Goal: Task Accomplishment & Management: Use online tool/utility

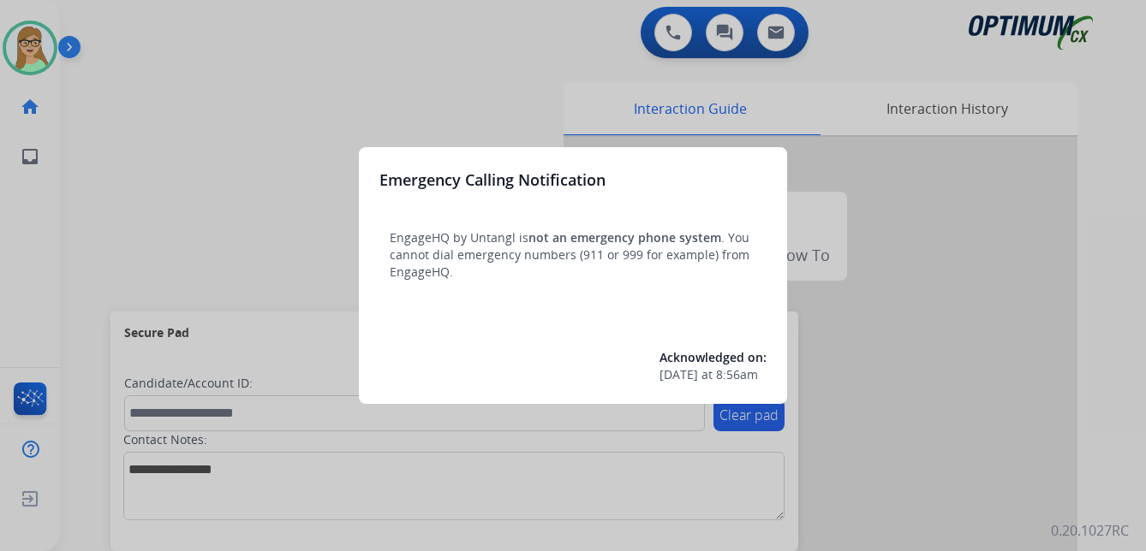
click at [156, 80] on div at bounding box center [573, 275] width 1146 height 551
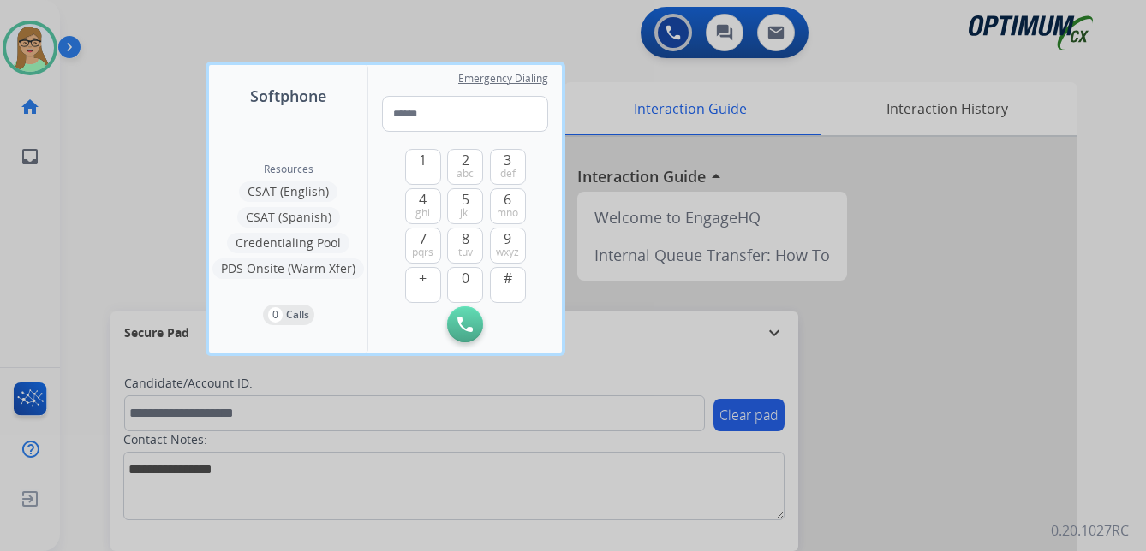
click at [68, 47] on div at bounding box center [573, 275] width 1146 height 551
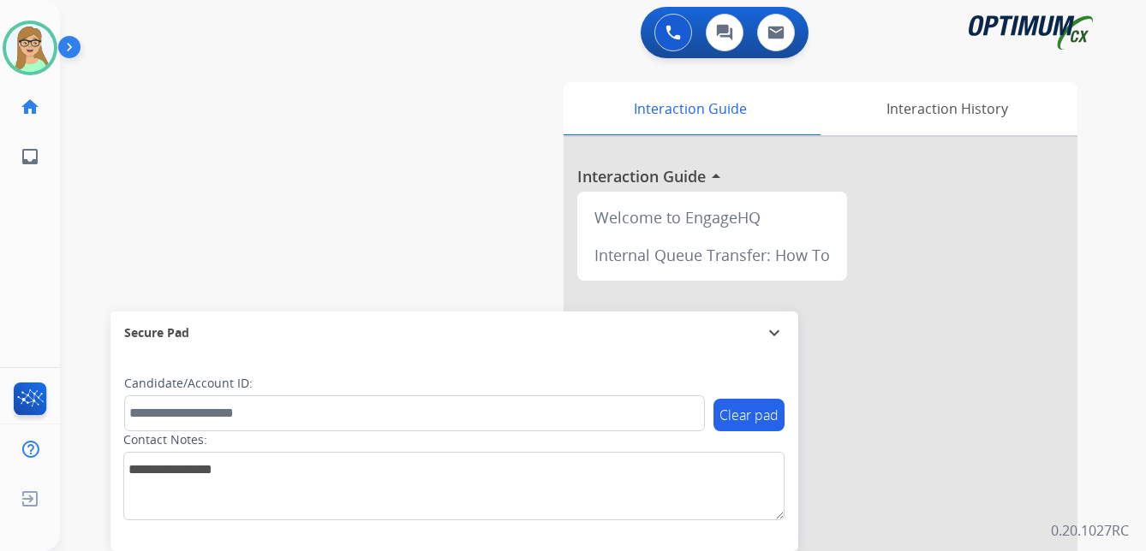
click at [63, 48] on img at bounding box center [72, 50] width 29 height 33
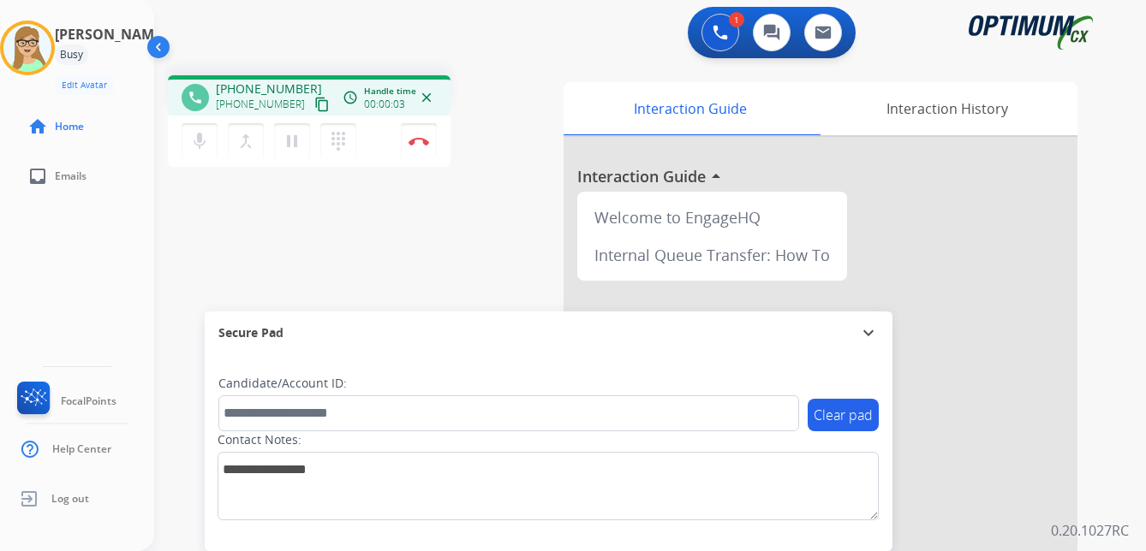
drag, startPoint x: 302, startPoint y: 105, endPoint x: 292, endPoint y: 107, distance: 10.4
click at [314, 105] on mat-icon "content_copy" at bounding box center [321, 104] width 15 height 15
click at [420, 140] on img at bounding box center [418, 141] width 21 height 9
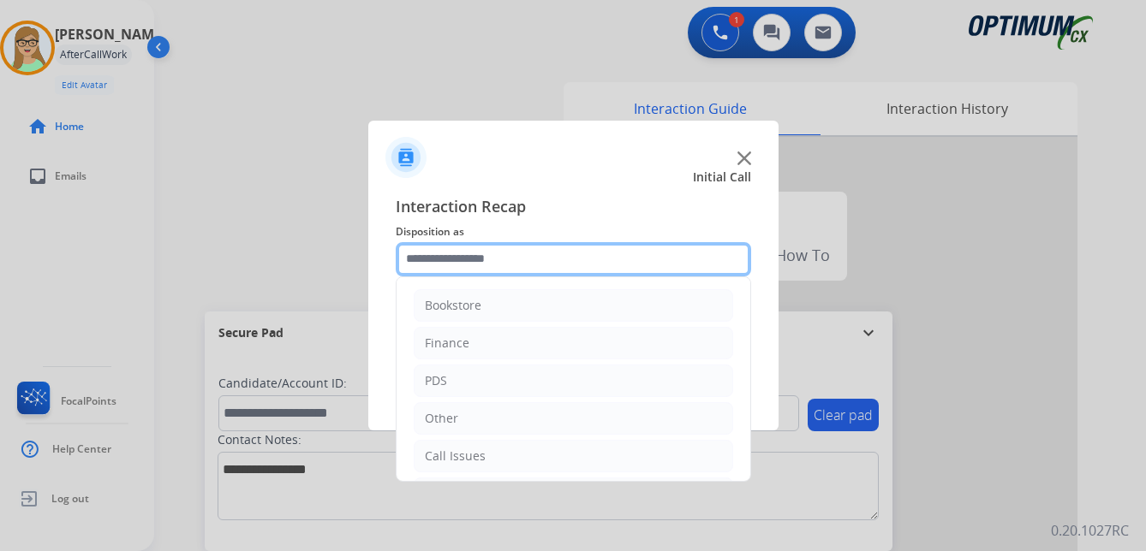
click at [473, 259] on input "text" at bounding box center [573, 259] width 355 height 34
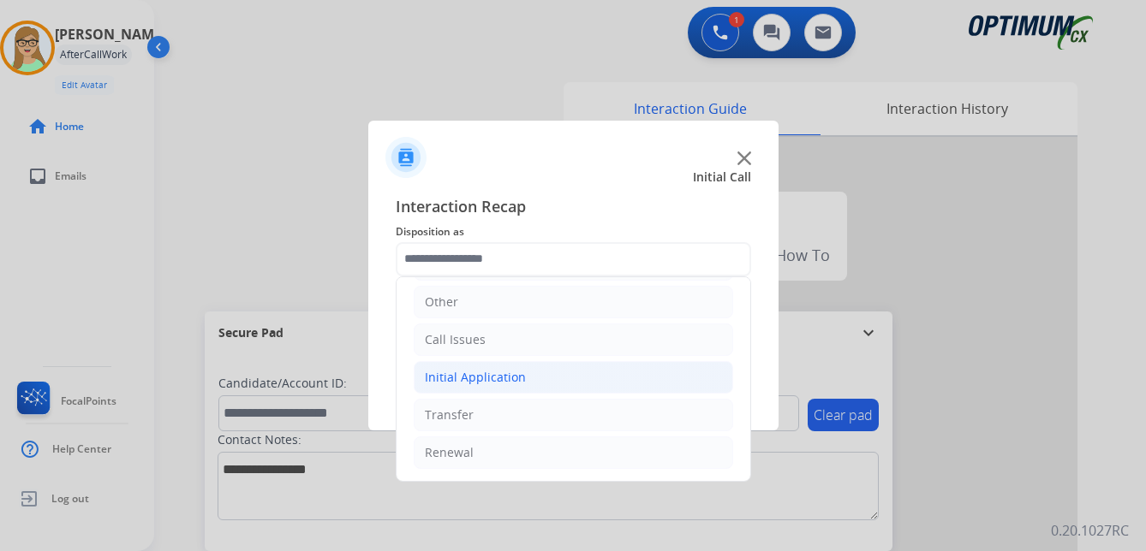
click at [515, 377] on div "Initial Application" at bounding box center [475, 377] width 101 height 17
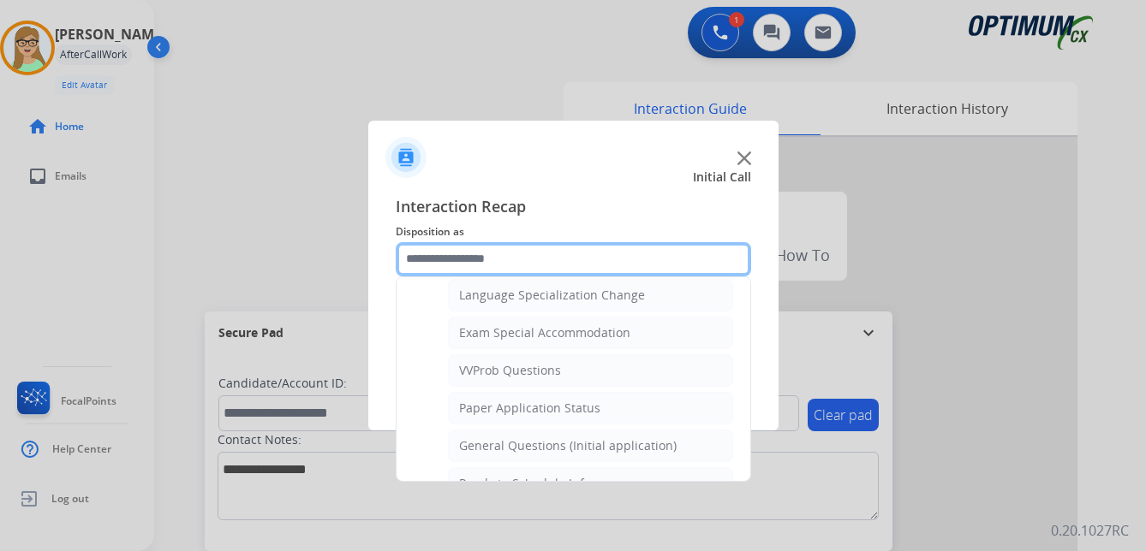
scroll to position [887, 0]
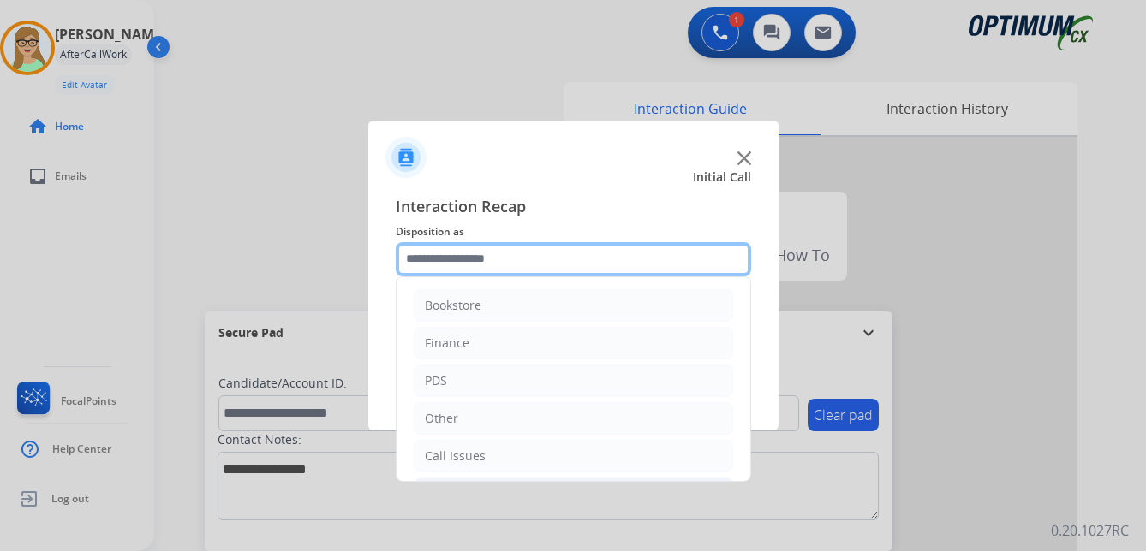
click at [451, 265] on input "text" at bounding box center [573, 259] width 355 height 34
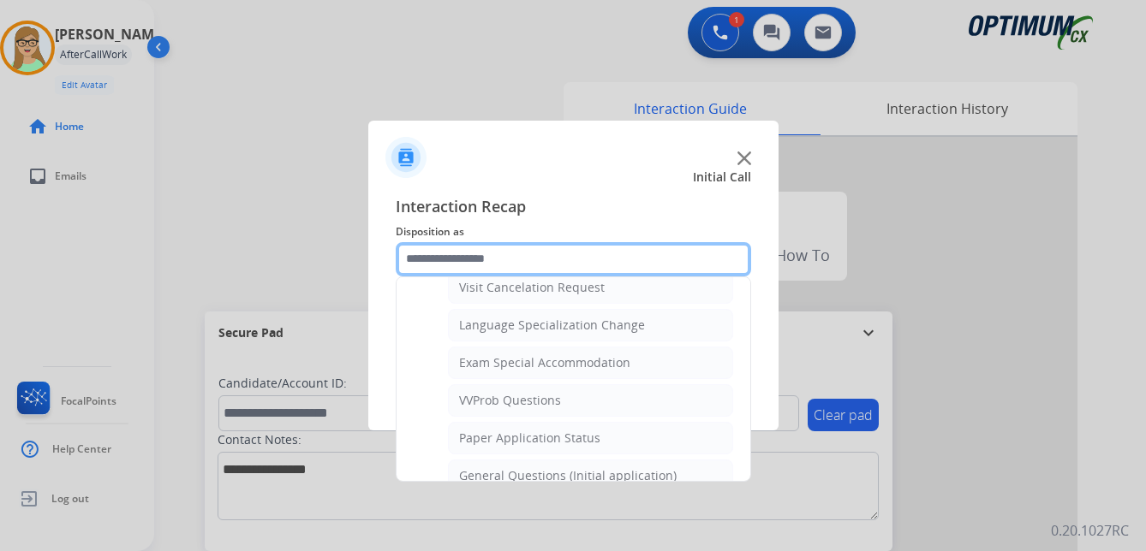
scroll to position [856, 0]
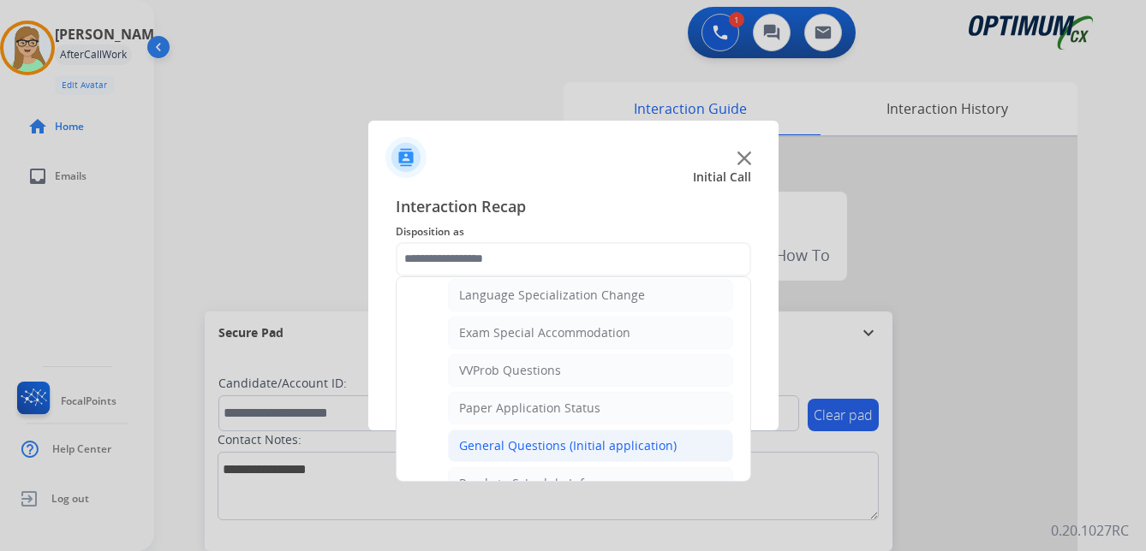
click at [564, 443] on div "General Questions (Initial application)" at bounding box center [567, 445] width 217 height 17
type input "**********"
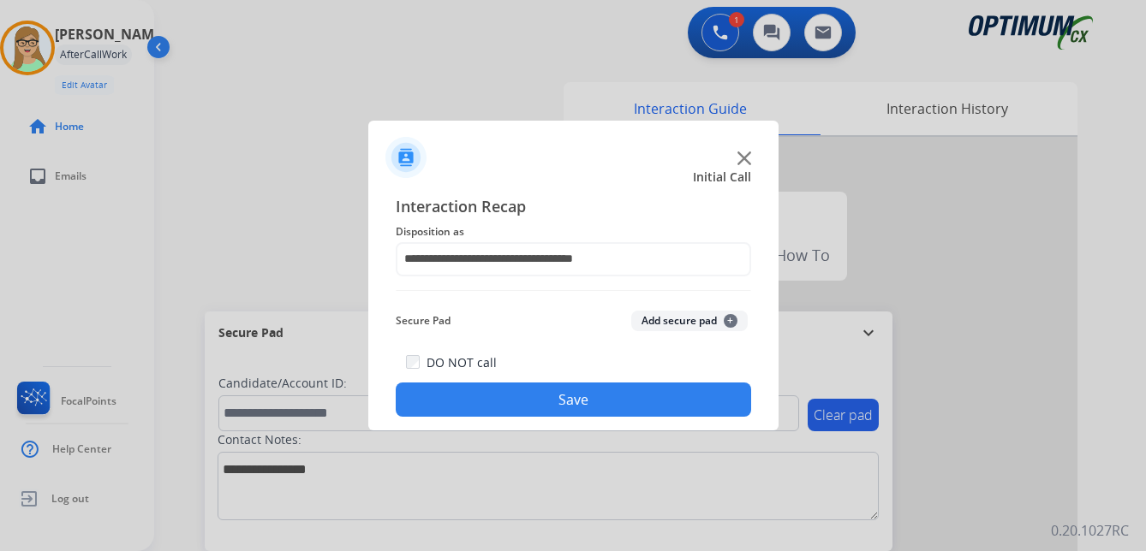
click at [505, 401] on button "Save" at bounding box center [573, 400] width 355 height 34
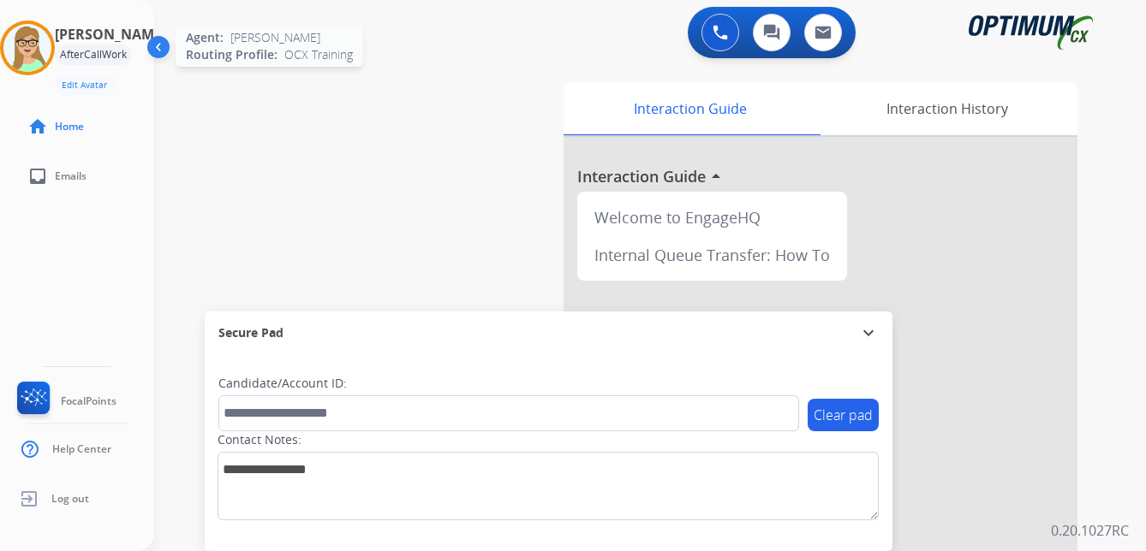
click at [51, 54] on img at bounding box center [27, 48] width 48 height 48
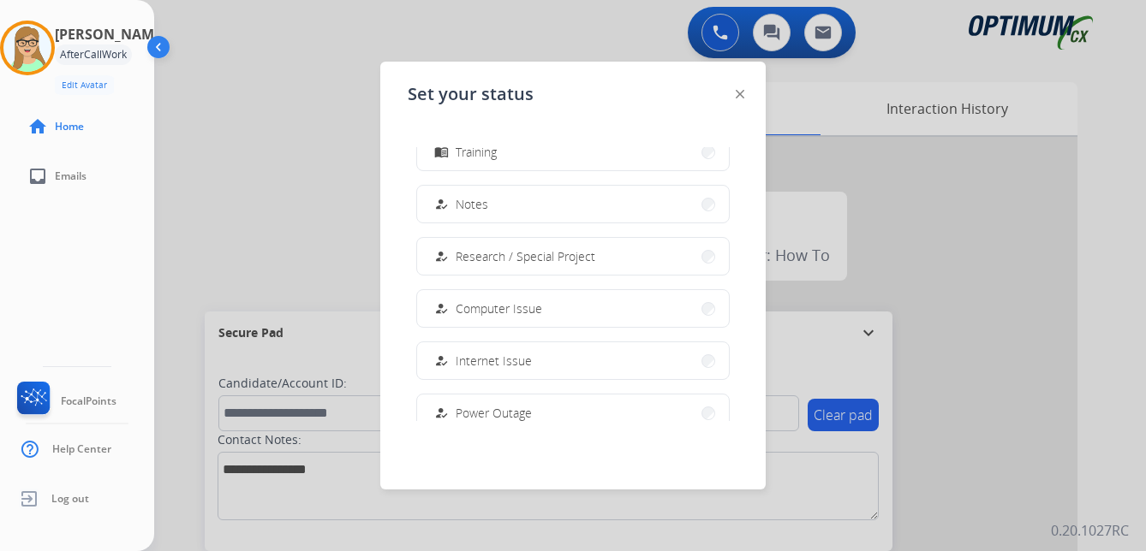
scroll to position [256, 0]
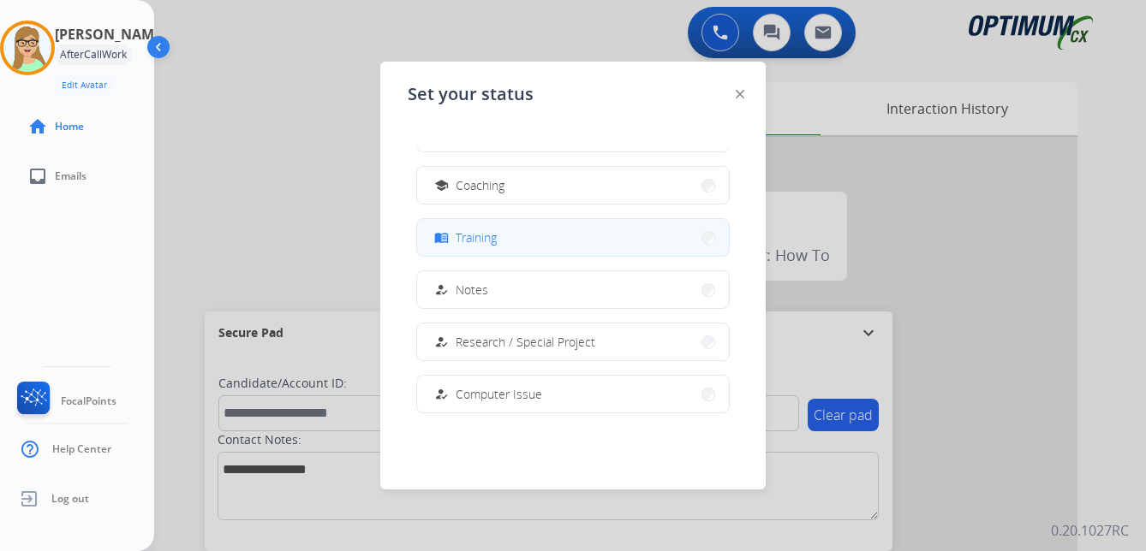
click at [466, 245] on span "Training" at bounding box center [475, 238] width 41 height 18
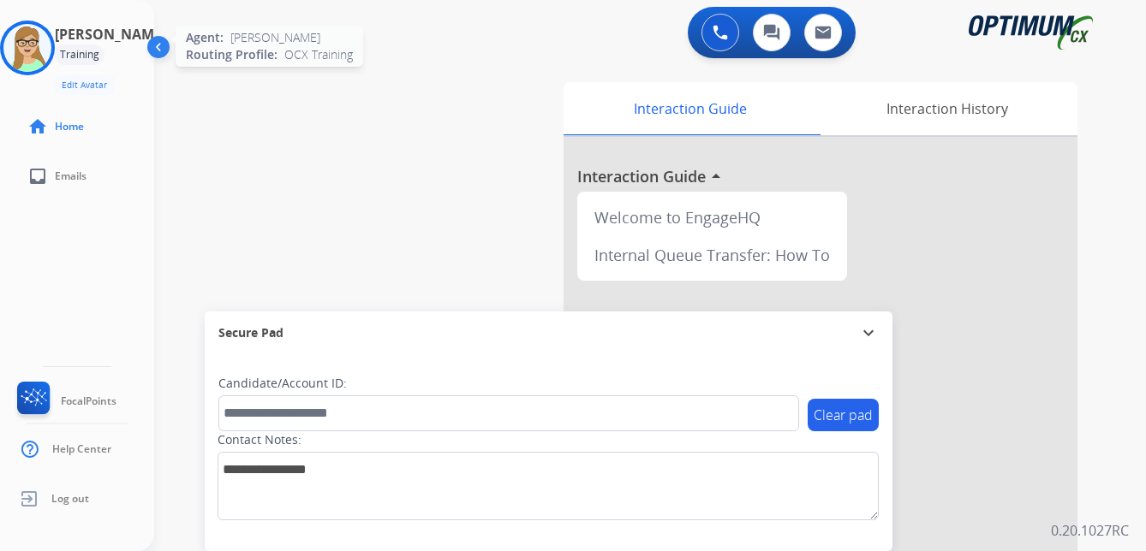
click at [40, 53] on img at bounding box center [27, 48] width 48 height 48
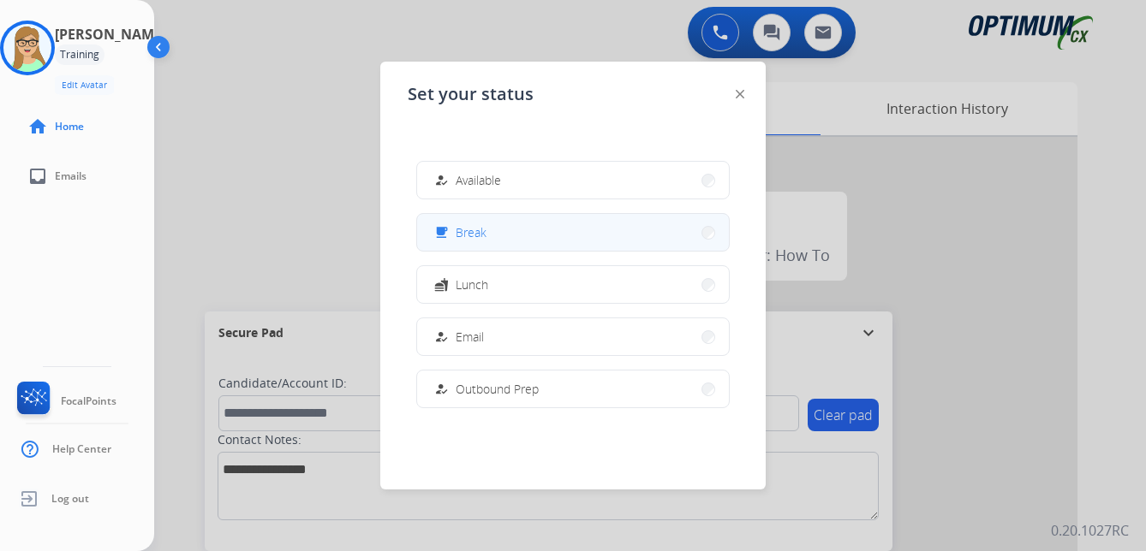
click at [485, 235] on span "Break" at bounding box center [470, 232] width 31 height 18
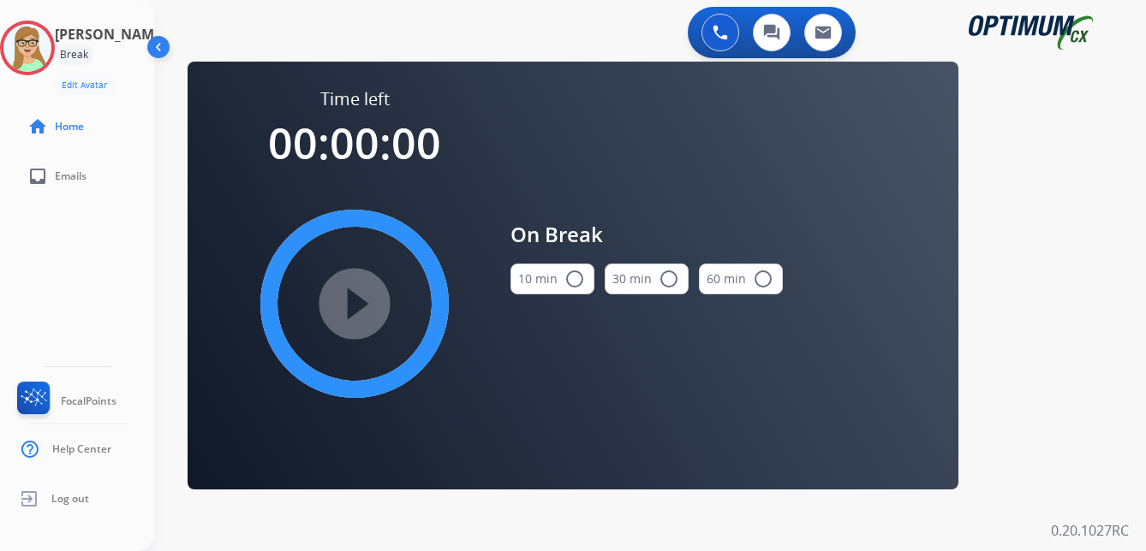
click at [572, 280] on mat-icon "radio_button_unchecked" at bounding box center [574, 279] width 21 height 21
click at [365, 295] on mat-icon "play_circle_filled" at bounding box center [354, 304] width 21 height 21
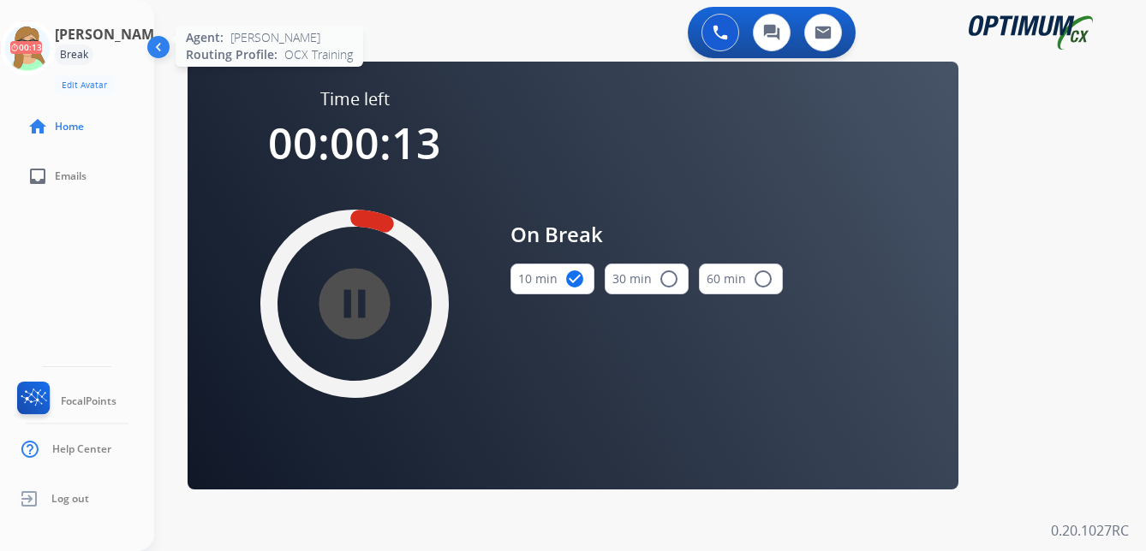
click at [39, 43] on icon at bounding box center [28, 49] width 56 height 56
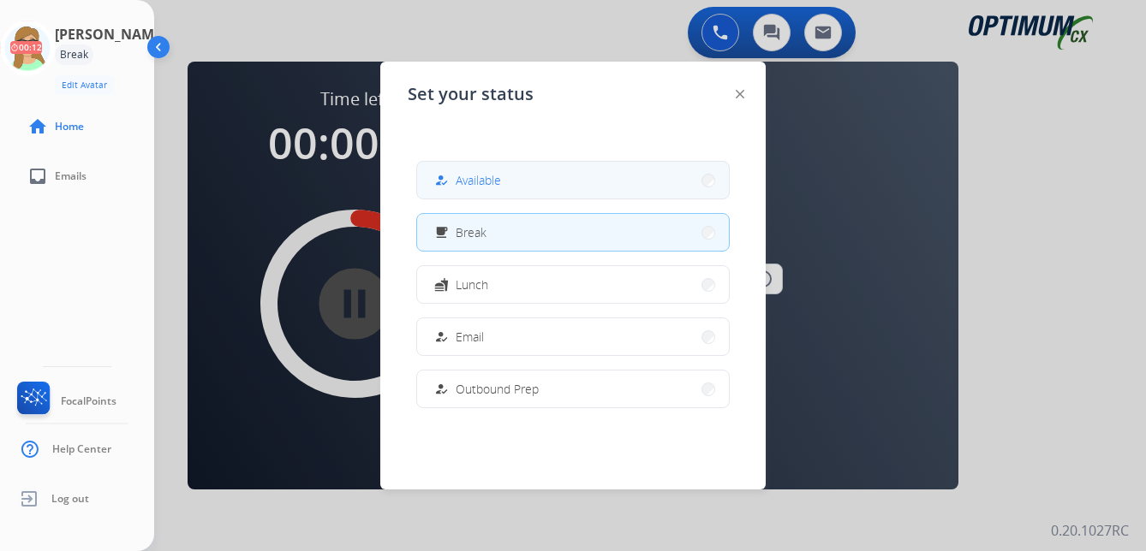
click at [480, 176] on span "Available" at bounding box center [477, 180] width 45 height 18
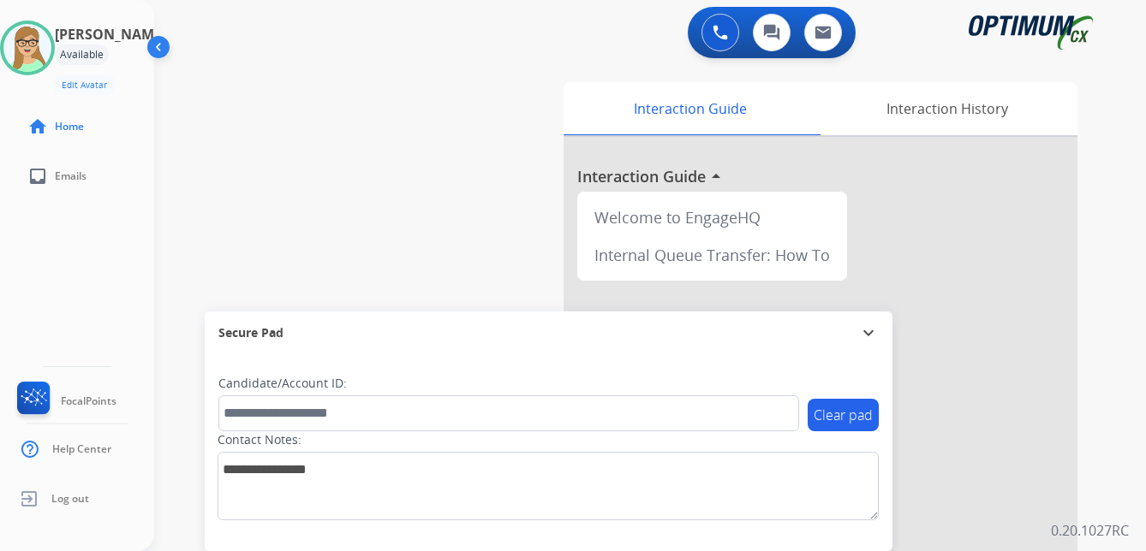
click at [51, 275] on div "[PERSON_NAME] Edit Avatar Agent: [PERSON_NAME] Profile: OCX Training home Home …" at bounding box center [77, 275] width 154 height 551
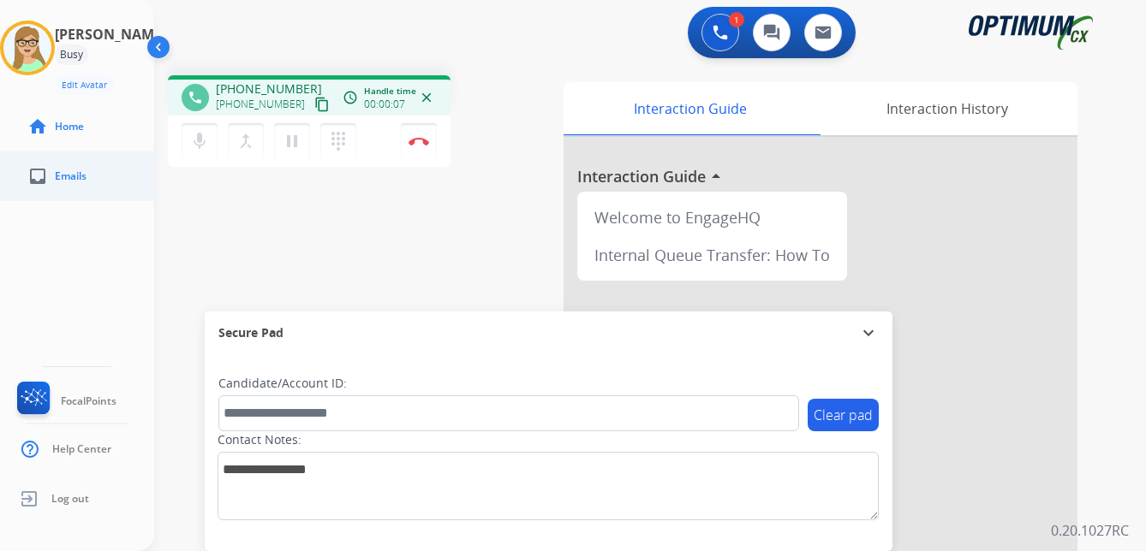
drag, startPoint x: 304, startPoint y: 107, endPoint x: 152, endPoint y: 169, distance: 164.4
click at [314, 107] on mat-icon "content_copy" at bounding box center [321, 104] width 15 height 15
click at [424, 139] on img at bounding box center [418, 141] width 21 height 9
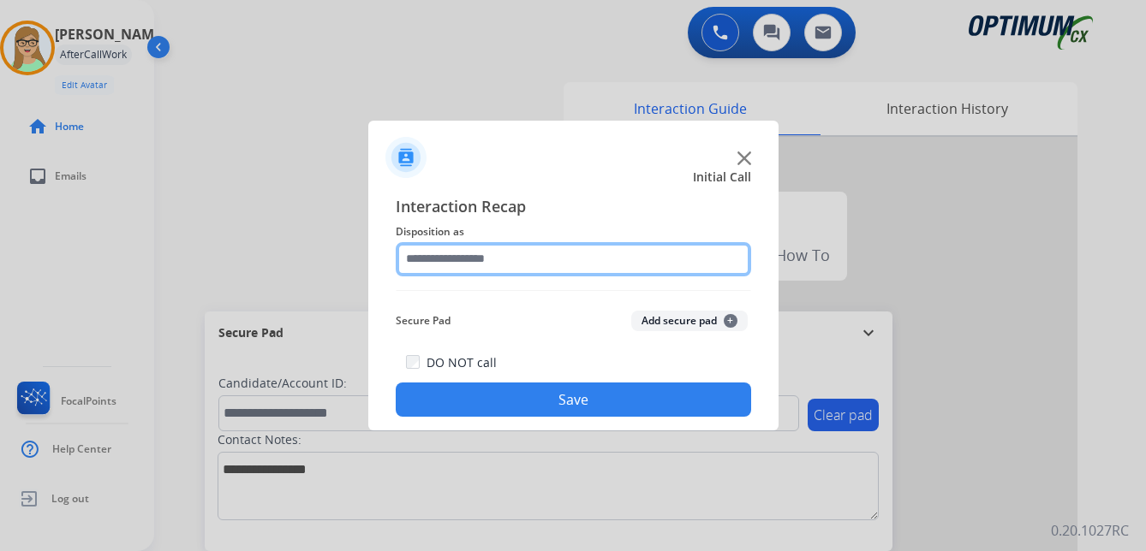
click at [481, 260] on input "text" at bounding box center [573, 259] width 355 height 34
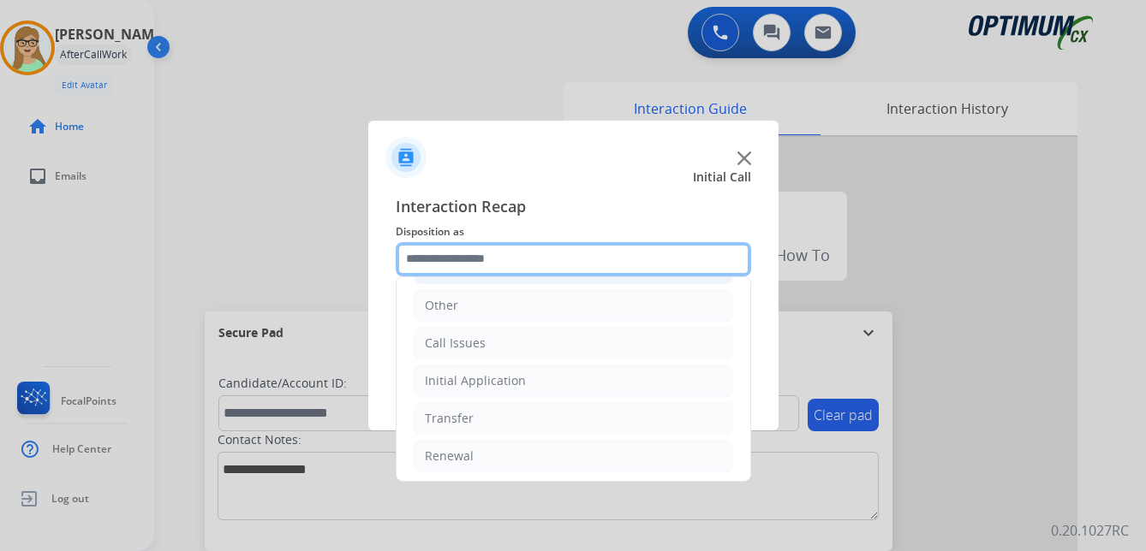
scroll to position [116, 0]
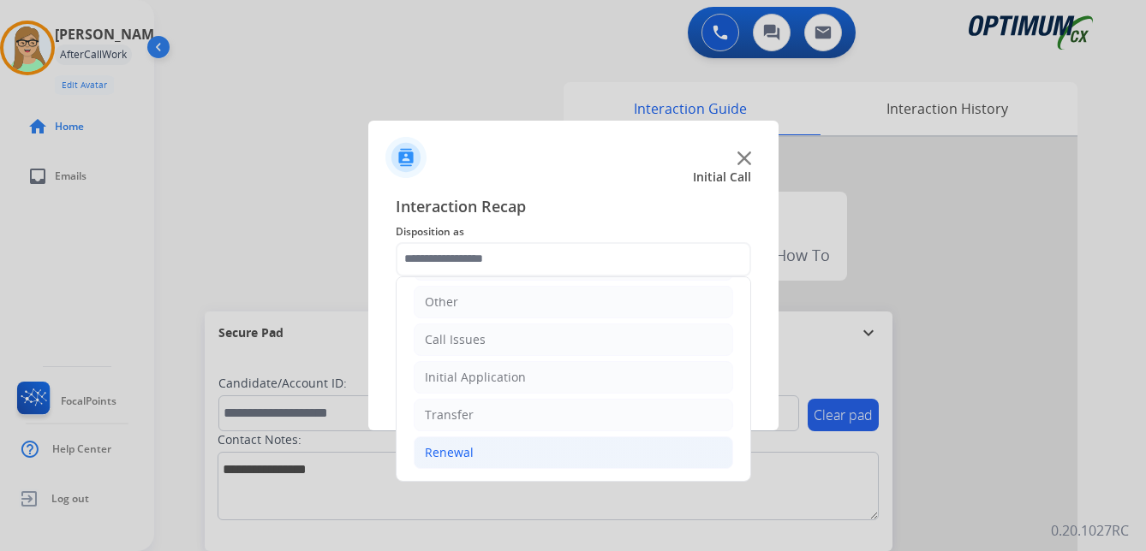
click at [458, 451] on div "Renewal" at bounding box center [449, 452] width 49 height 17
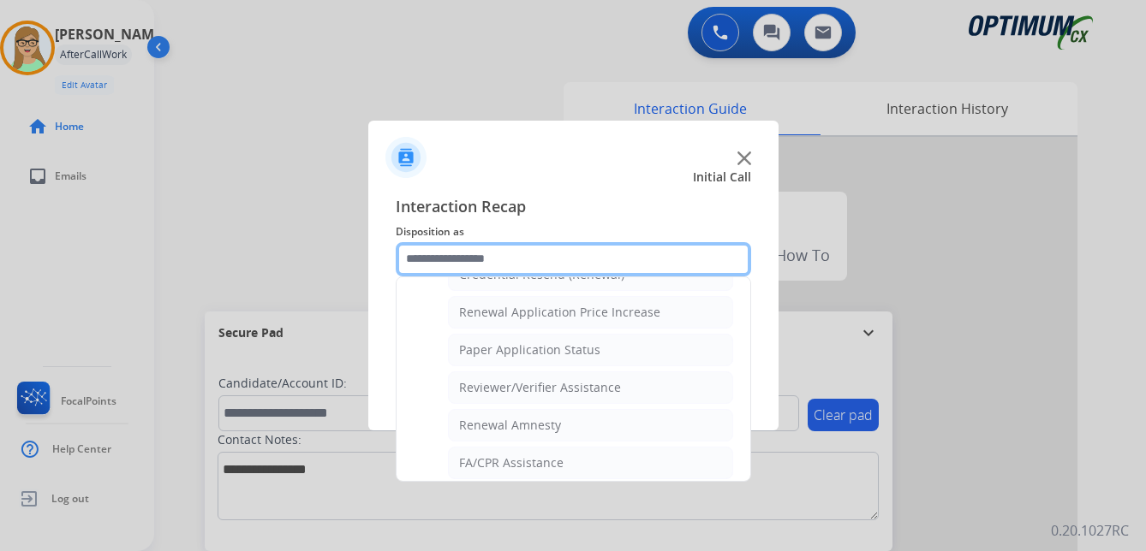
scroll to position [490, 0]
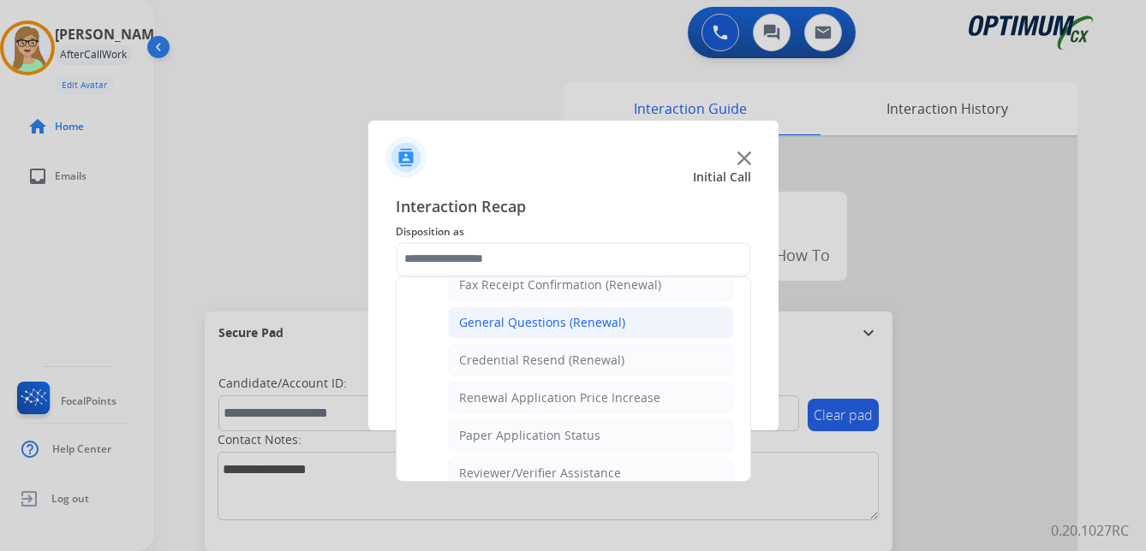
click at [516, 323] on div "General Questions (Renewal)" at bounding box center [542, 322] width 166 height 17
type input "**********"
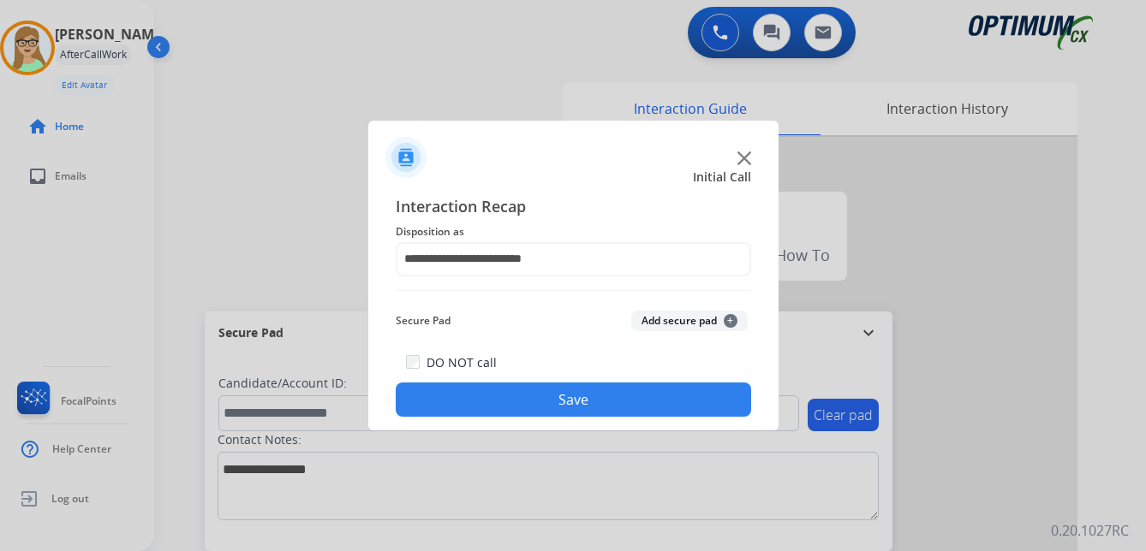
click at [485, 402] on button "Save" at bounding box center [573, 400] width 355 height 34
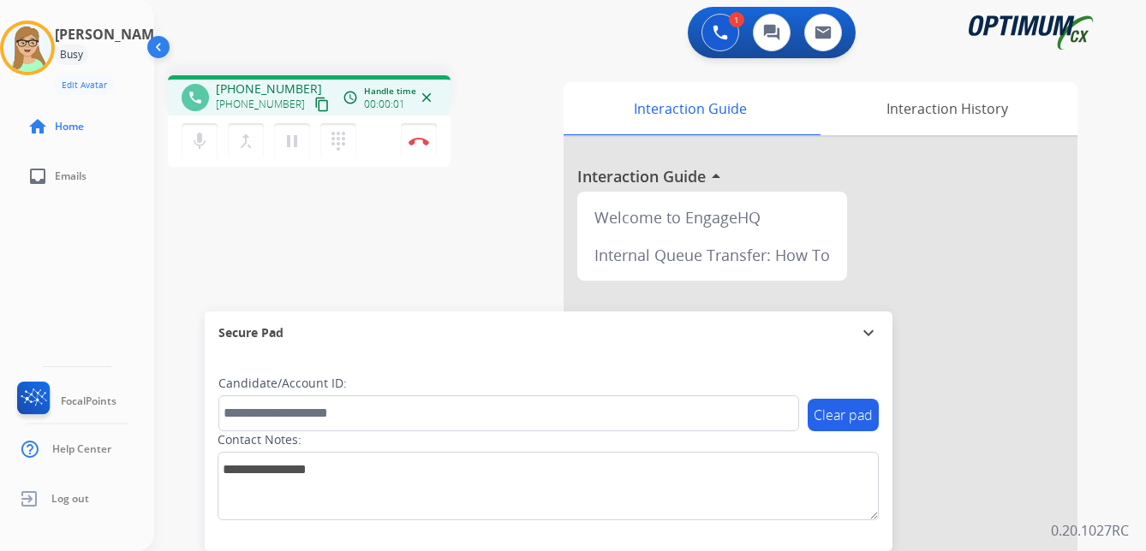
click at [314, 105] on mat-icon "content_copy" at bounding box center [321, 104] width 15 height 15
click at [421, 138] on img at bounding box center [418, 141] width 21 height 9
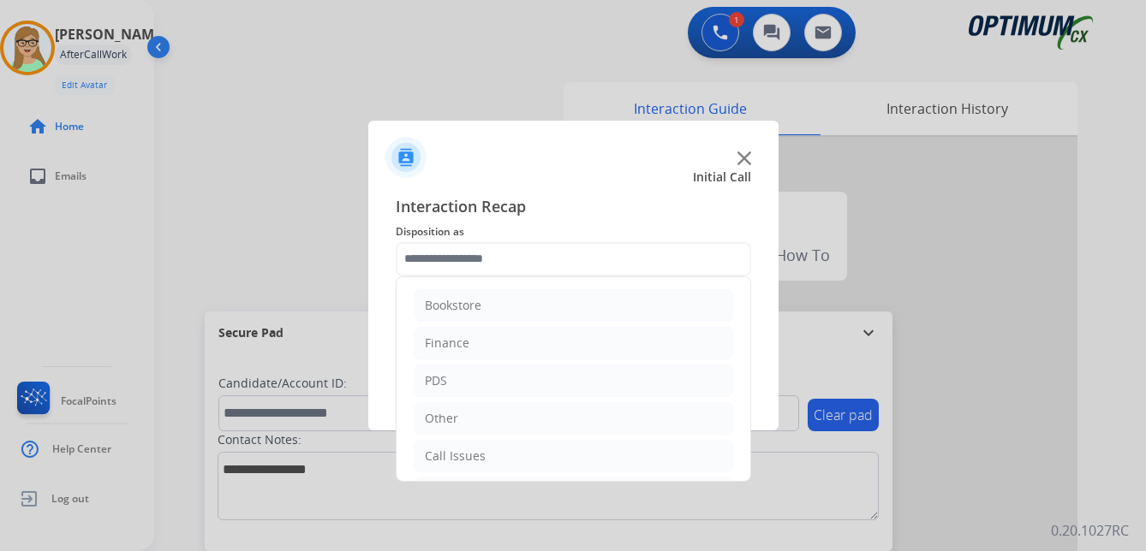
click at [471, 258] on input "text" at bounding box center [573, 259] width 355 height 34
click at [489, 375] on div "Initial Application" at bounding box center [475, 377] width 101 height 17
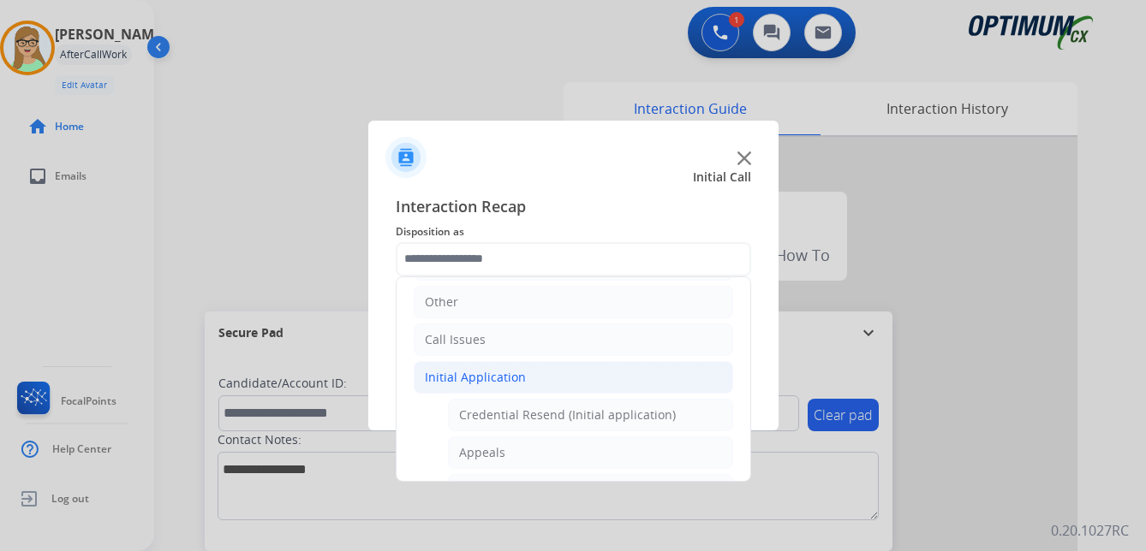
click at [494, 373] on div "Initial Application" at bounding box center [475, 377] width 101 height 17
click at [491, 378] on div "Initial Application" at bounding box center [475, 377] width 101 height 17
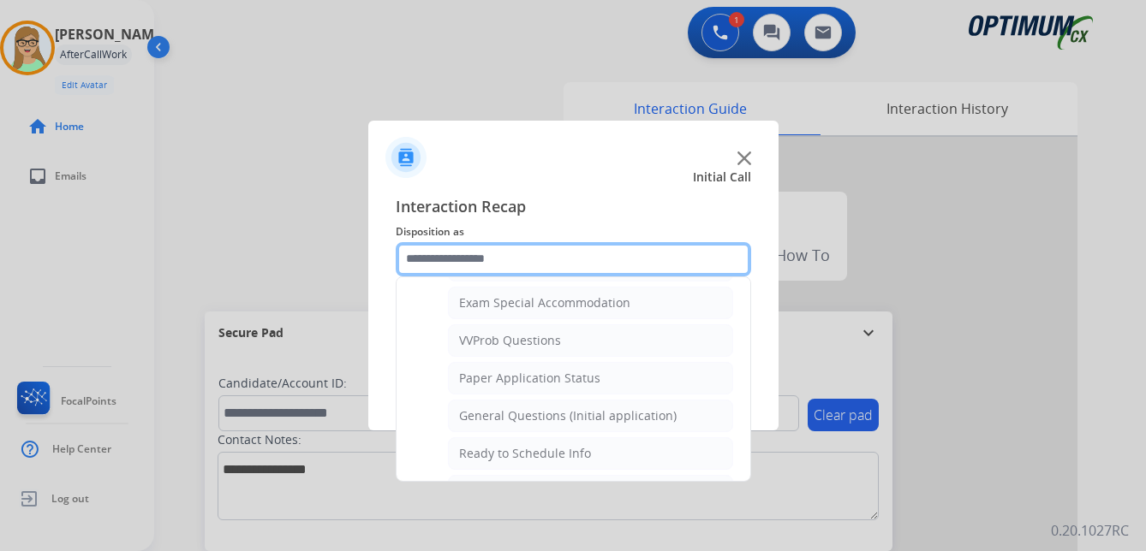
scroll to position [887, 0]
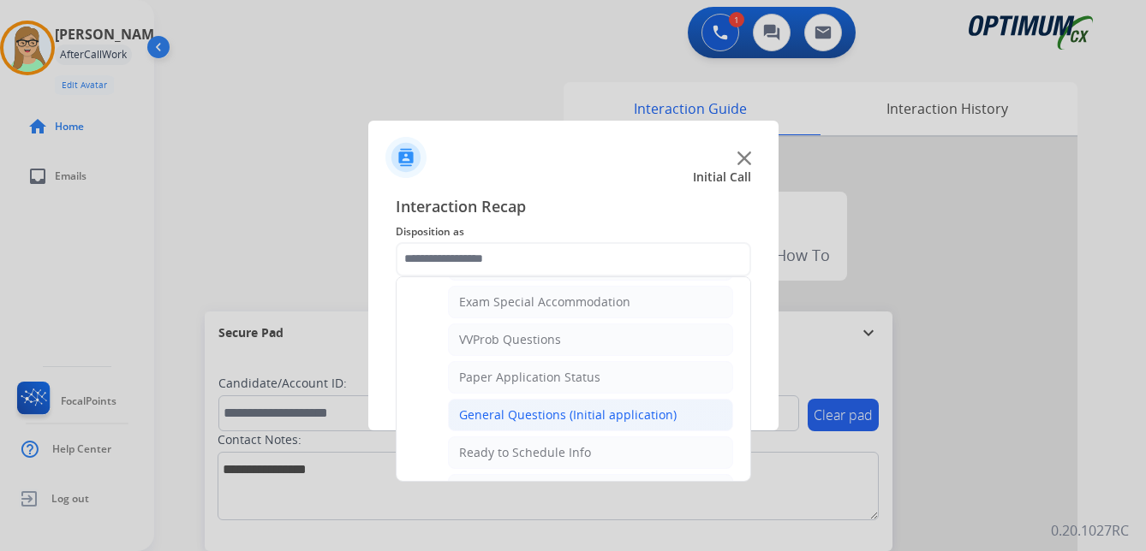
click at [551, 414] on div "General Questions (Initial application)" at bounding box center [567, 415] width 217 height 17
type input "**********"
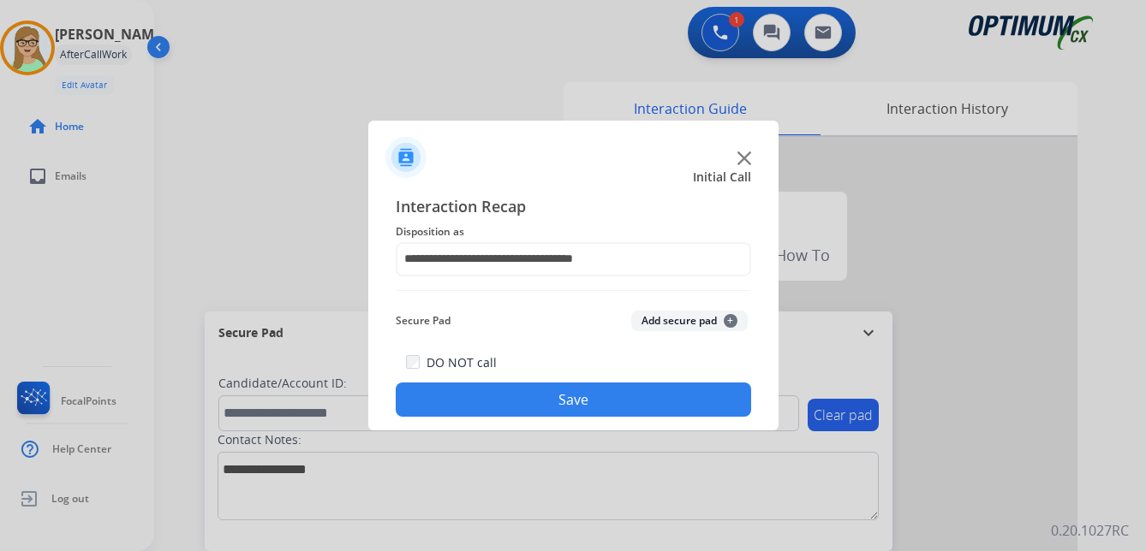
click at [539, 388] on button "Save" at bounding box center [573, 400] width 355 height 34
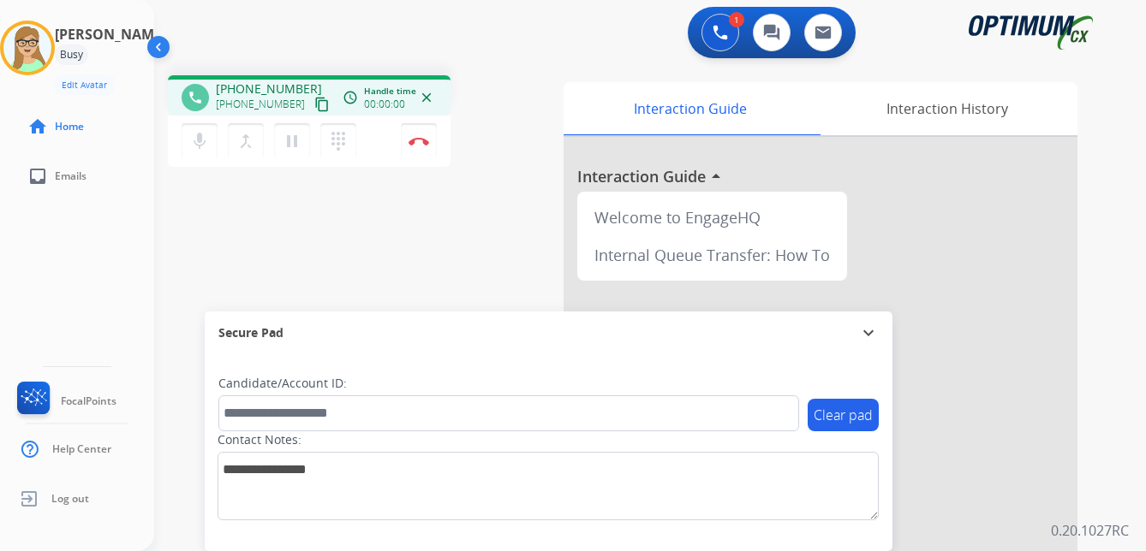
click at [314, 109] on mat-icon "content_copy" at bounding box center [321, 104] width 15 height 15
click at [421, 247] on div "phone [PHONE_NUMBER] [PHONE_NUMBER] content_copy access_time Call metrics Queue…" at bounding box center [629, 419] width 950 height 714
click at [422, 140] on img at bounding box center [418, 141] width 21 height 9
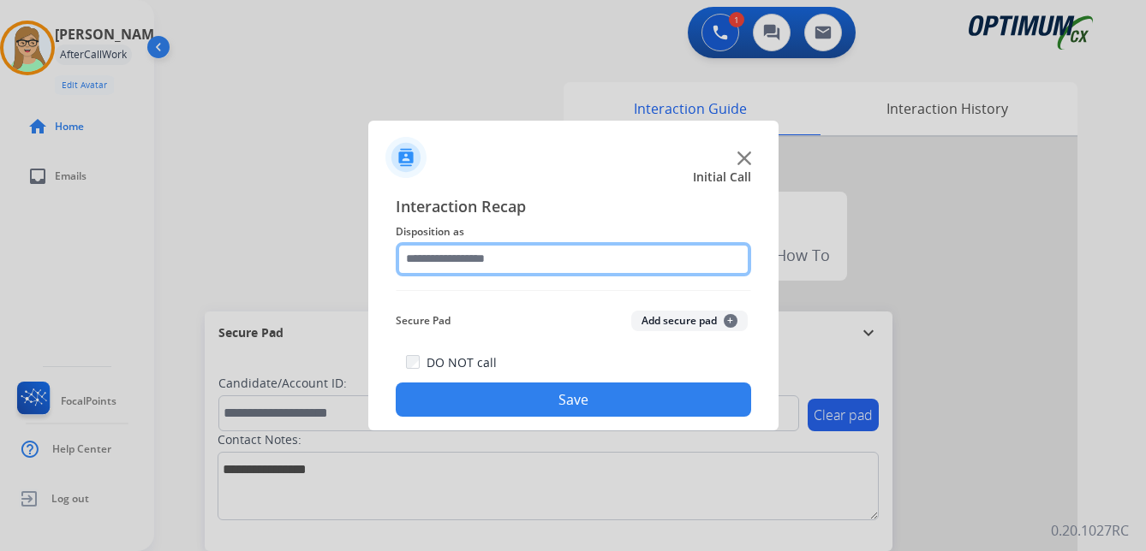
click at [478, 259] on input "text" at bounding box center [573, 259] width 355 height 34
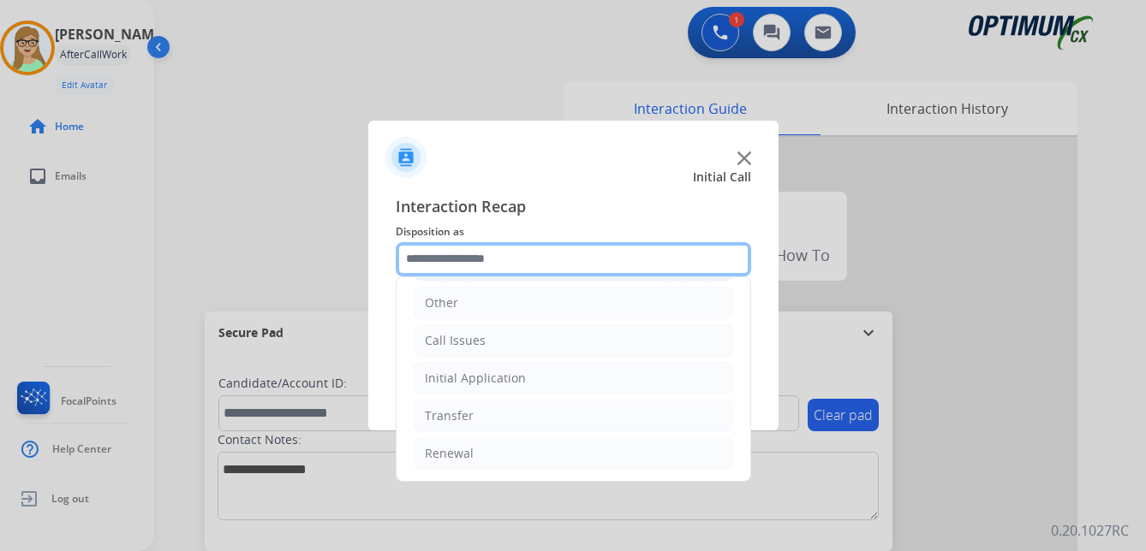
scroll to position [116, 0]
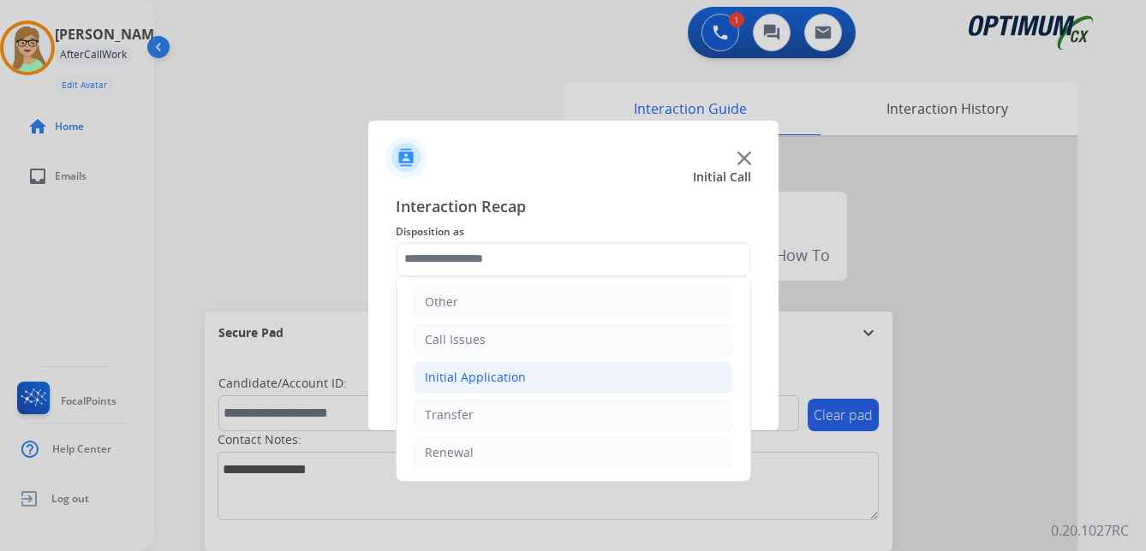
click at [491, 378] on div "Initial Application" at bounding box center [475, 377] width 101 height 17
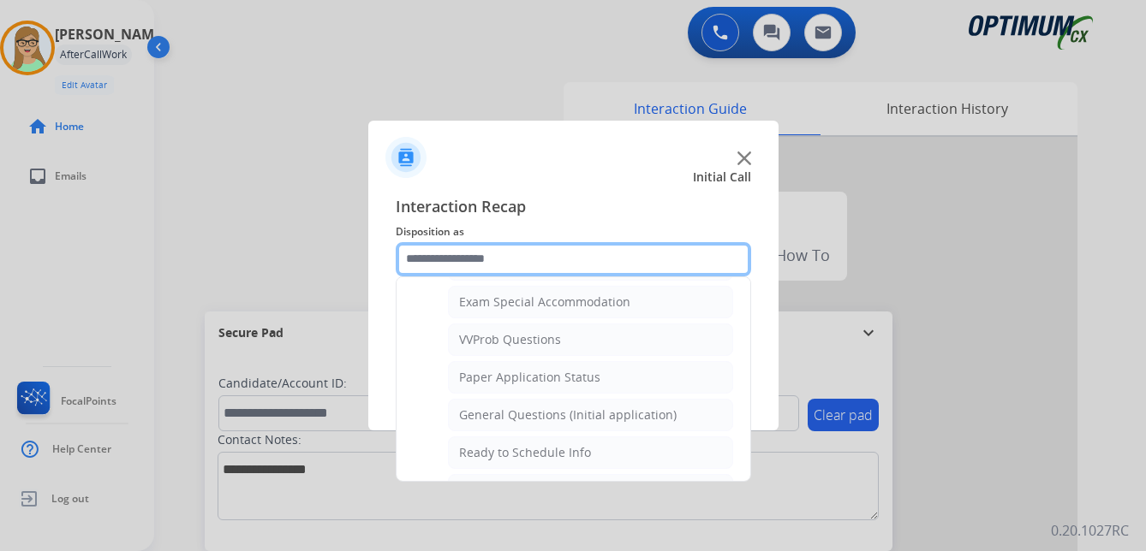
scroll to position [973, 0]
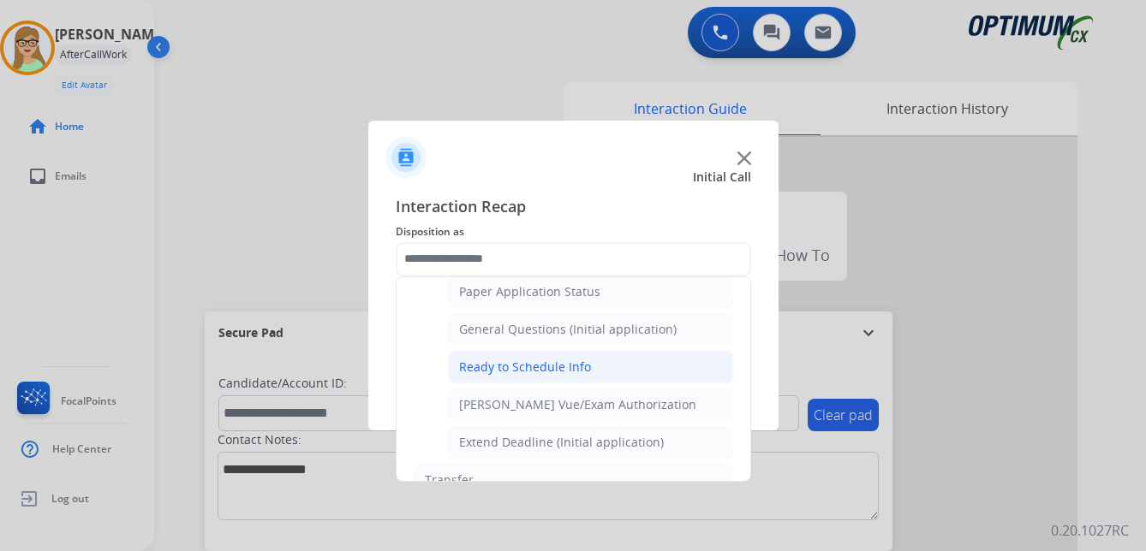
click at [546, 367] on div "Ready to Schedule Info" at bounding box center [525, 367] width 132 height 17
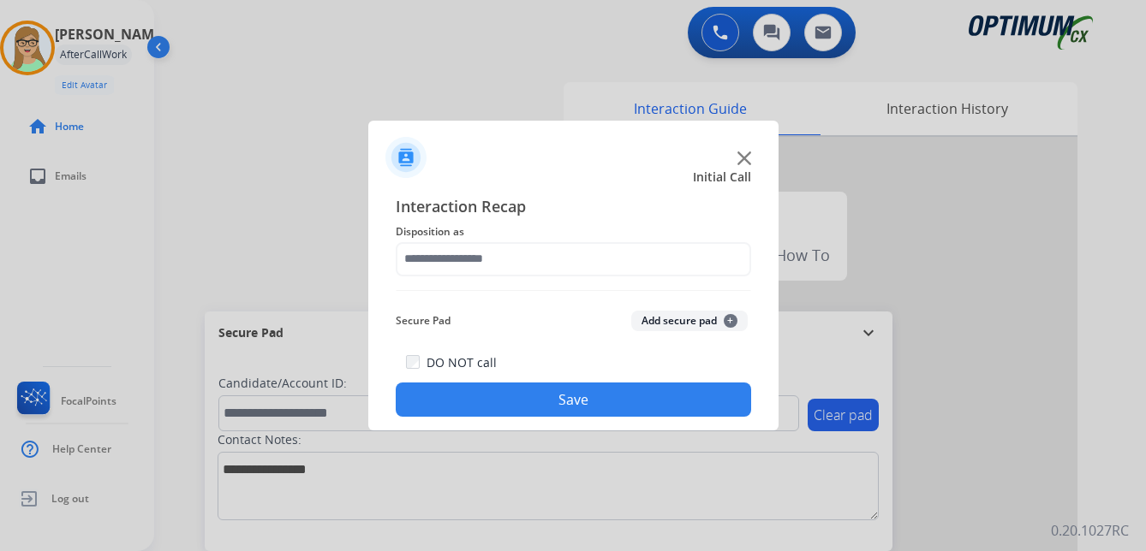
type input "**********"
click at [524, 399] on button "Save" at bounding box center [573, 400] width 355 height 34
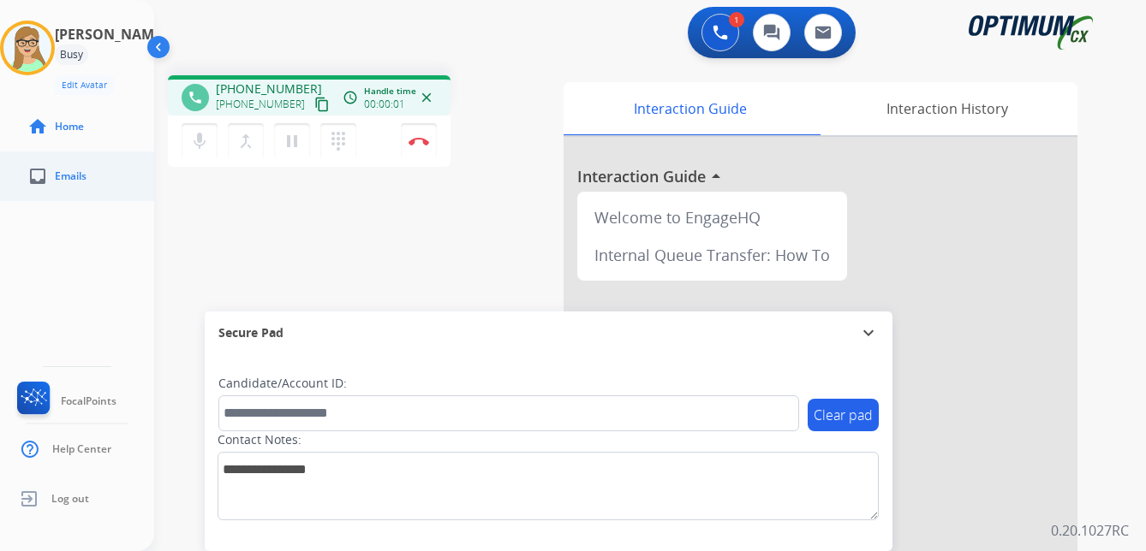
drag, startPoint x: 304, startPoint y: 101, endPoint x: 26, endPoint y: 160, distance: 284.4
click at [314, 101] on mat-icon "content_copy" at bounding box center [321, 104] width 15 height 15
click at [420, 141] on img at bounding box center [418, 141] width 21 height 9
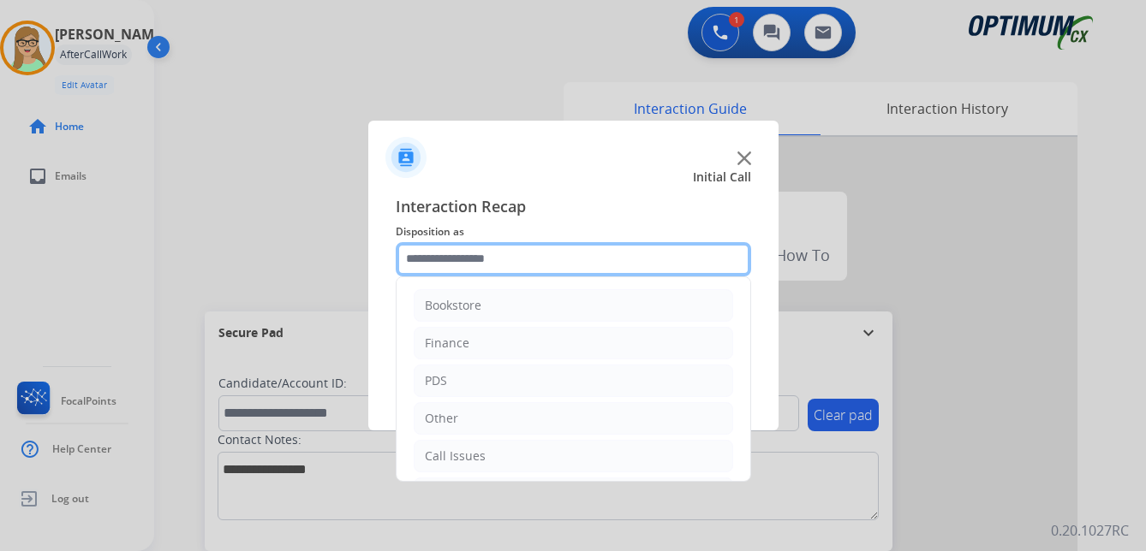
click at [503, 268] on input "text" at bounding box center [573, 259] width 355 height 34
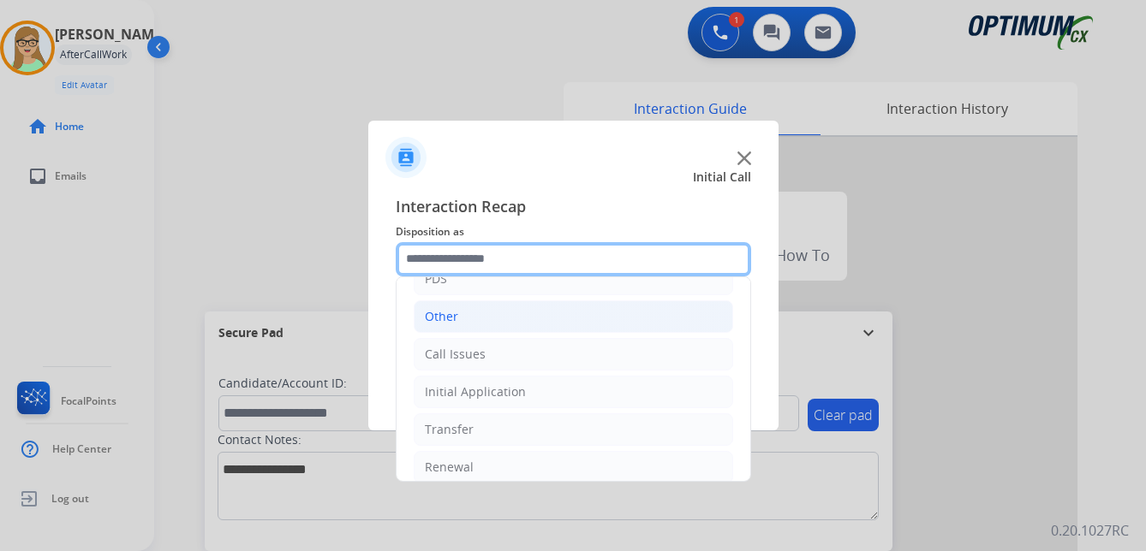
scroll to position [116, 0]
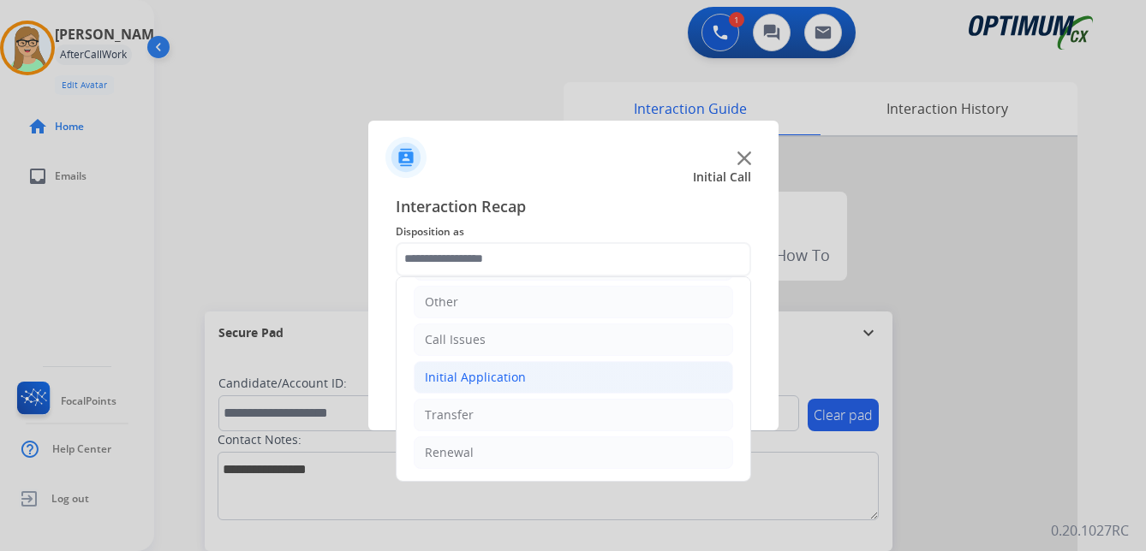
click at [476, 380] on div "Initial Application" at bounding box center [475, 377] width 101 height 17
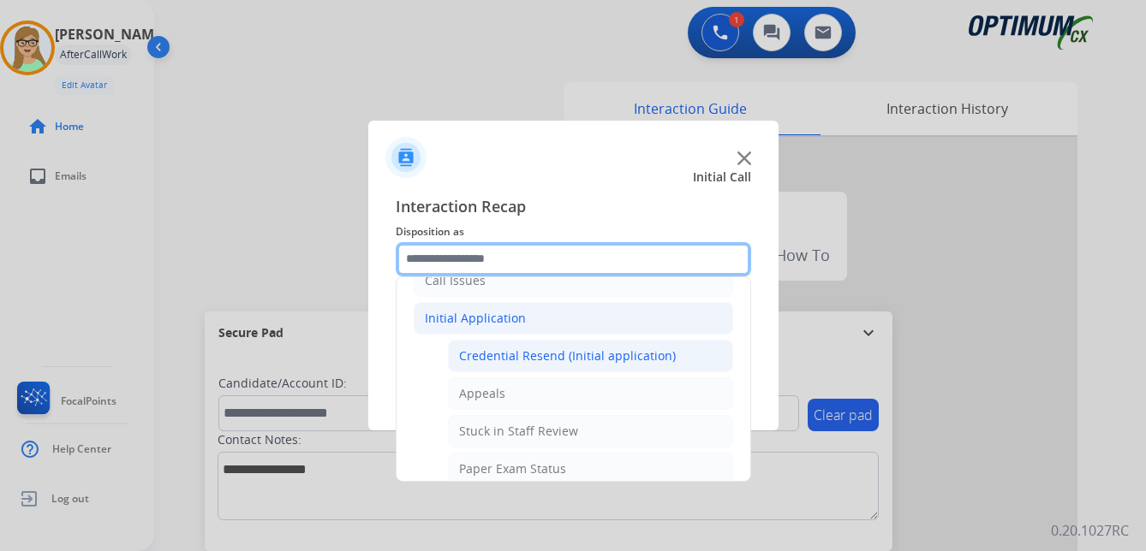
scroll to position [202, 0]
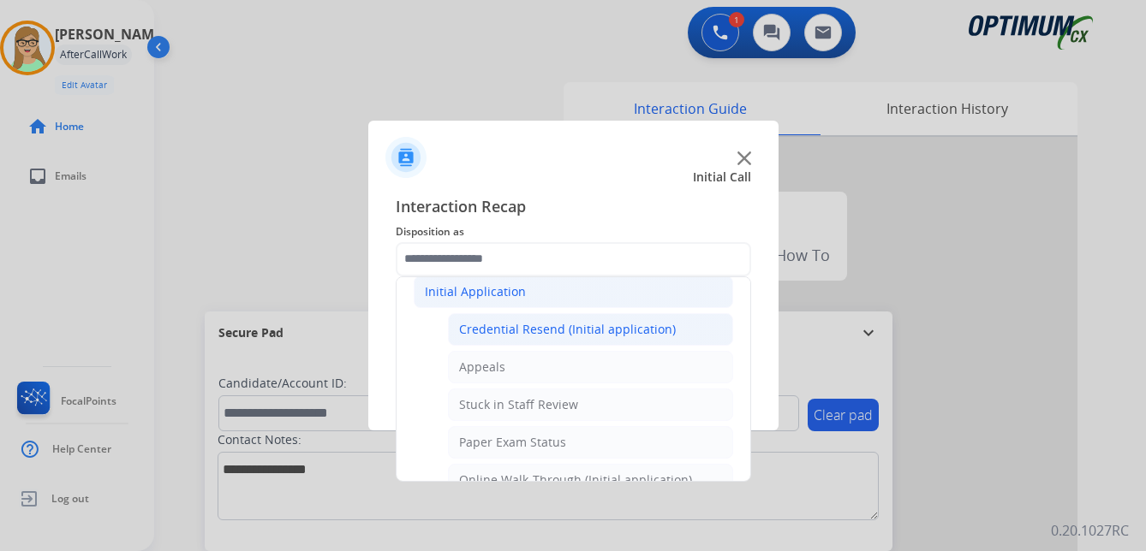
click at [567, 326] on div "Credential Resend (Initial application)" at bounding box center [567, 329] width 217 height 17
type input "**********"
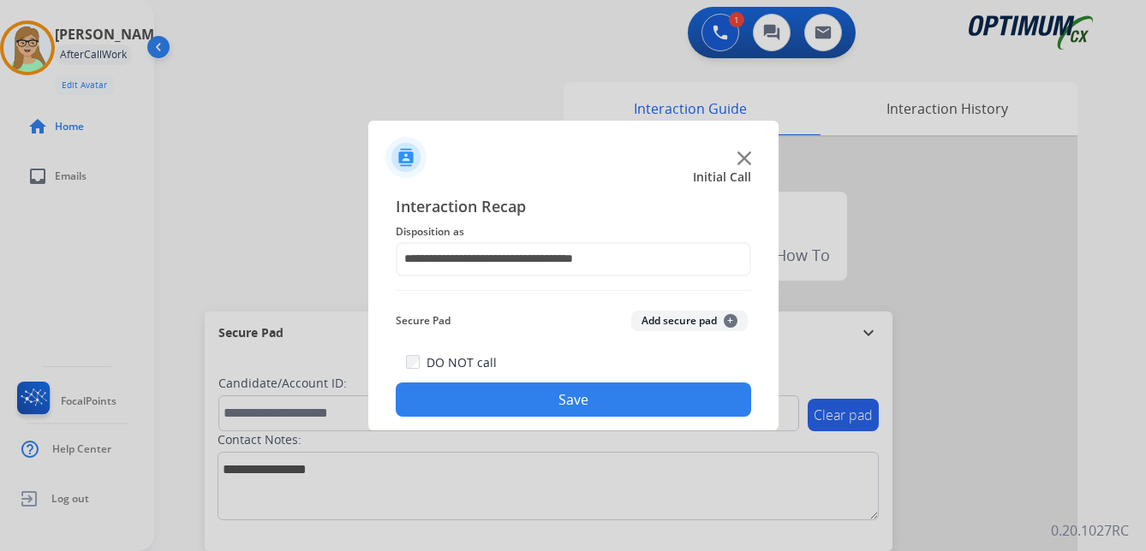
click at [557, 406] on button "Save" at bounding box center [573, 400] width 355 height 34
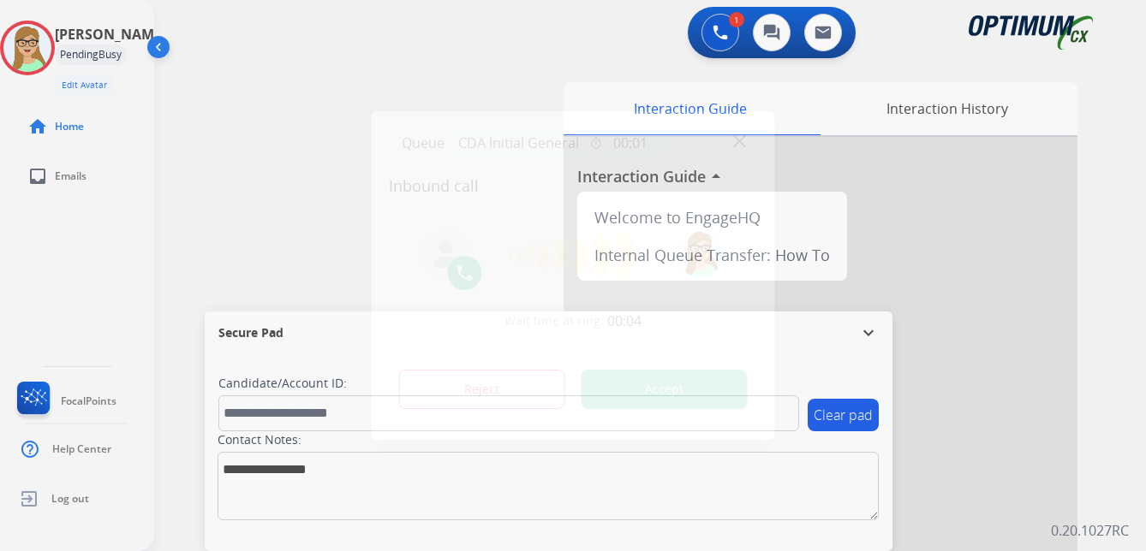
click at [54, 264] on div at bounding box center [573, 275] width 1146 height 551
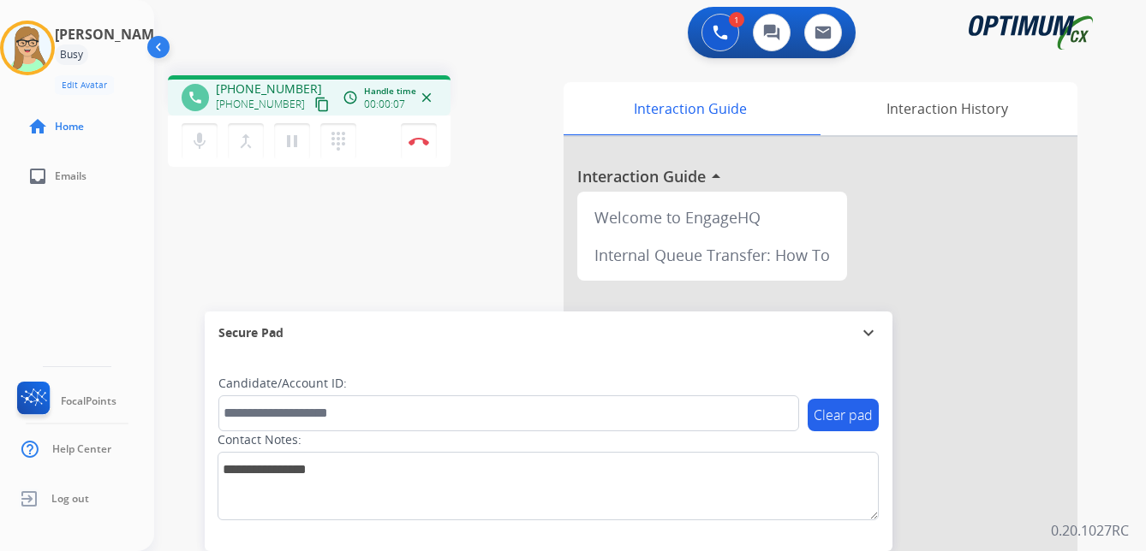
click at [314, 100] on mat-icon "content_copy" at bounding box center [321, 104] width 15 height 15
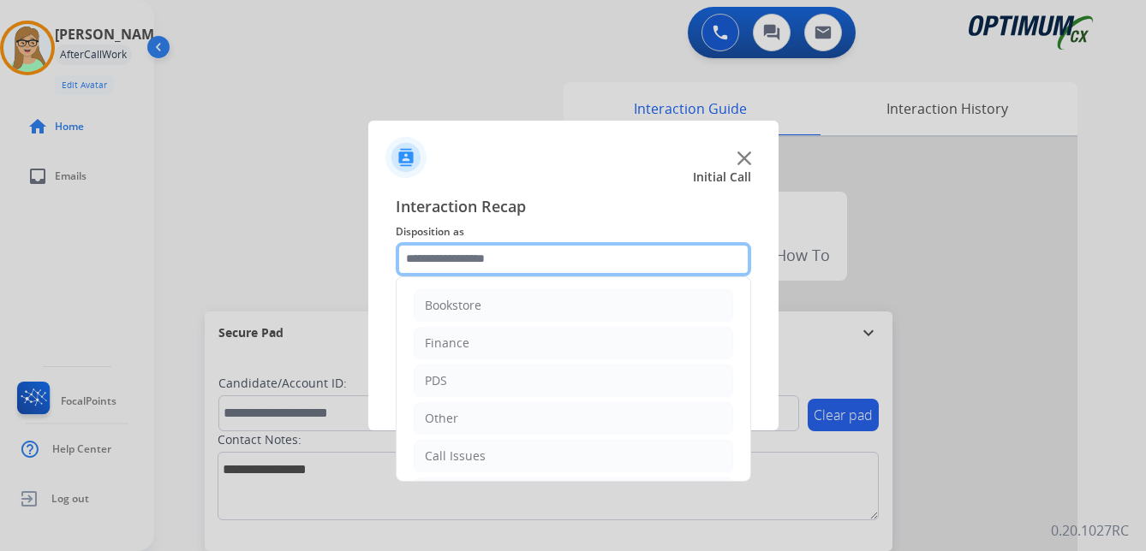
click at [466, 262] on input "text" at bounding box center [573, 259] width 355 height 34
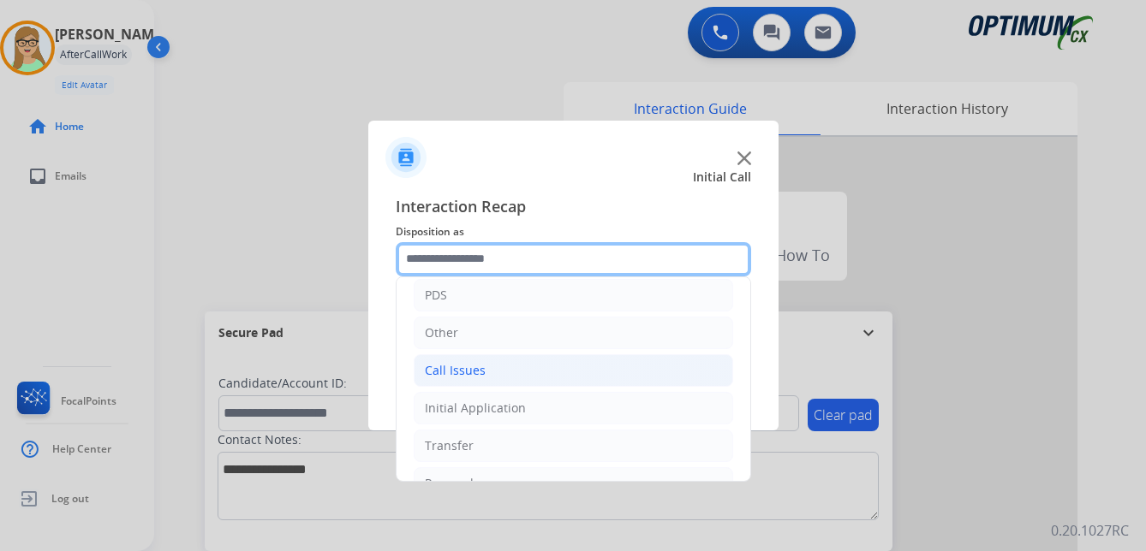
scroll to position [116, 0]
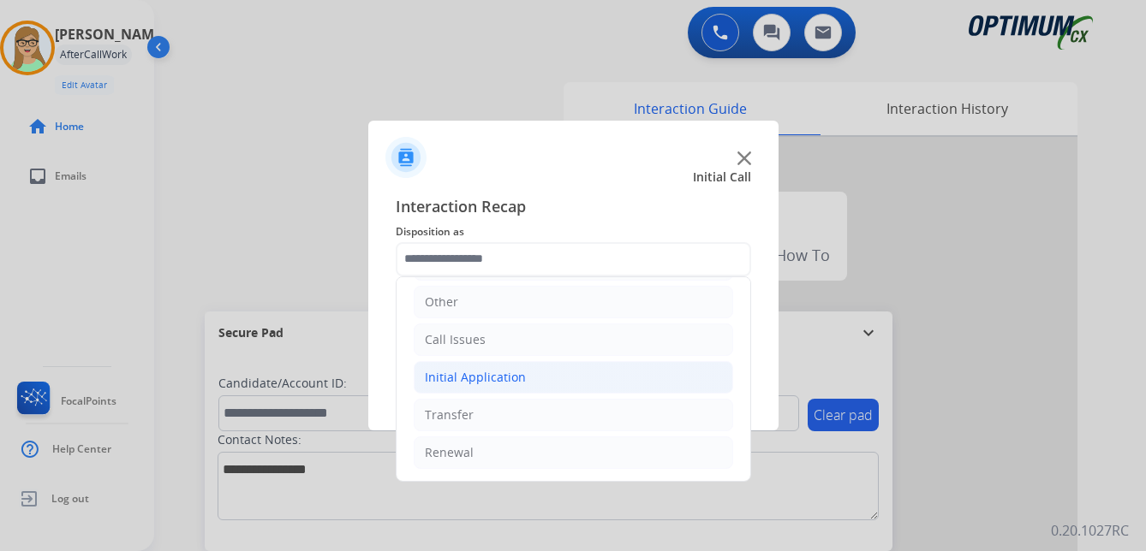
click at [478, 382] on div "Initial Application" at bounding box center [475, 377] width 101 height 17
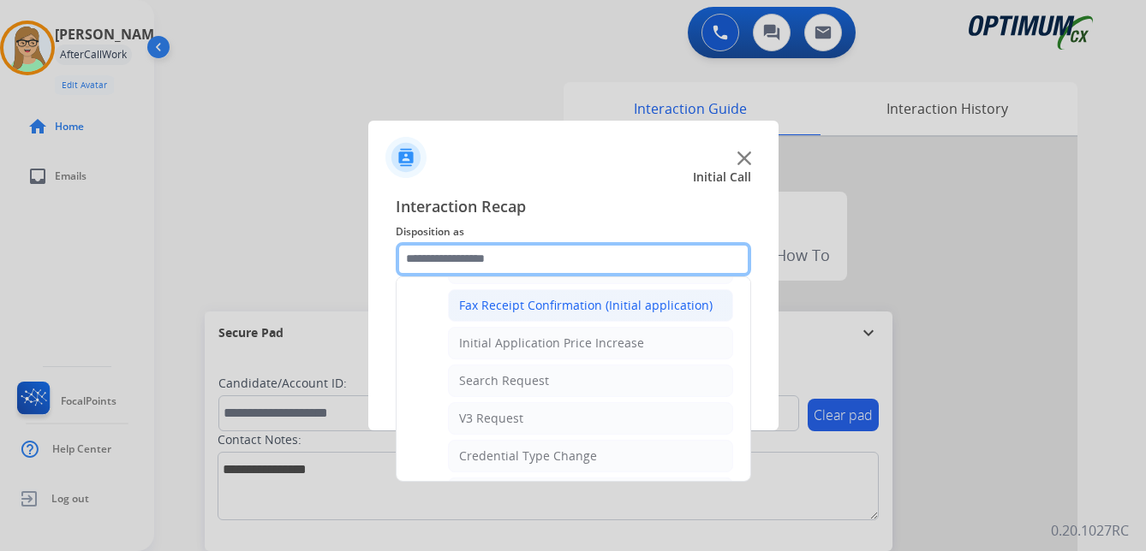
scroll to position [630, 0]
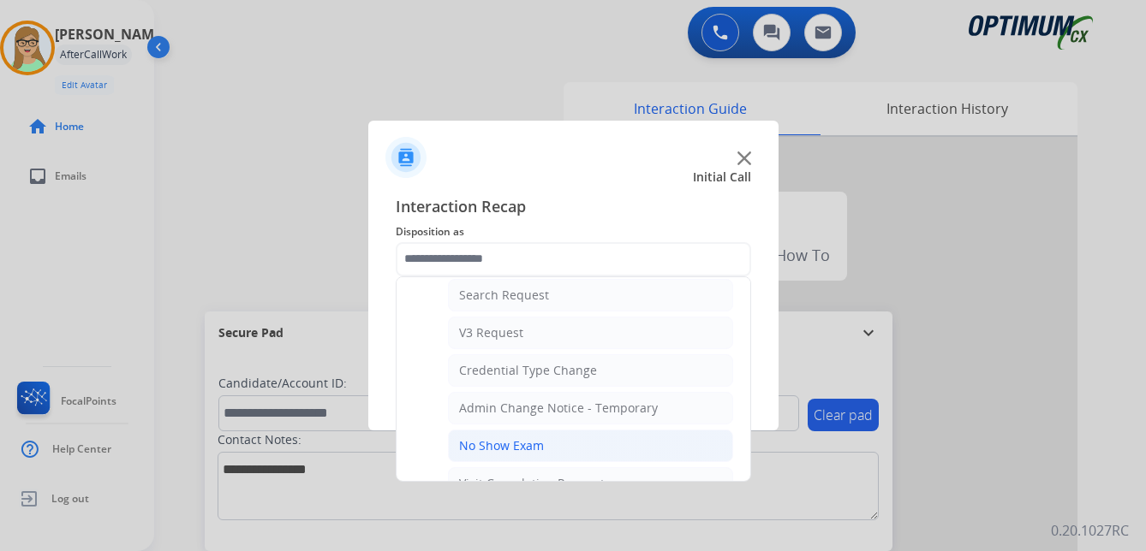
click at [515, 443] on div "No Show Exam" at bounding box center [501, 445] width 85 height 17
type input "**********"
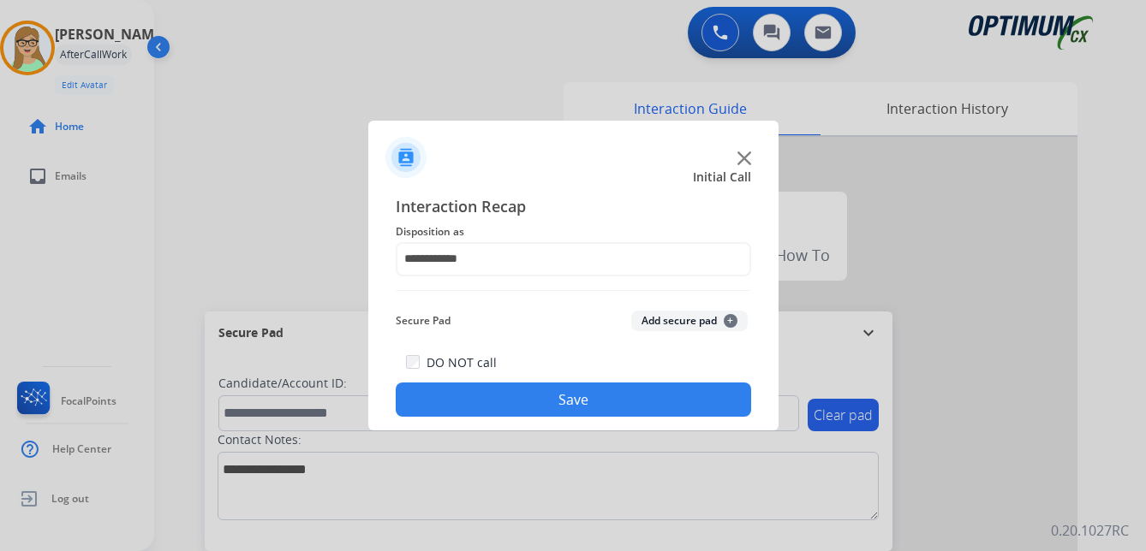
click at [533, 399] on button "Save" at bounding box center [573, 400] width 355 height 34
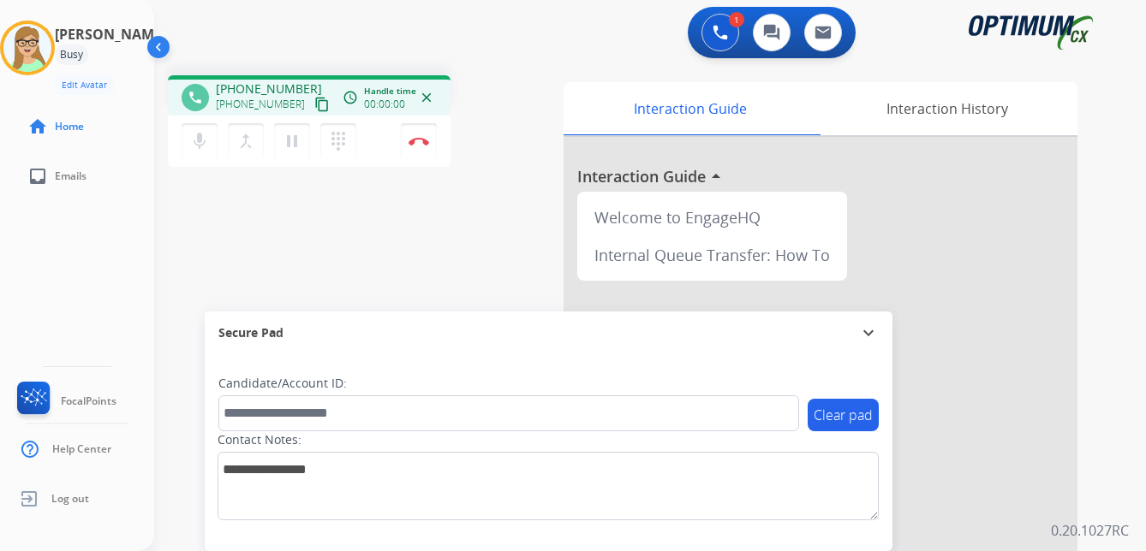
drag, startPoint x: 152, startPoint y: 236, endPoint x: 158, endPoint y: 229, distance: 9.8
click at [153, 236] on div "[PERSON_NAME] Edit Avatar Agent: [PERSON_NAME] Profile: OCX Training home Home …" at bounding box center [77, 275] width 154 height 551
click at [314, 99] on mat-icon "content_copy" at bounding box center [321, 104] width 15 height 15
click at [105, 313] on div "[PERSON_NAME] Edit Avatar Agent: [PERSON_NAME] Profile: OCX Training home Home …" at bounding box center [77, 275] width 154 height 551
click at [417, 142] on img at bounding box center [418, 141] width 21 height 9
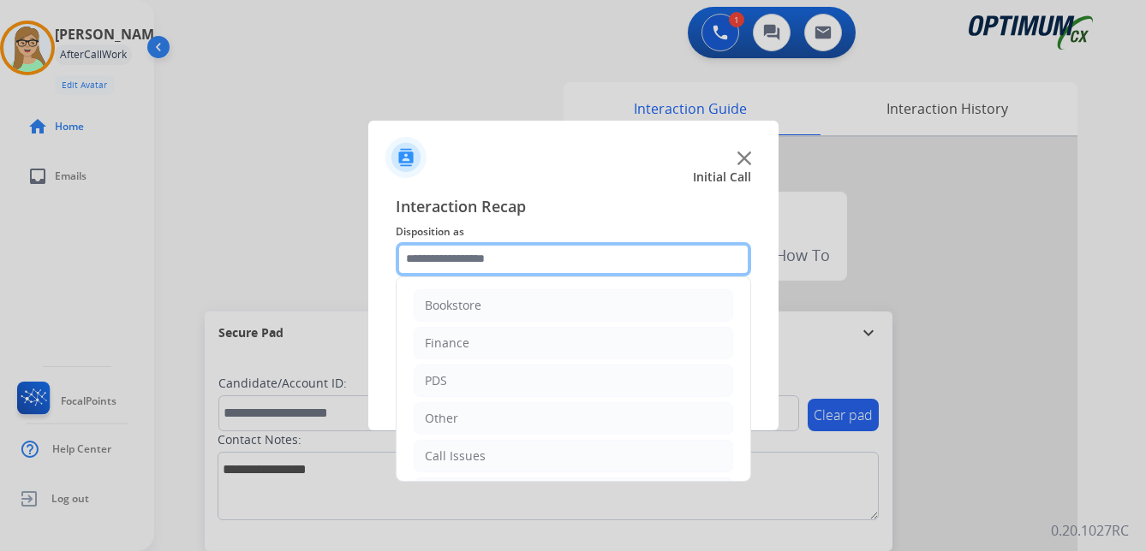
click at [486, 263] on input "text" at bounding box center [573, 259] width 355 height 34
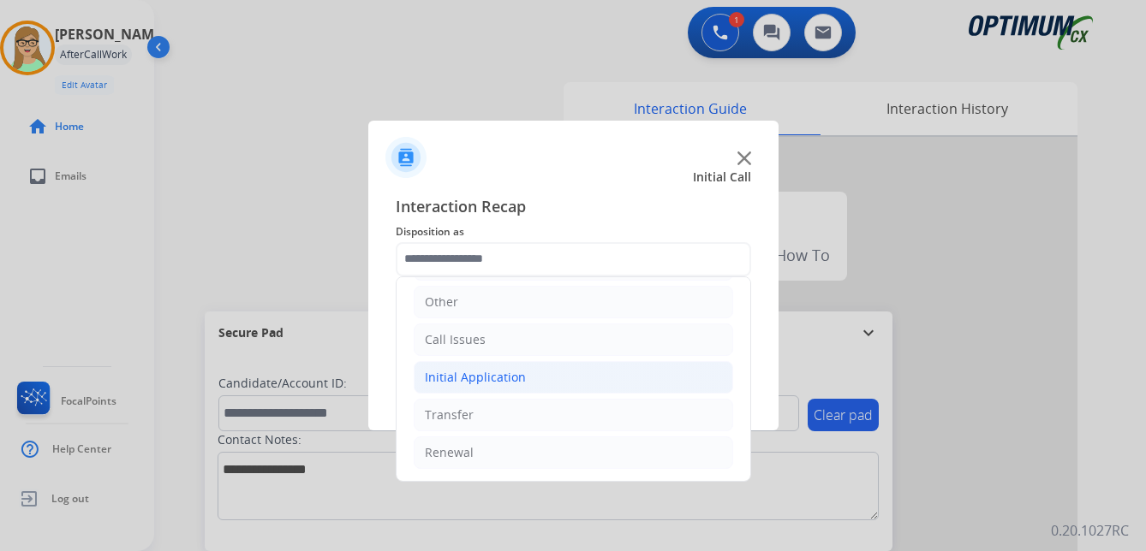
click at [509, 372] on div "Initial Application" at bounding box center [475, 377] width 101 height 17
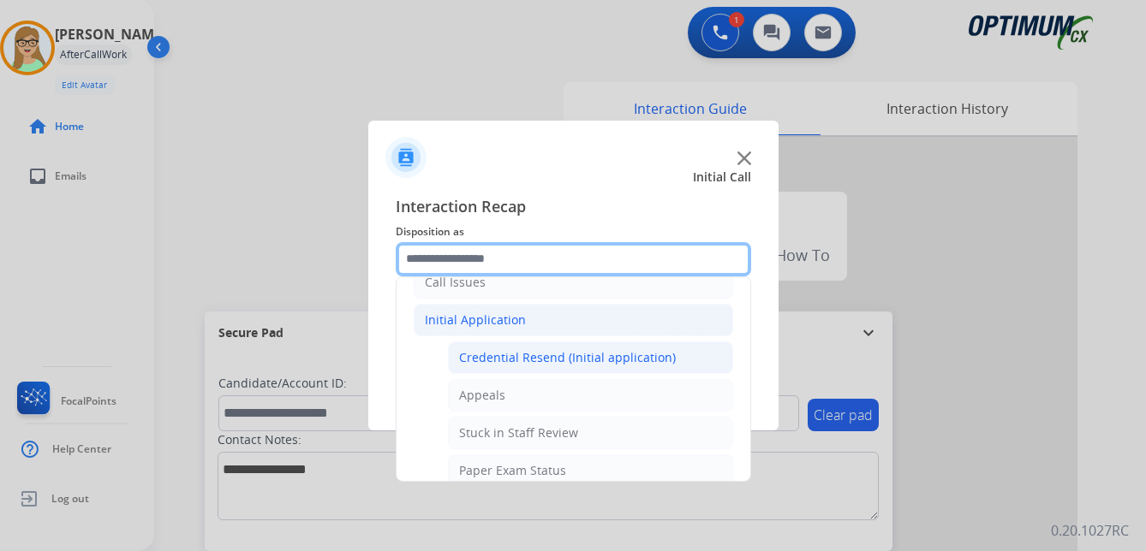
scroll to position [202, 0]
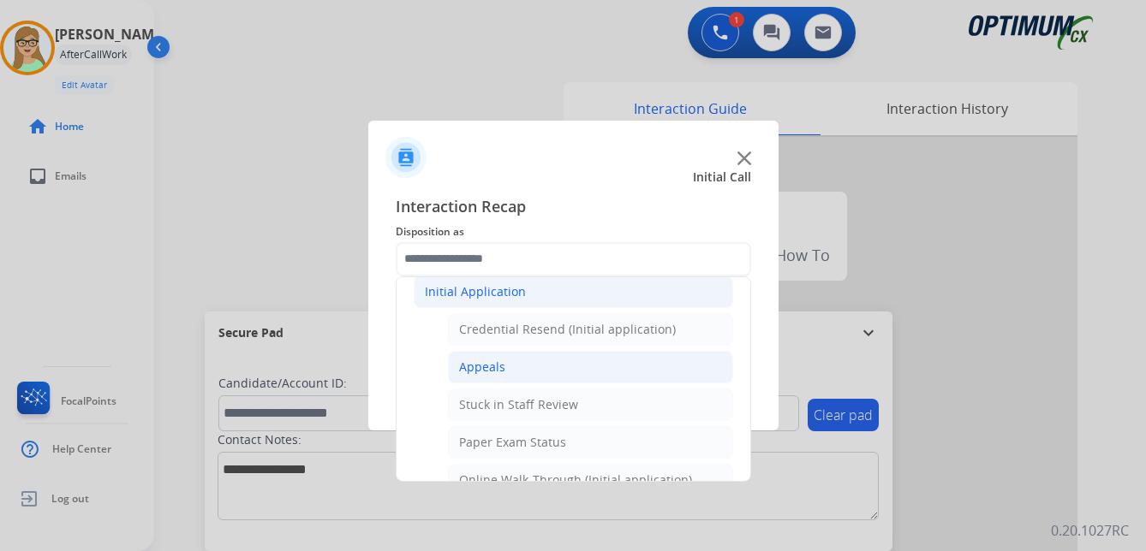
click at [479, 369] on div "Appeals" at bounding box center [482, 367] width 46 height 17
type input "*******"
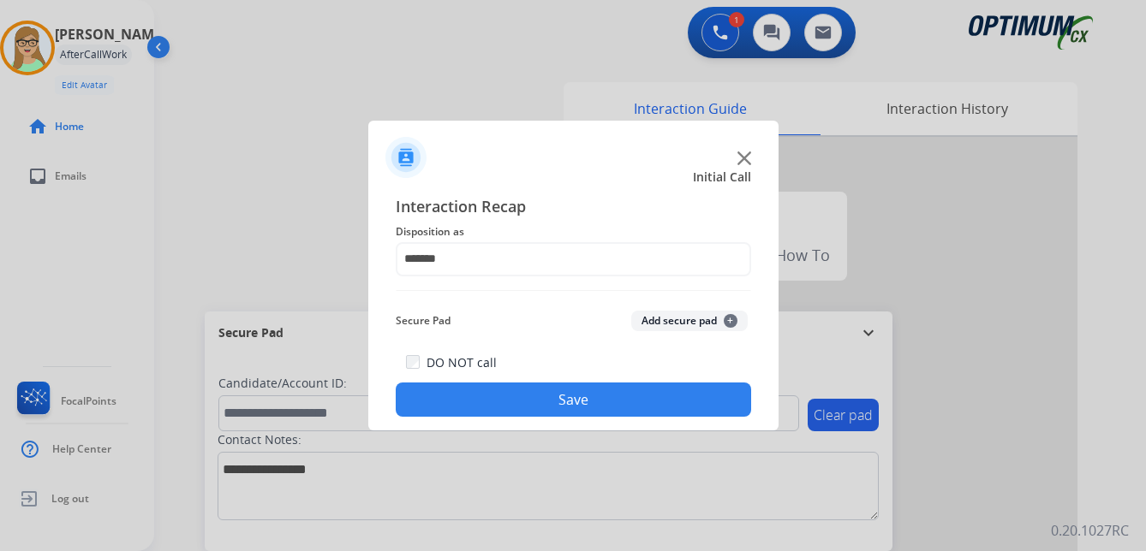
click at [495, 404] on button "Save" at bounding box center [573, 400] width 355 height 34
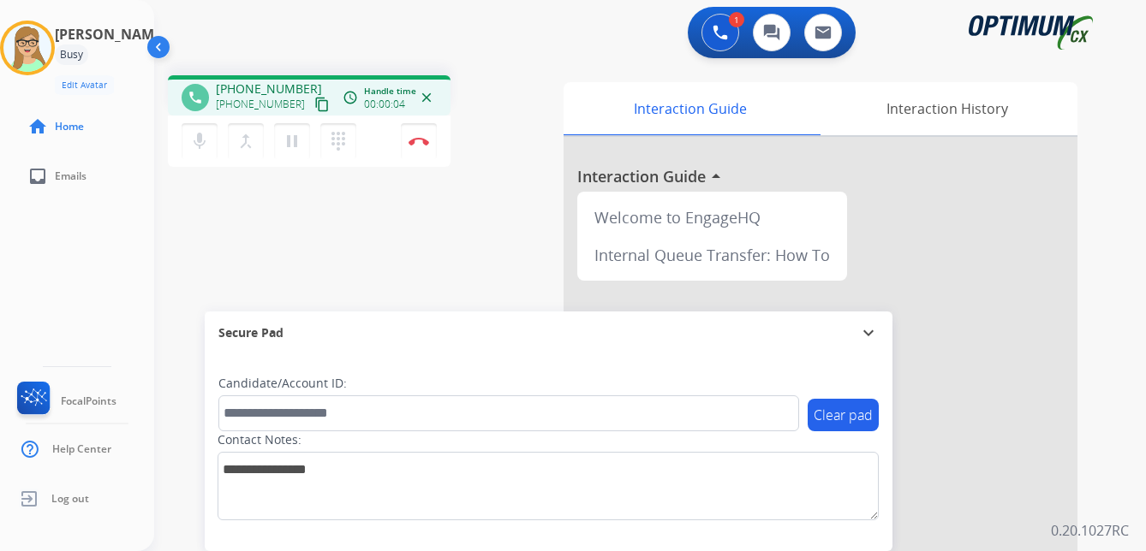
drag, startPoint x: 98, startPoint y: 229, endPoint x: 134, endPoint y: 219, distance: 37.2
click at [98, 229] on div "[PERSON_NAME] Edit Avatar Agent: [PERSON_NAME] Profile: OCX Training home Home …" at bounding box center [77, 275] width 154 height 551
click at [314, 106] on mat-icon "content_copy" at bounding box center [321, 104] width 15 height 15
click at [423, 139] on img at bounding box center [418, 141] width 21 height 9
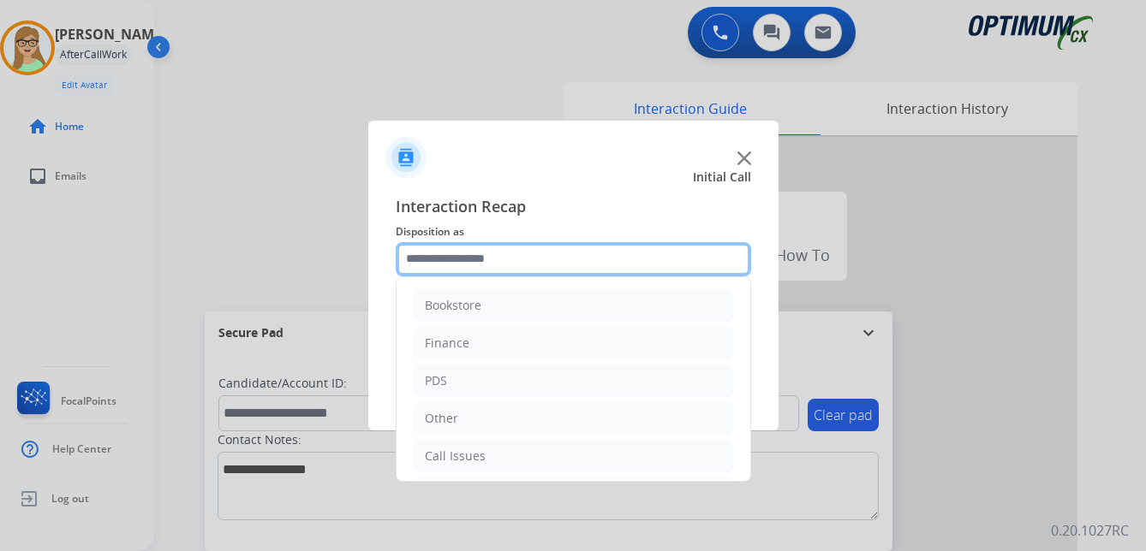
click at [435, 259] on input "text" at bounding box center [573, 259] width 355 height 34
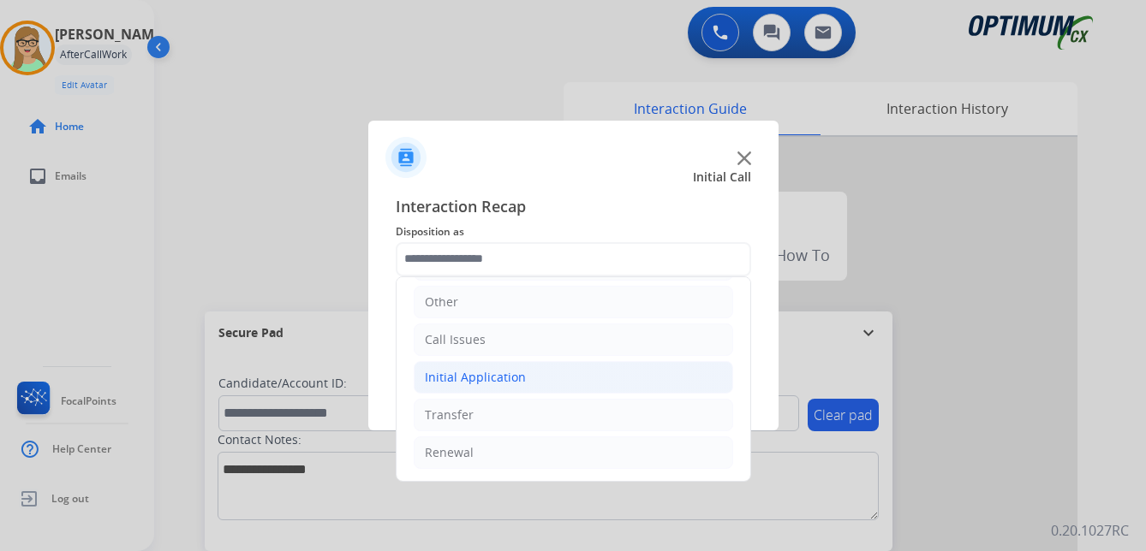
click at [503, 371] on div "Initial Application" at bounding box center [475, 377] width 101 height 17
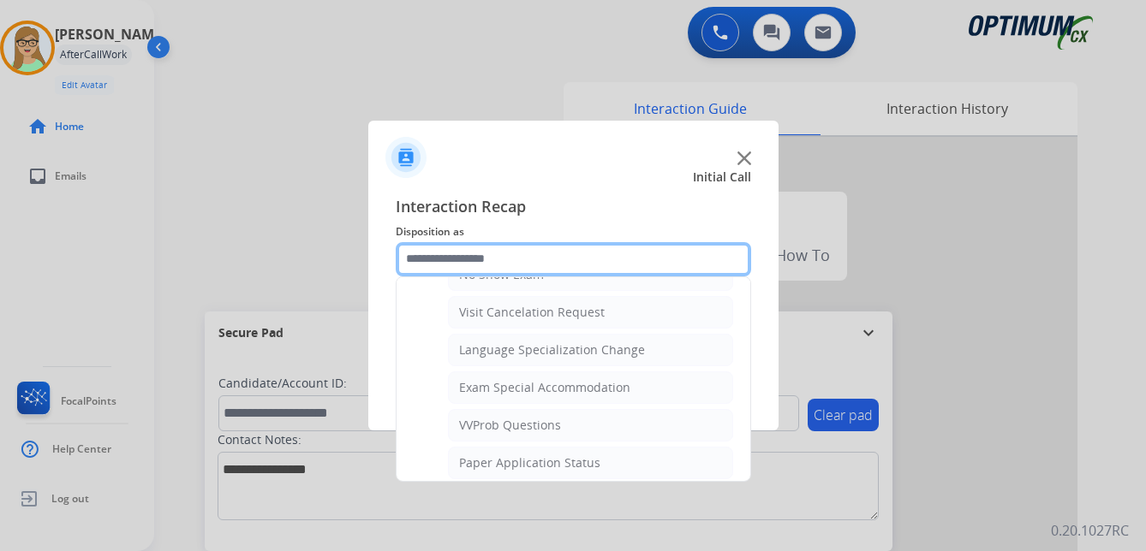
scroll to position [887, 0]
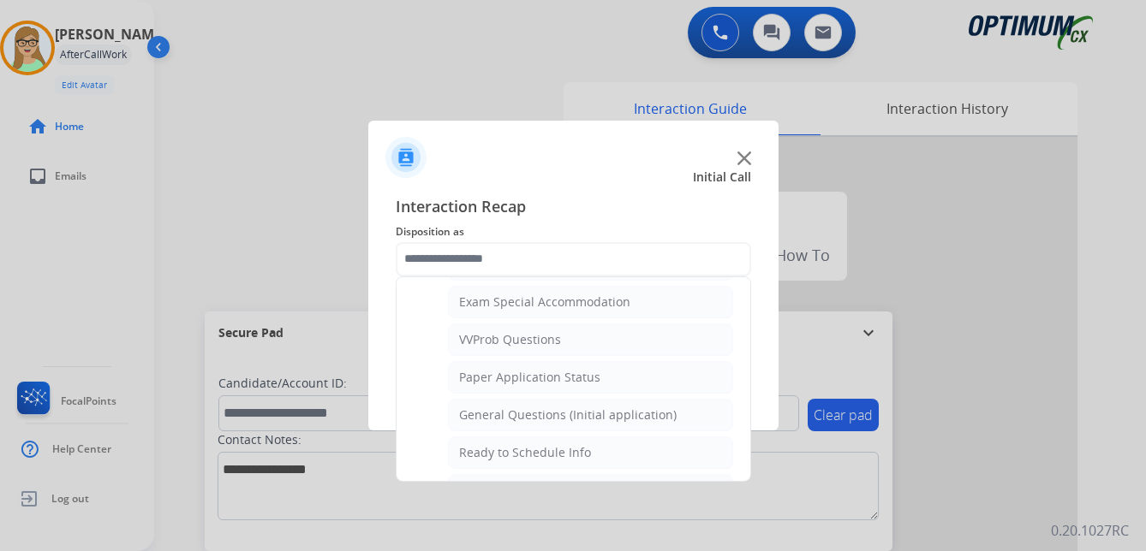
click at [558, 418] on div "General Questions (Initial application)" at bounding box center [567, 415] width 217 height 17
type input "**********"
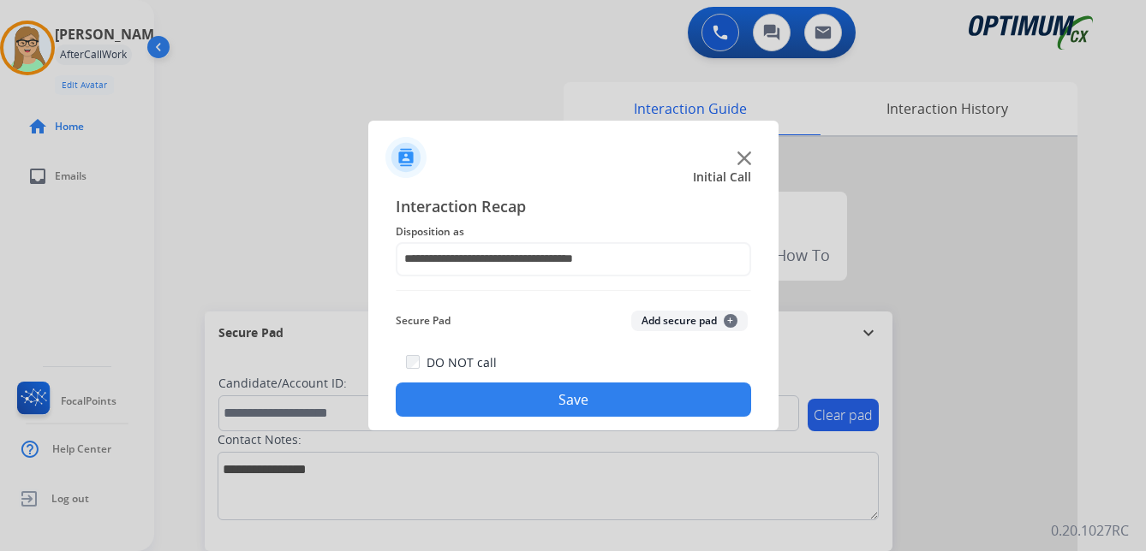
click at [493, 402] on button "Save" at bounding box center [573, 400] width 355 height 34
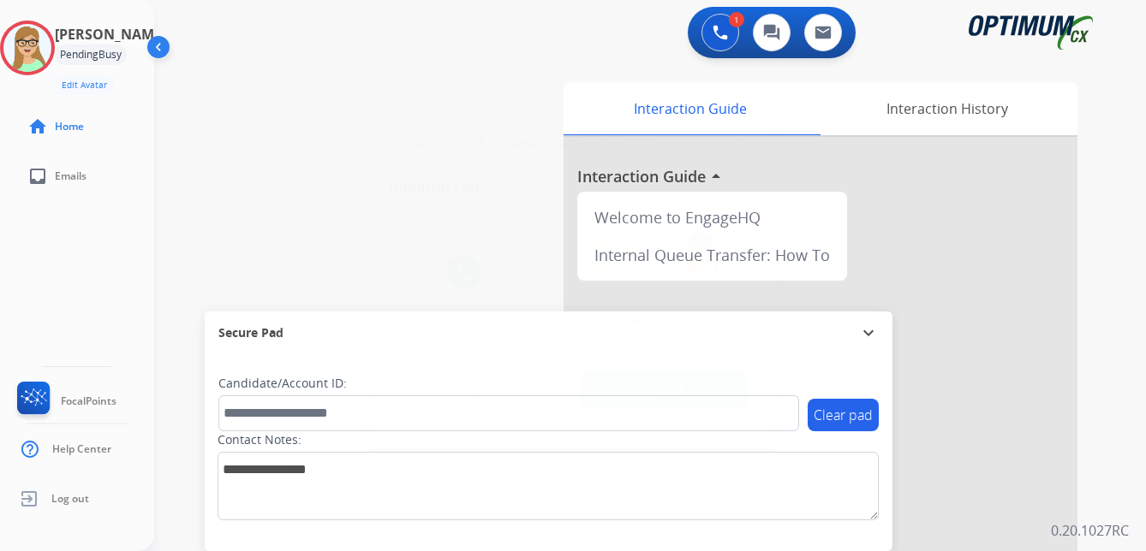
click at [21, 99] on div at bounding box center [573, 275] width 1146 height 551
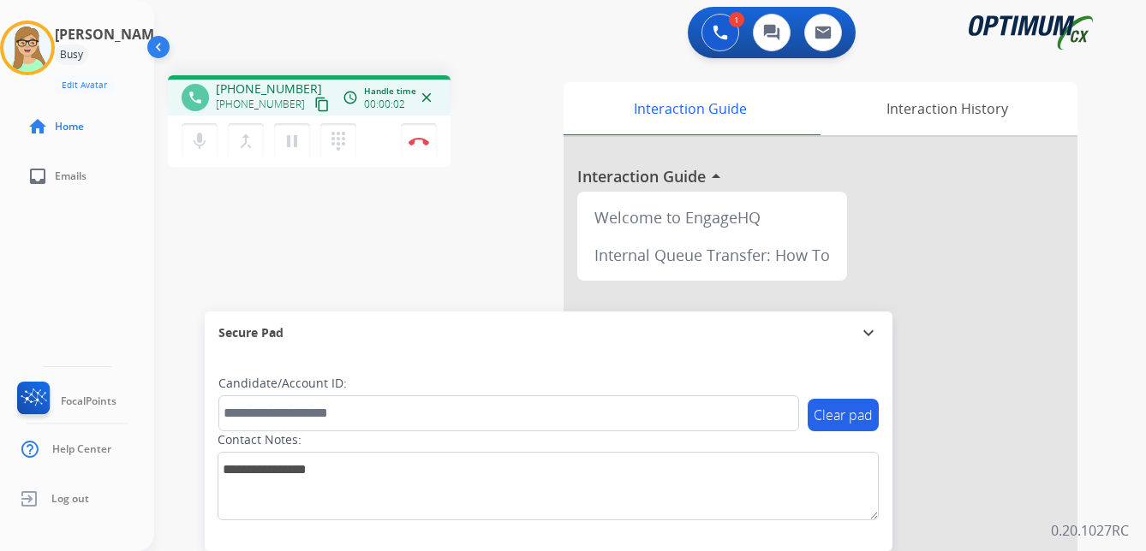
click at [314, 106] on mat-icon "content_copy" at bounding box center [321, 104] width 15 height 15
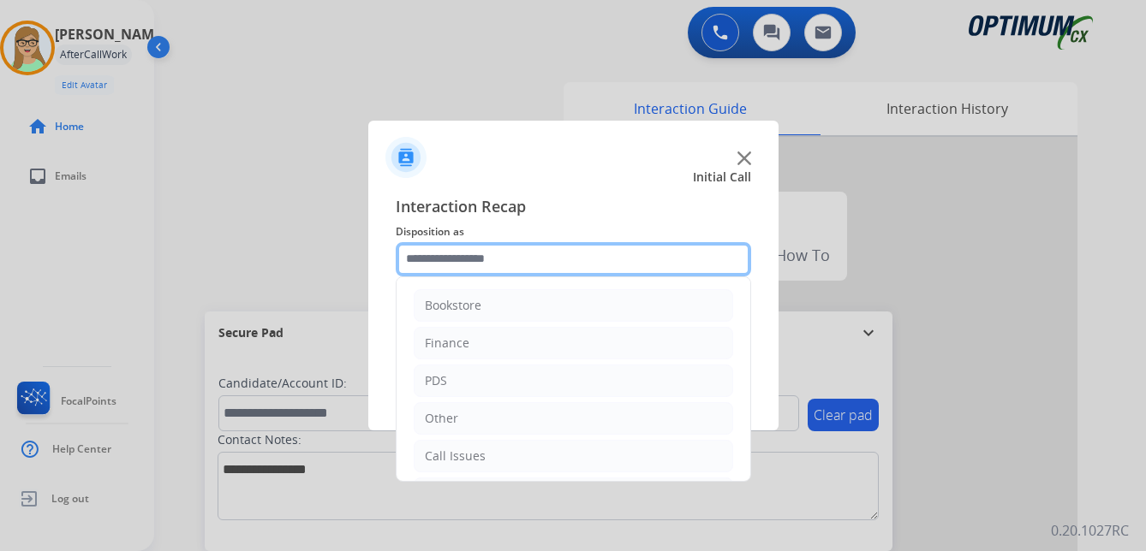
click at [462, 263] on input "text" at bounding box center [573, 259] width 355 height 34
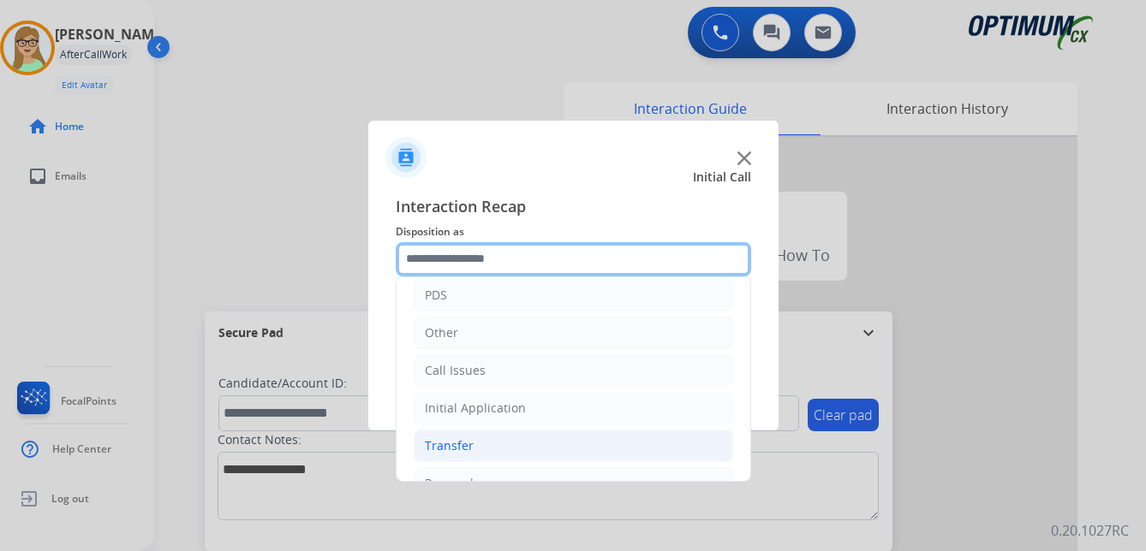
scroll to position [116, 0]
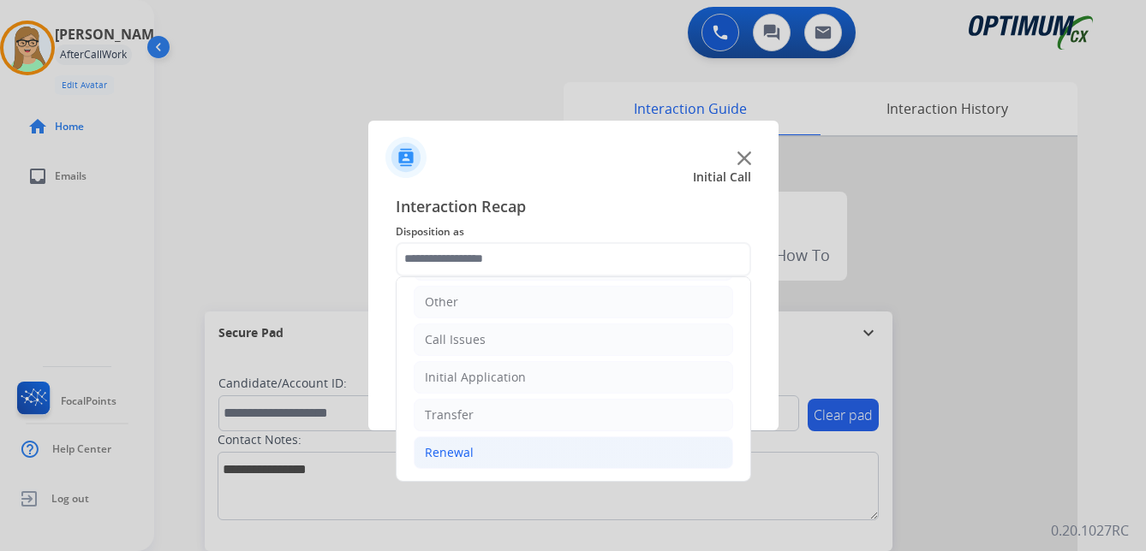
drag, startPoint x: 463, startPoint y: 450, endPoint x: 473, endPoint y: 446, distance: 11.1
click at [464, 450] on div "Renewal" at bounding box center [449, 452] width 49 height 17
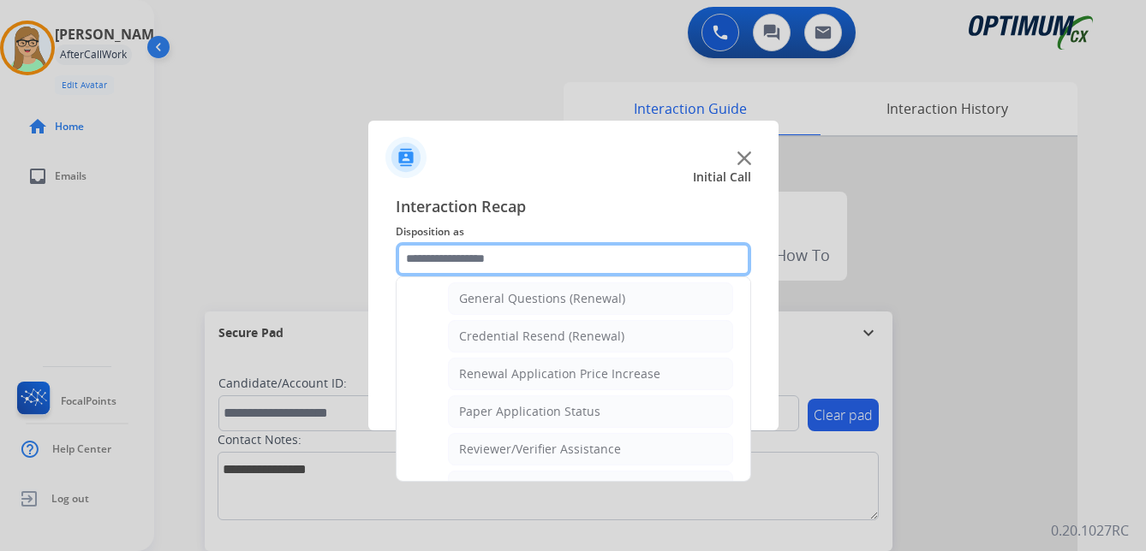
scroll to position [545, 0]
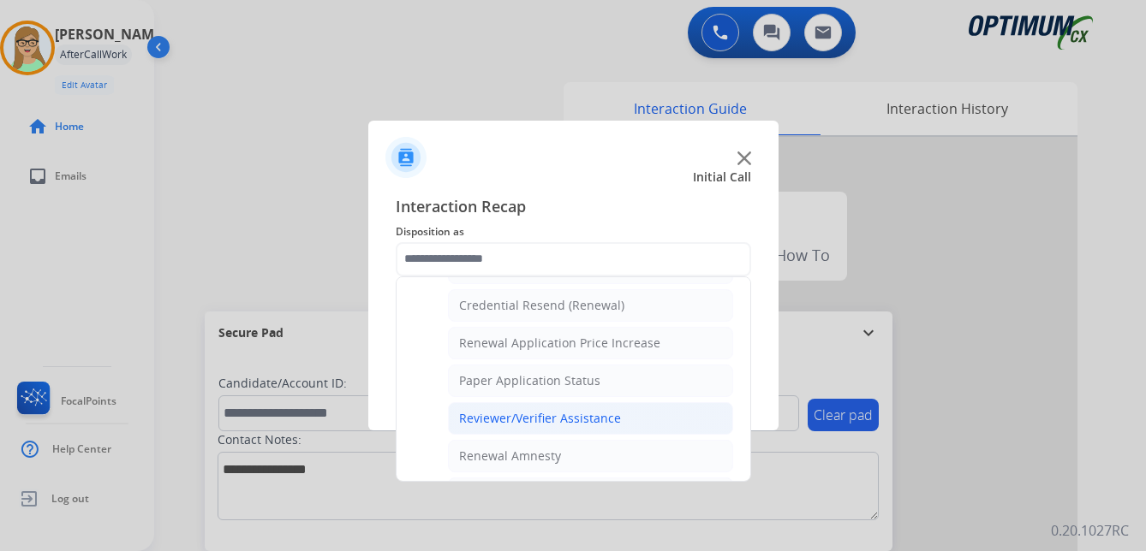
click at [580, 417] on div "Reviewer/Verifier Assistance" at bounding box center [540, 418] width 162 height 17
type input "**********"
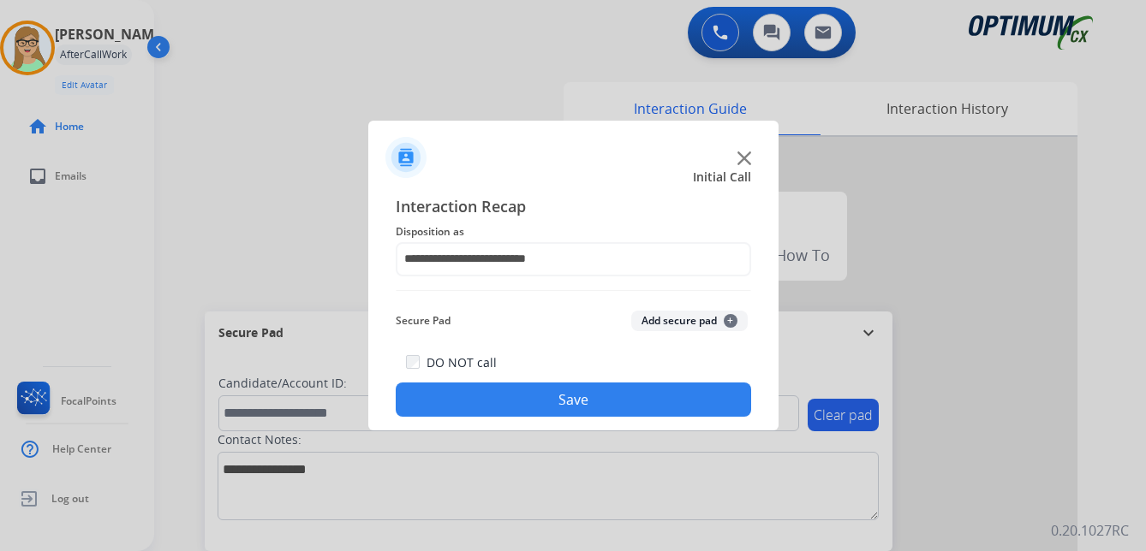
click at [556, 405] on button "Save" at bounding box center [573, 400] width 355 height 34
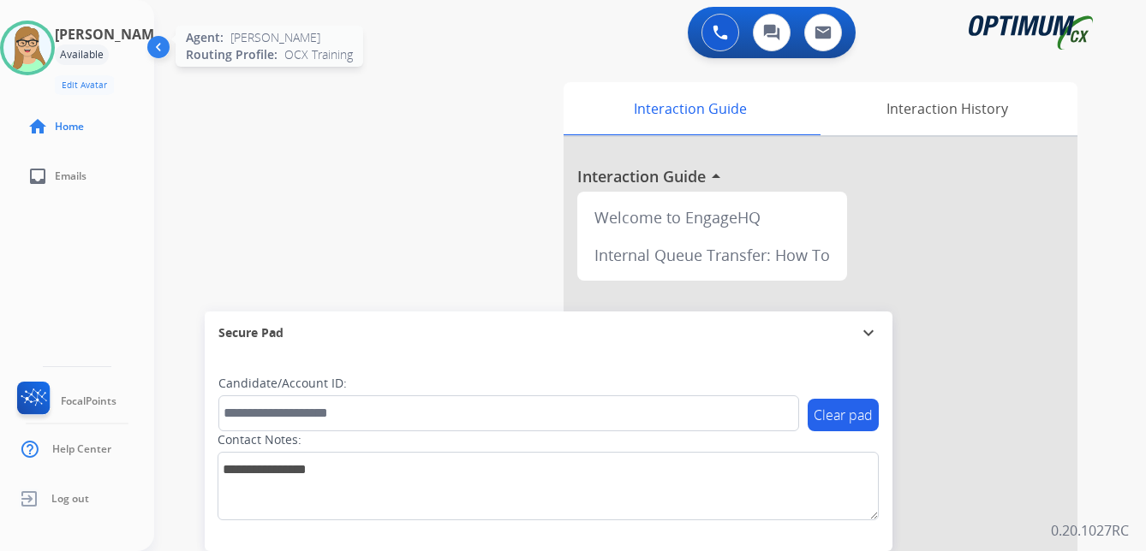
click at [21, 48] on img at bounding box center [27, 48] width 48 height 48
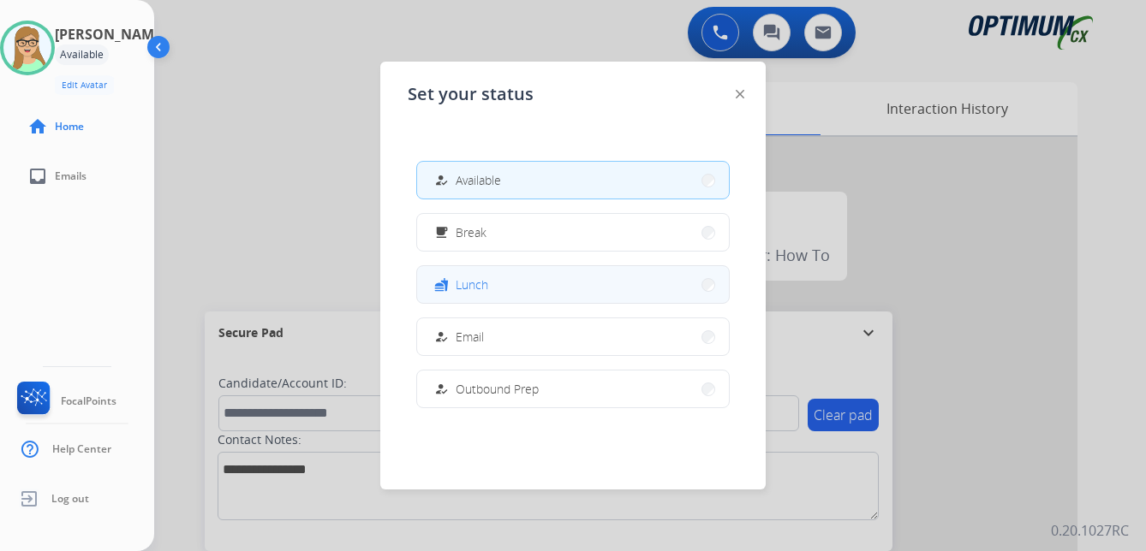
click at [481, 280] on span "Lunch" at bounding box center [471, 285] width 33 height 18
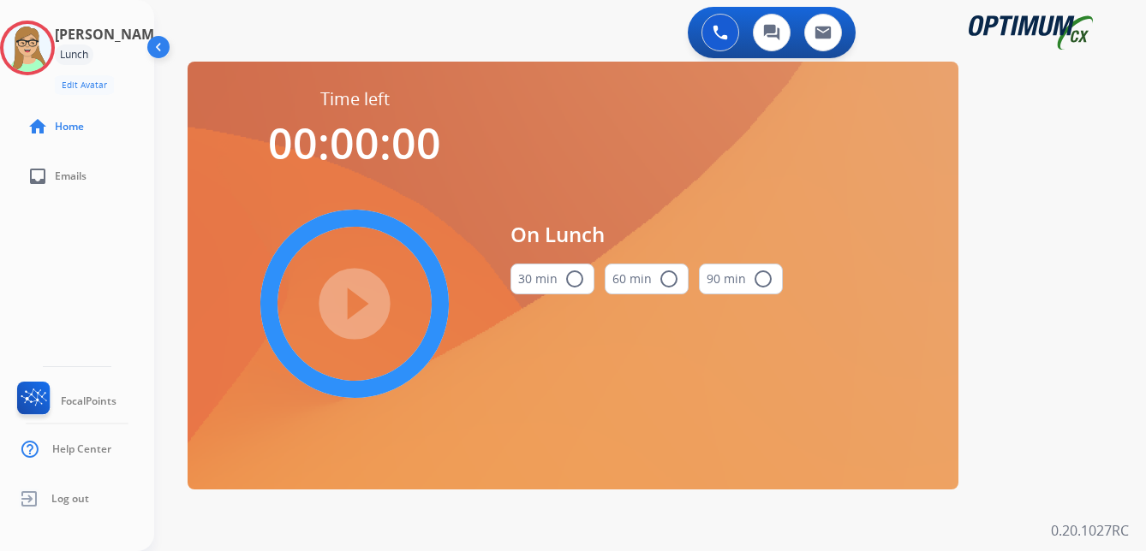
click at [578, 278] on mat-icon "radio_button_unchecked" at bounding box center [574, 279] width 21 height 21
drag, startPoint x: 367, startPoint y: 318, endPoint x: 5, endPoint y: 357, distance: 364.3
click at [360, 314] on mat-icon "play_circle_filled" at bounding box center [354, 304] width 21 height 21
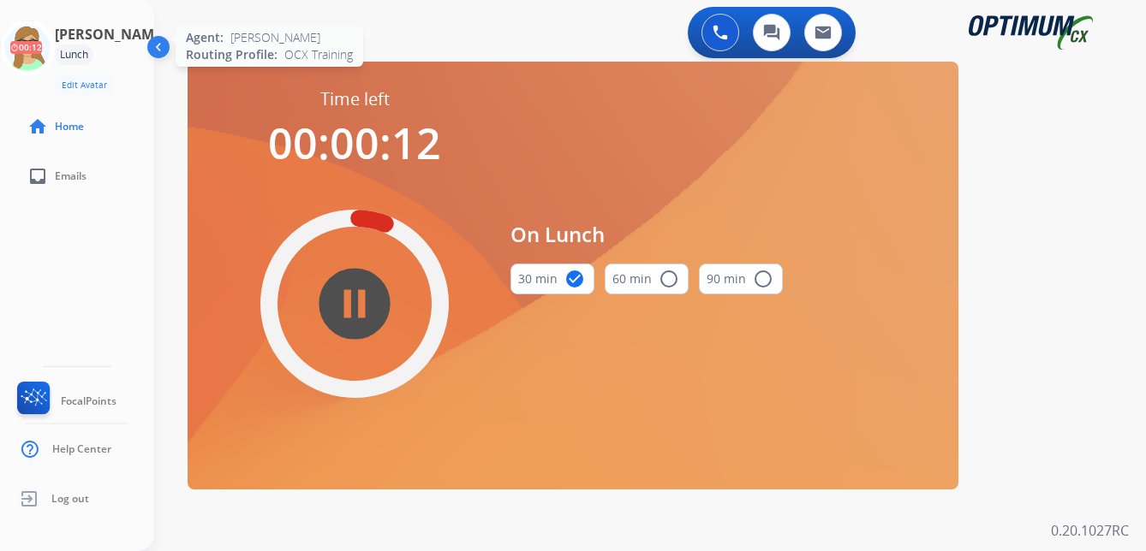
click at [35, 52] on icon at bounding box center [28, 49] width 56 height 56
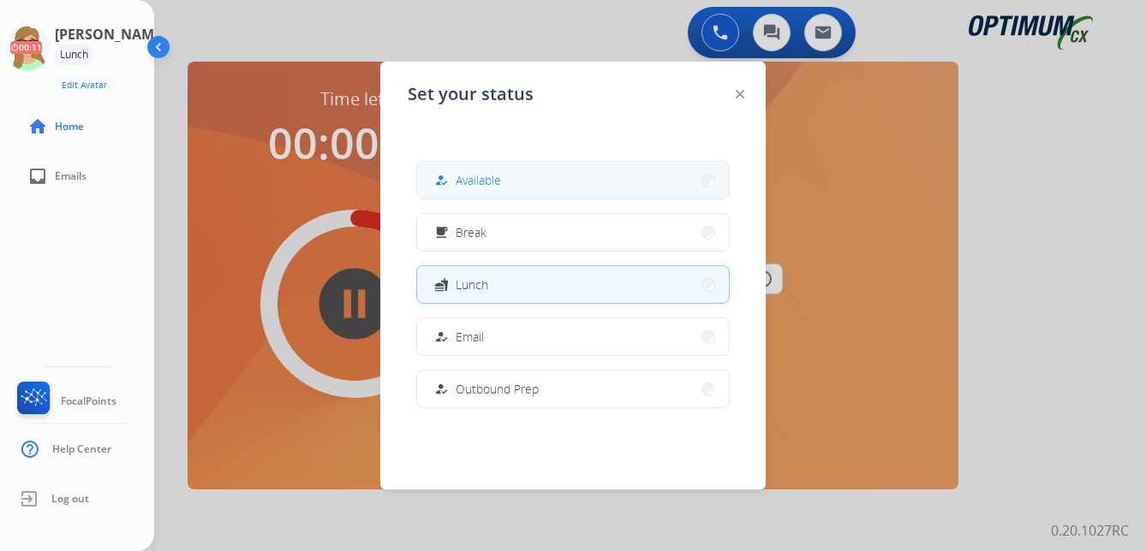
click at [467, 182] on span "Available" at bounding box center [477, 180] width 45 height 18
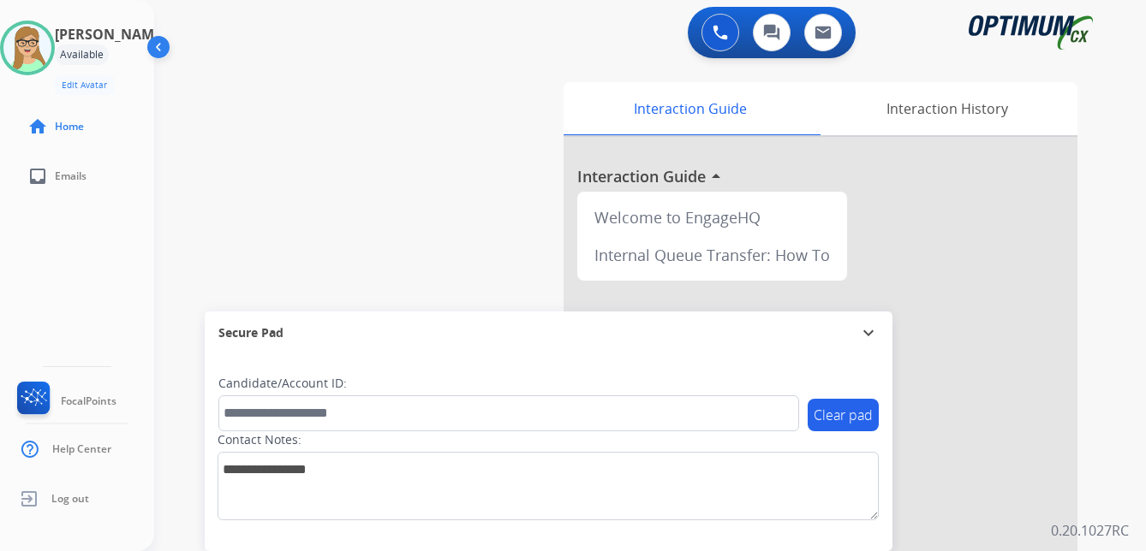
click at [108, 201] on div "[PERSON_NAME] Edit Avatar Agent: [PERSON_NAME] Profile: OCX Training home Home …" at bounding box center [77, 275] width 154 height 551
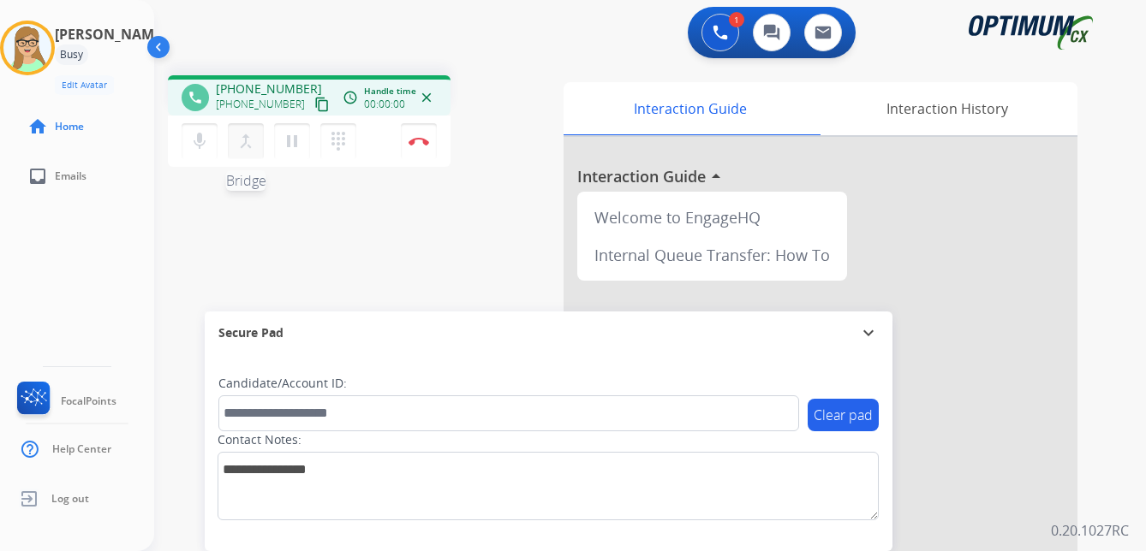
drag, startPoint x: 306, startPoint y: 102, endPoint x: 247, endPoint y: 123, distance: 62.8
click at [314, 102] on mat-icon "content_copy" at bounding box center [321, 104] width 15 height 15
click at [420, 136] on button "Disconnect" at bounding box center [419, 141] width 36 height 36
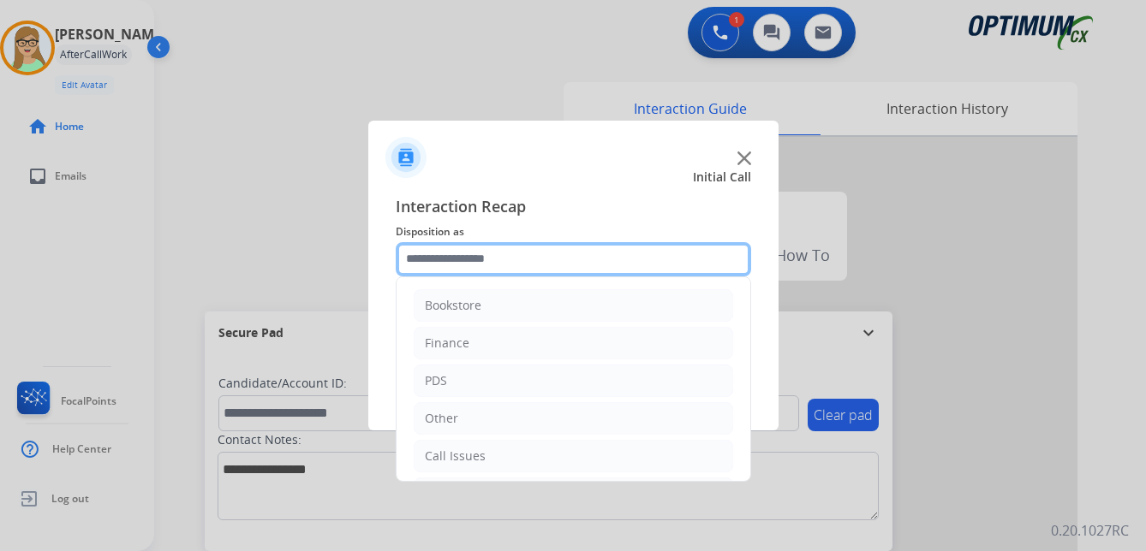
click at [439, 258] on input "text" at bounding box center [573, 259] width 355 height 34
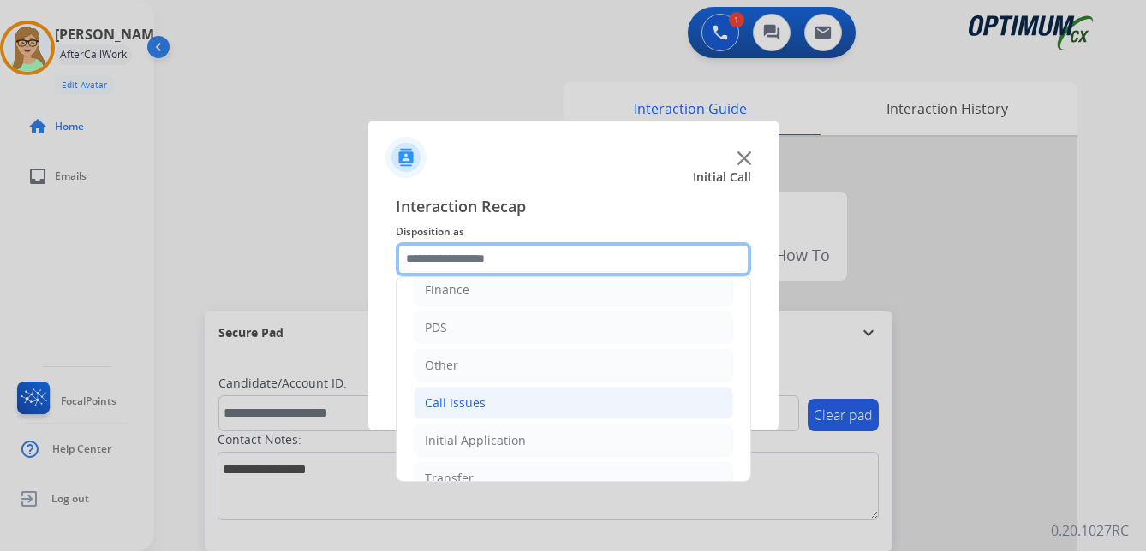
scroll to position [116, 0]
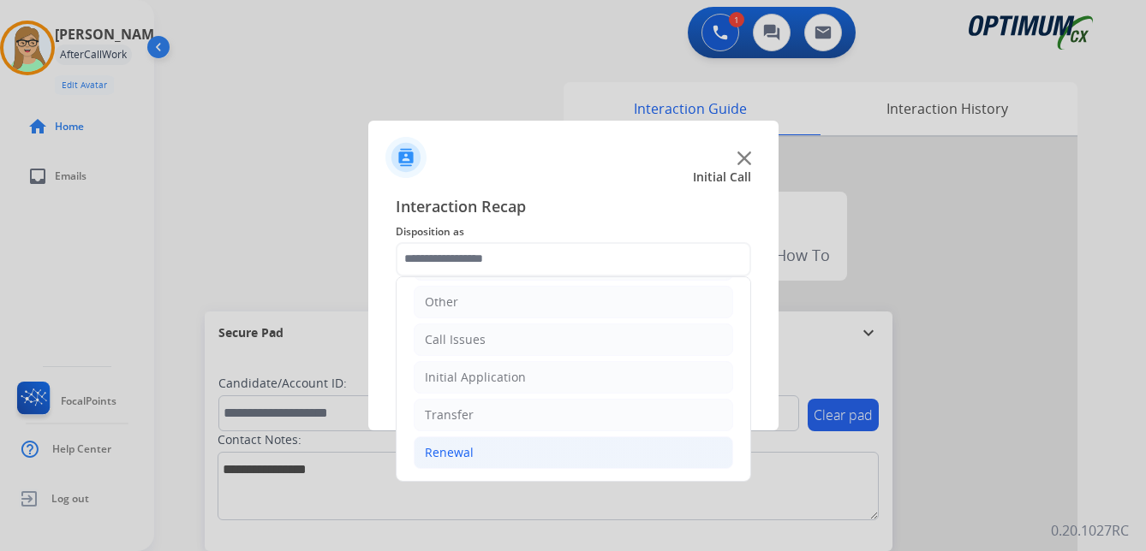
click at [452, 458] on div "Renewal" at bounding box center [449, 452] width 49 height 17
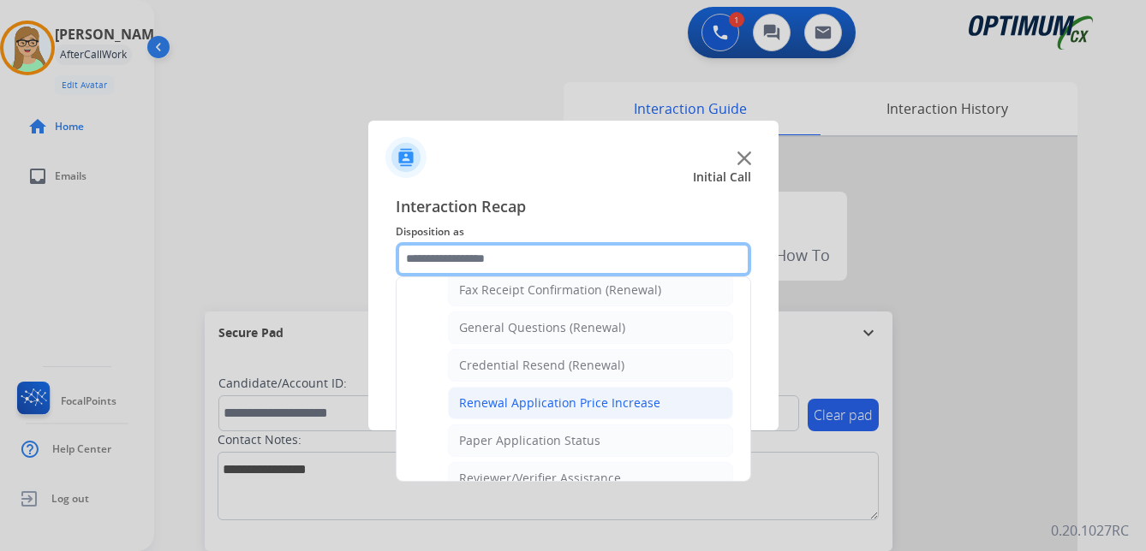
scroll to position [459, 0]
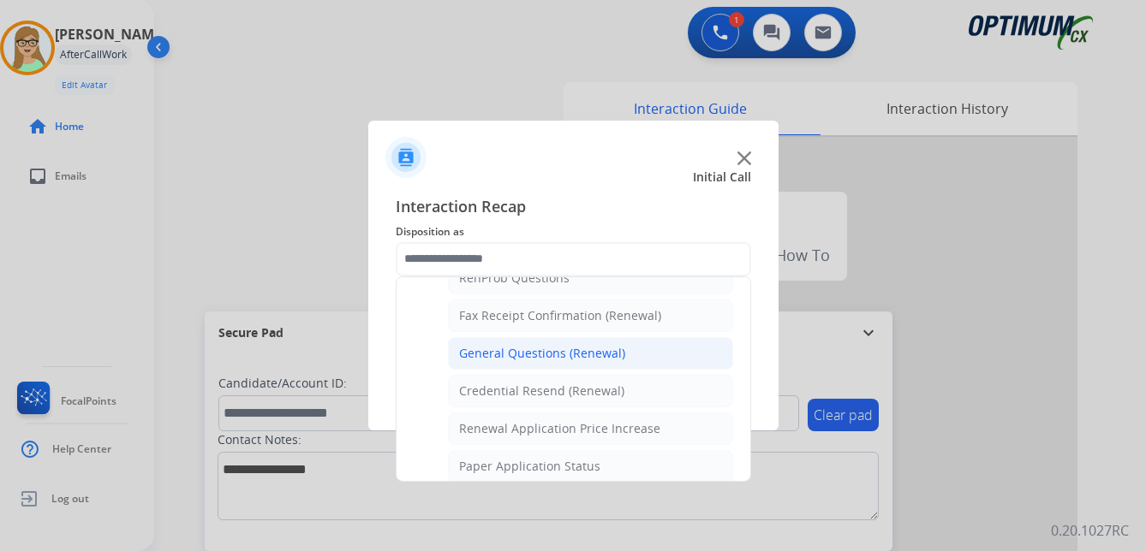
click at [495, 357] on div "General Questions (Renewal)" at bounding box center [542, 353] width 166 height 17
type input "**********"
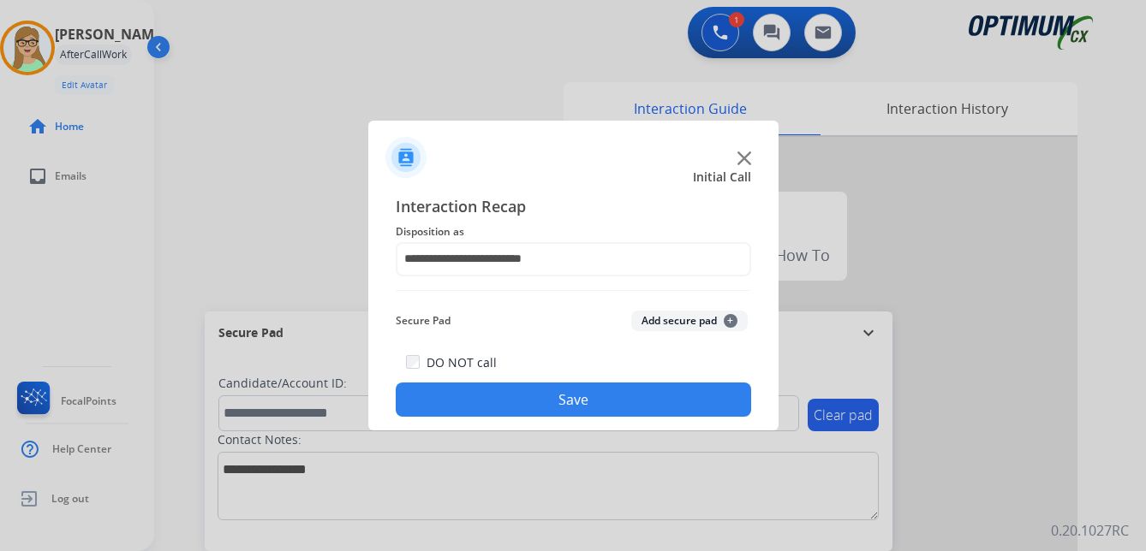
drag, startPoint x: 485, startPoint y: 402, endPoint x: 155, endPoint y: 342, distance: 334.9
click at [485, 402] on button "Save" at bounding box center [573, 400] width 355 height 34
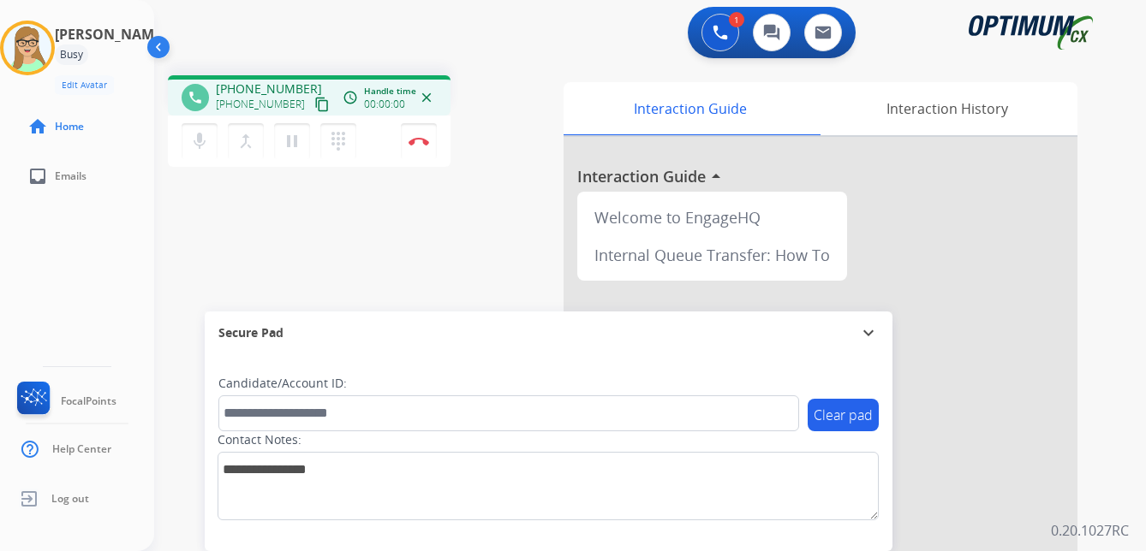
click at [314, 102] on mat-icon "content_copy" at bounding box center [321, 104] width 15 height 15
click at [73, 273] on div "[PERSON_NAME] Edit Avatar Agent: [PERSON_NAME] Profile: OCX Training home Home …" at bounding box center [77, 275] width 154 height 551
click at [420, 142] on img at bounding box center [418, 141] width 21 height 9
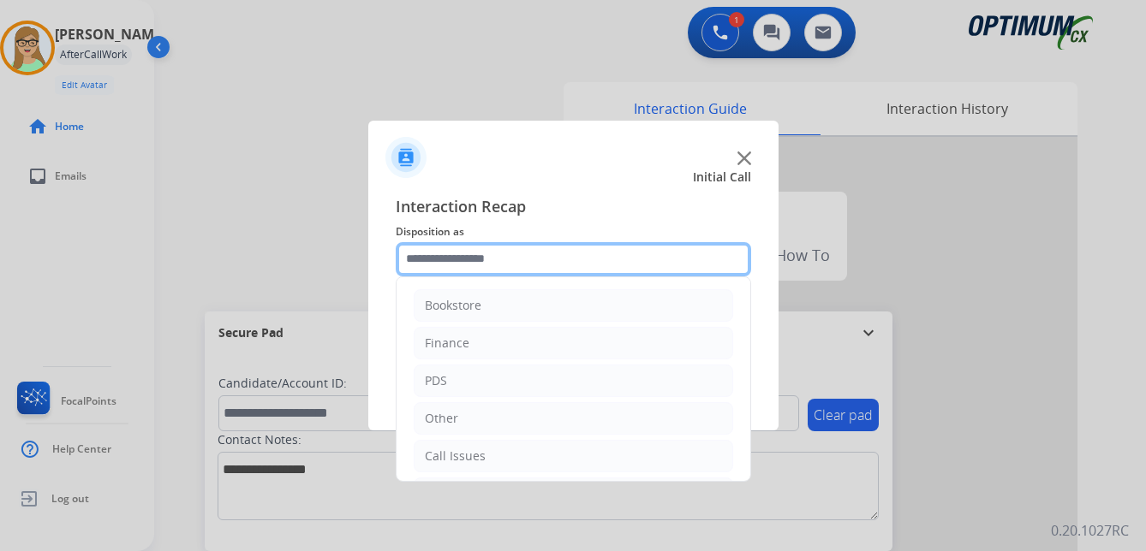
click at [449, 264] on input "text" at bounding box center [573, 259] width 355 height 34
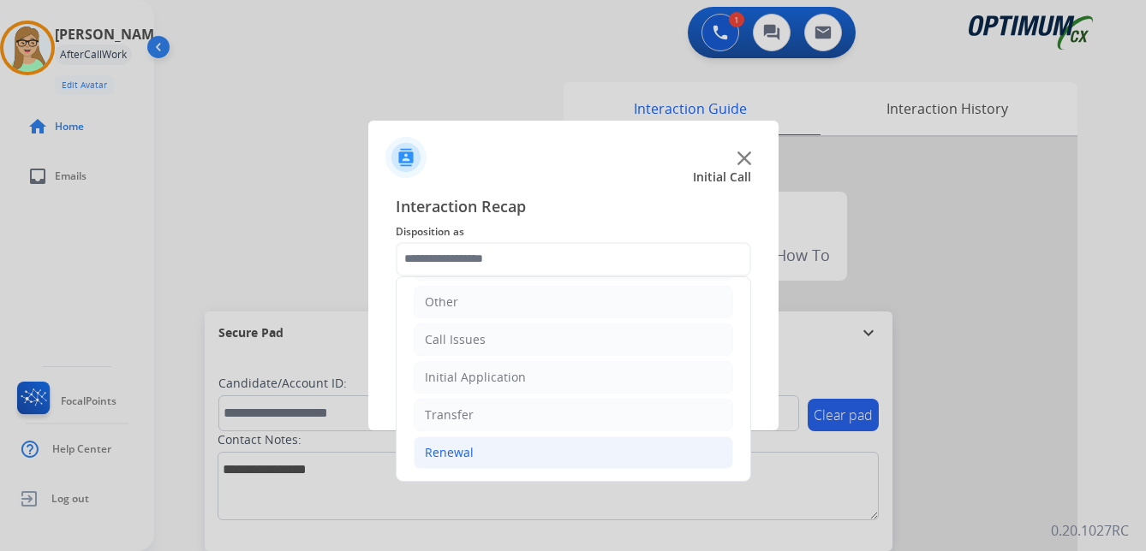
click at [461, 453] on div "Renewal" at bounding box center [449, 452] width 49 height 17
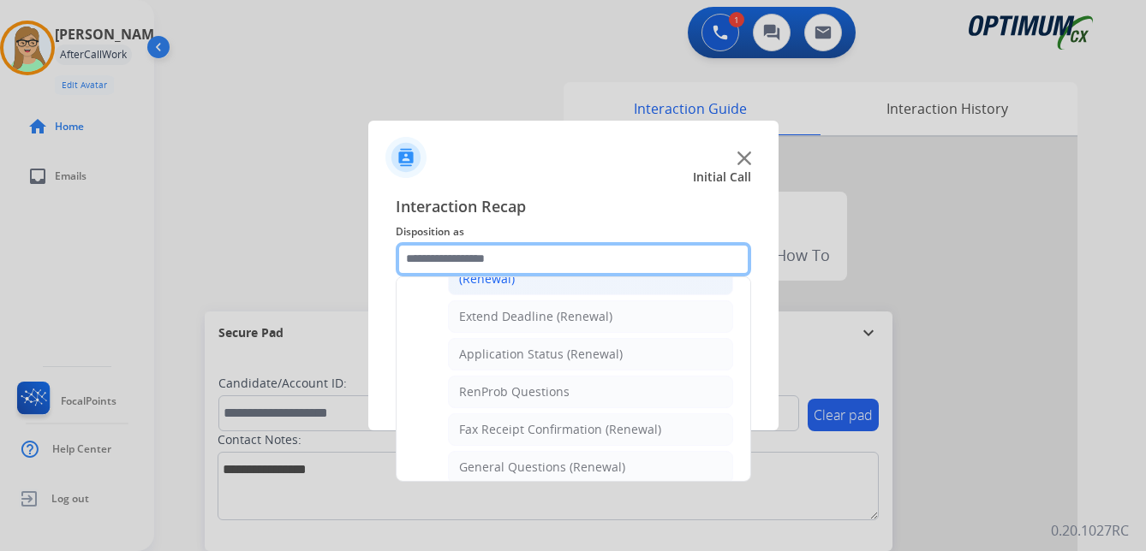
scroll to position [373, 0]
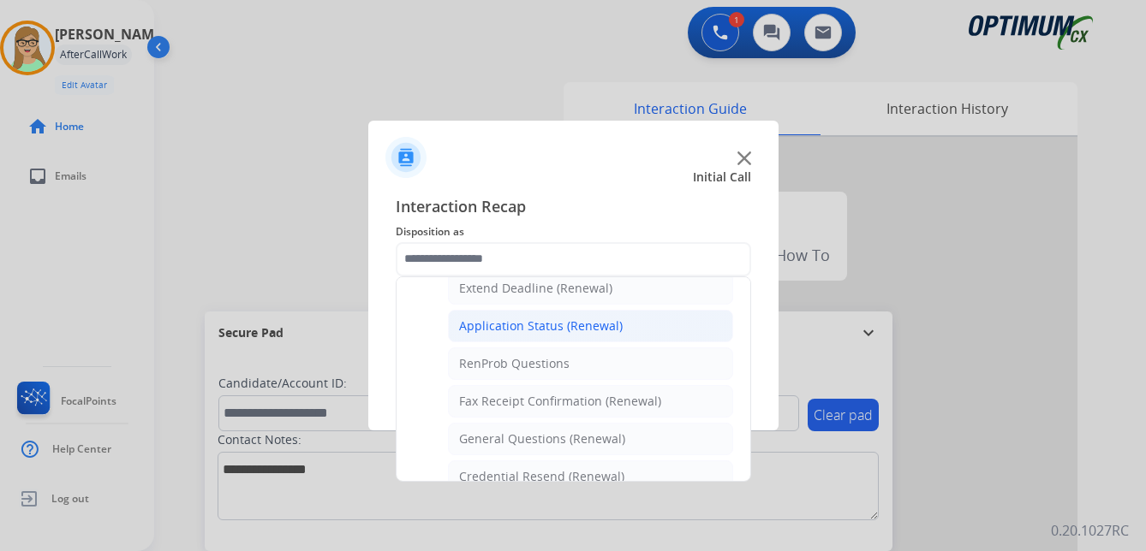
click at [551, 321] on div "Application Status (Renewal)" at bounding box center [541, 326] width 164 height 17
type input "**********"
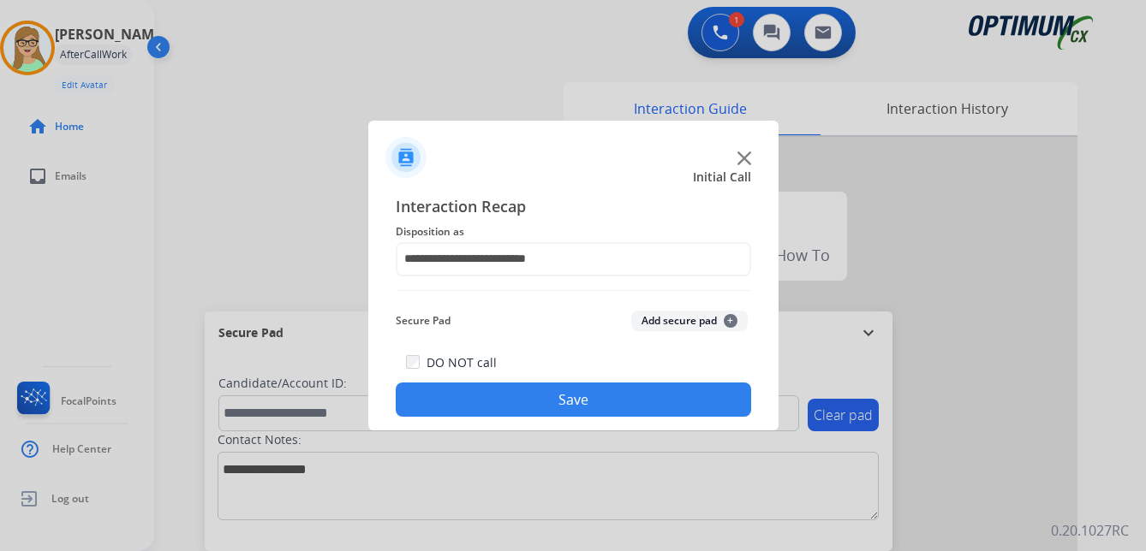
click at [509, 403] on button "Save" at bounding box center [573, 400] width 355 height 34
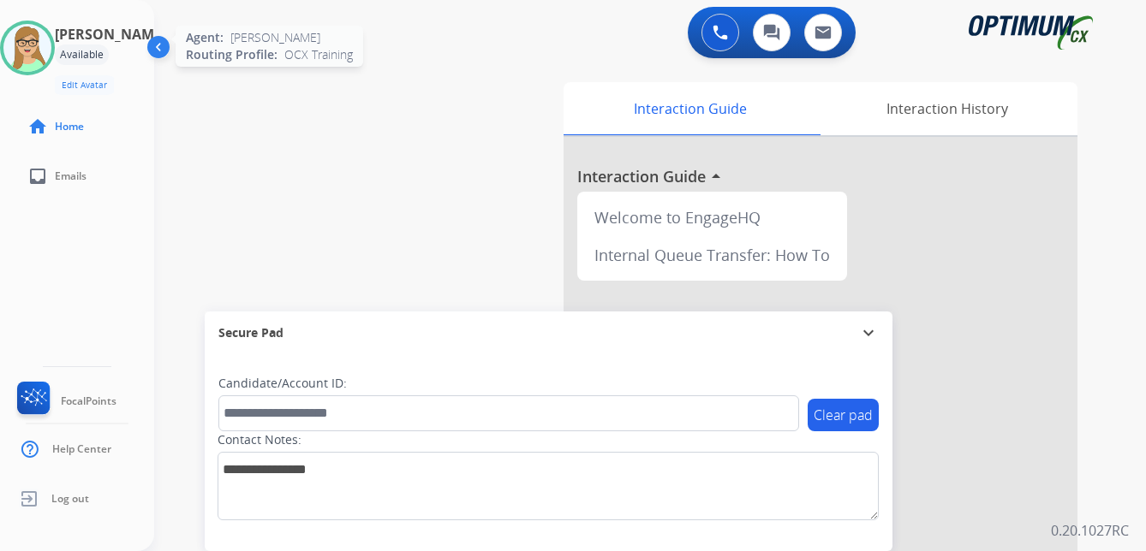
click at [51, 62] on img at bounding box center [27, 48] width 48 height 48
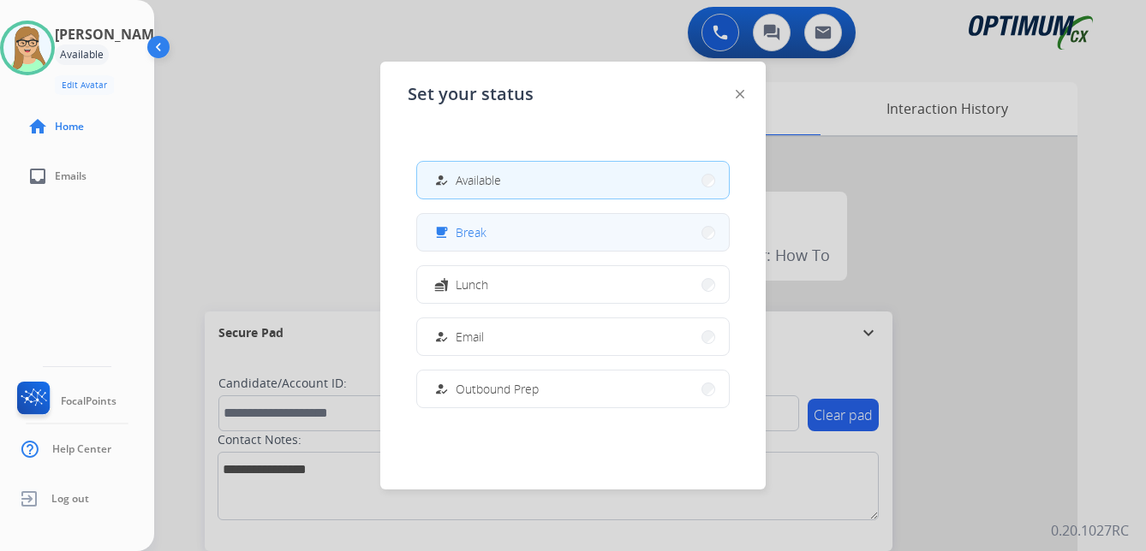
click at [483, 237] on span "Break" at bounding box center [470, 232] width 31 height 18
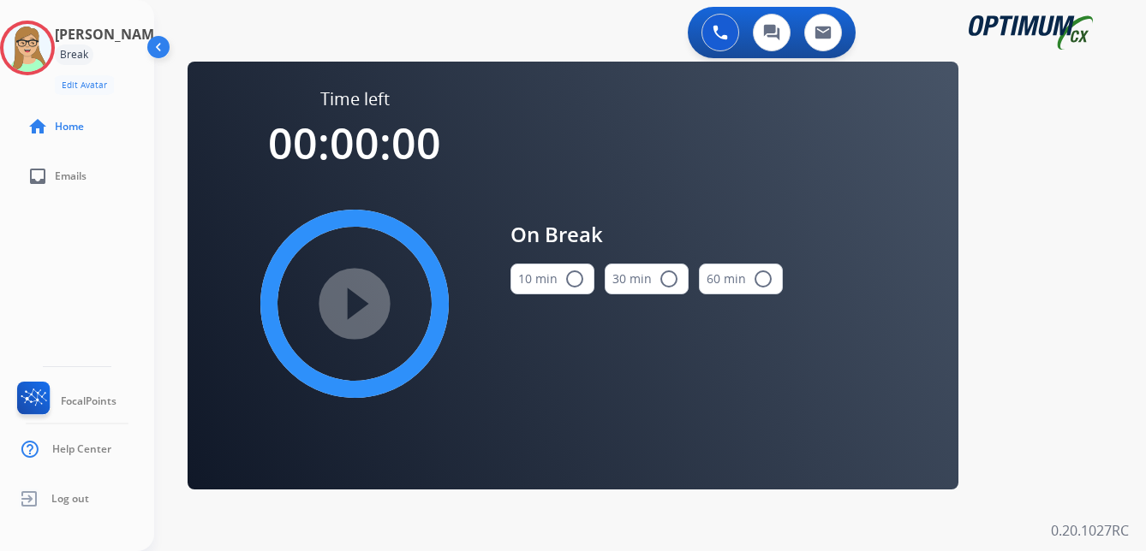
click at [575, 282] on mat-icon "radio_button_unchecked" at bounding box center [574, 279] width 21 height 21
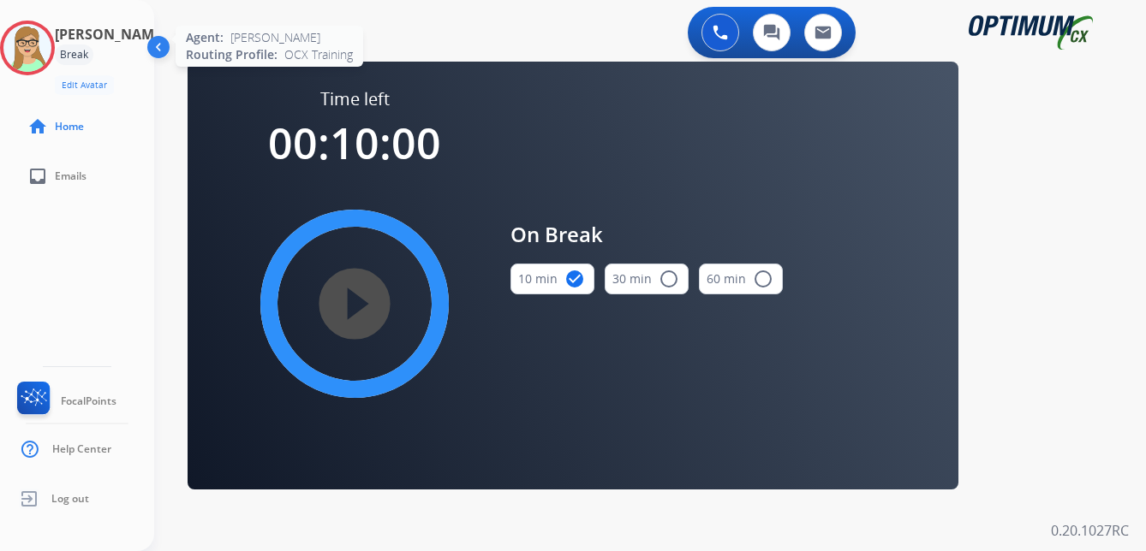
click at [51, 57] on img at bounding box center [27, 48] width 48 height 48
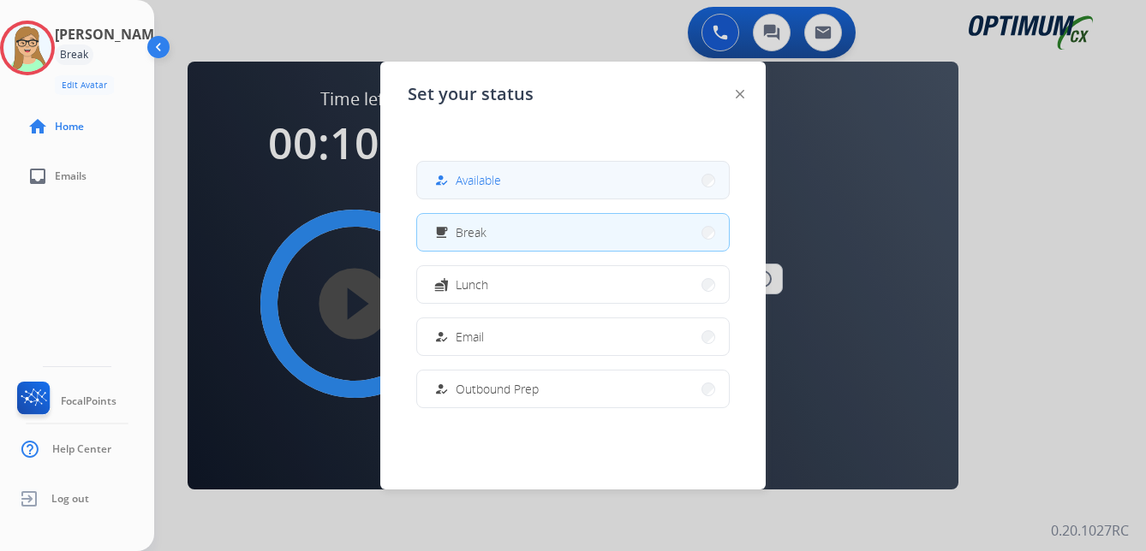
click at [479, 182] on span "Available" at bounding box center [477, 180] width 45 height 18
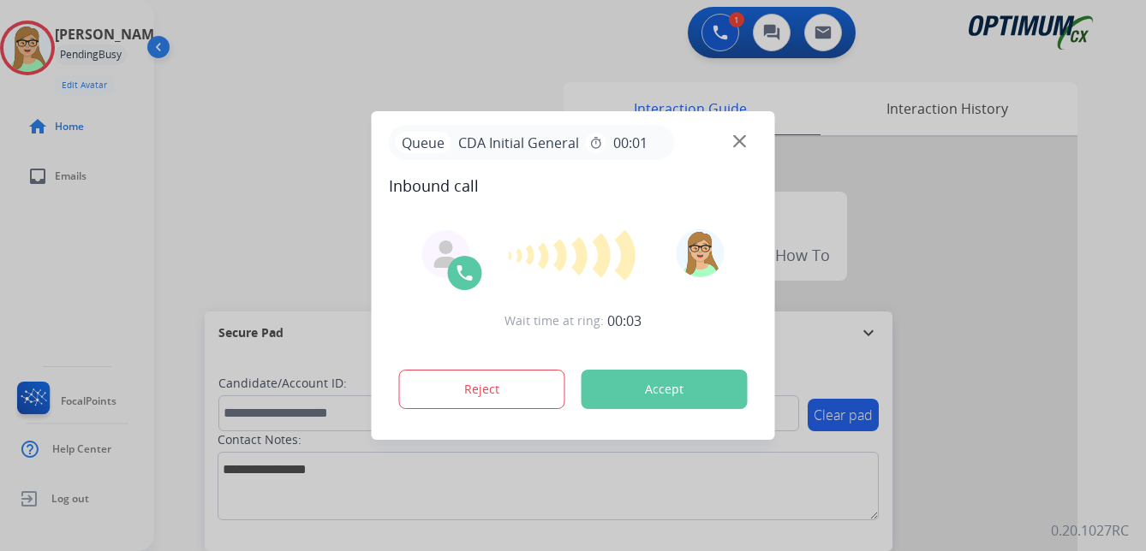
click at [70, 294] on div at bounding box center [573, 275] width 1146 height 551
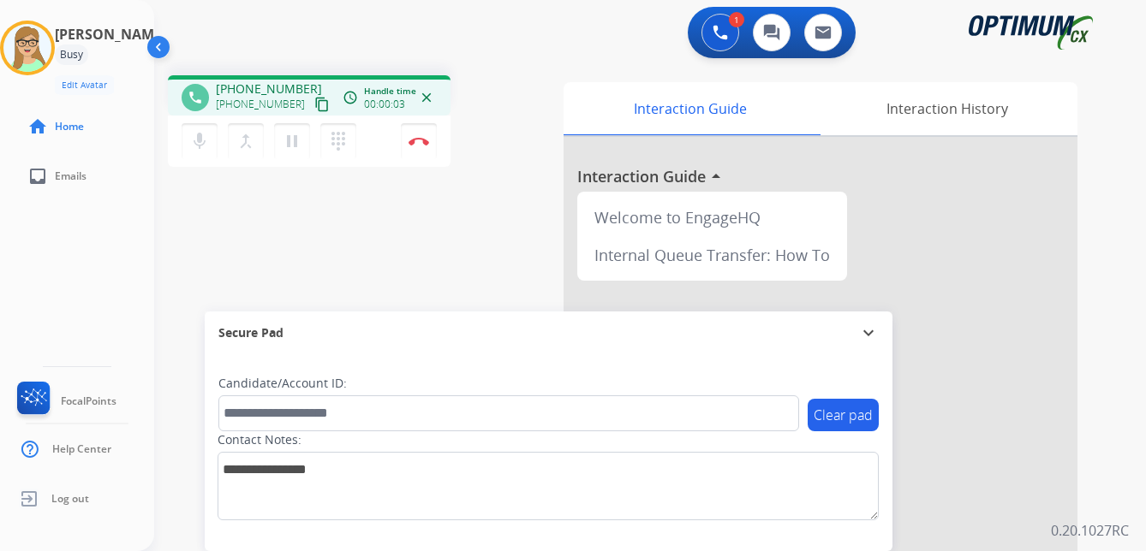
click at [314, 106] on mat-icon "content_copy" at bounding box center [321, 104] width 15 height 15
click at [420, 137] on img at bounding box center [418, 141] width 21 height 9
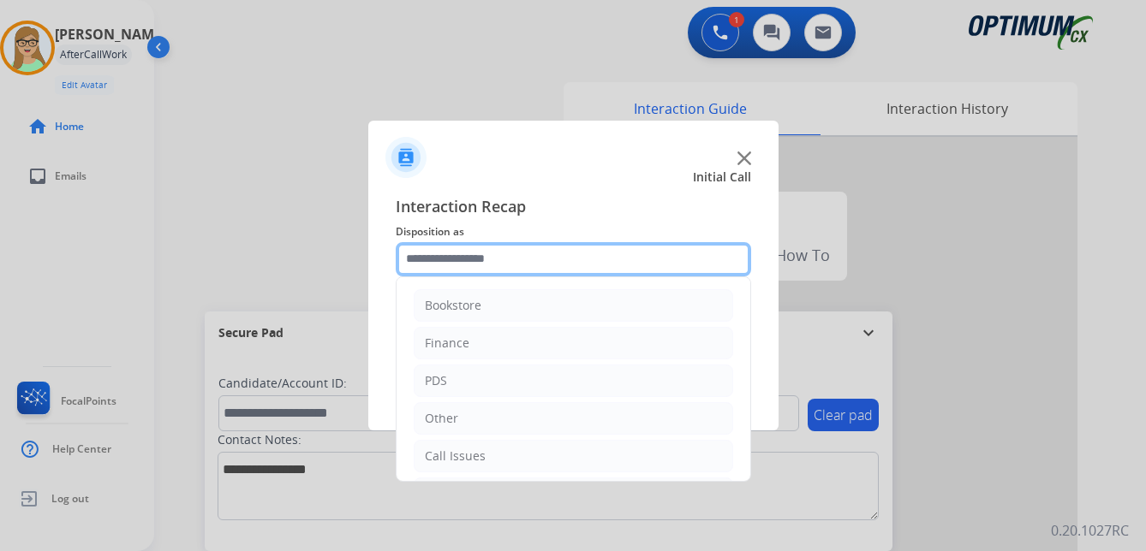
click at [500, 261] on input "text" at bounding box center [573, 259] width 355 height 34
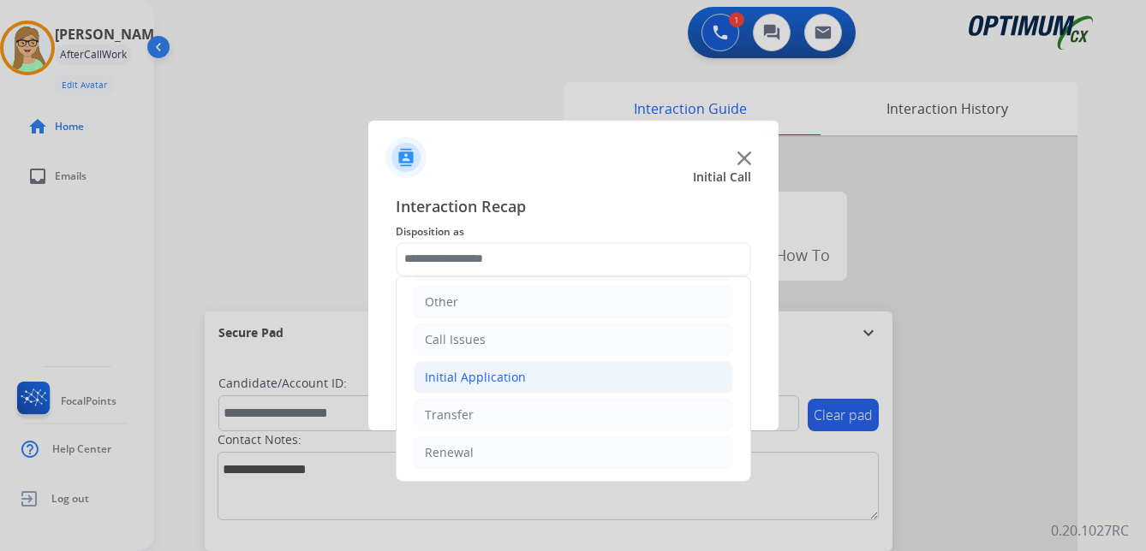
click at [489, 378] on div "Initial Application" at bounding box center [475, 377] width 101 height 17
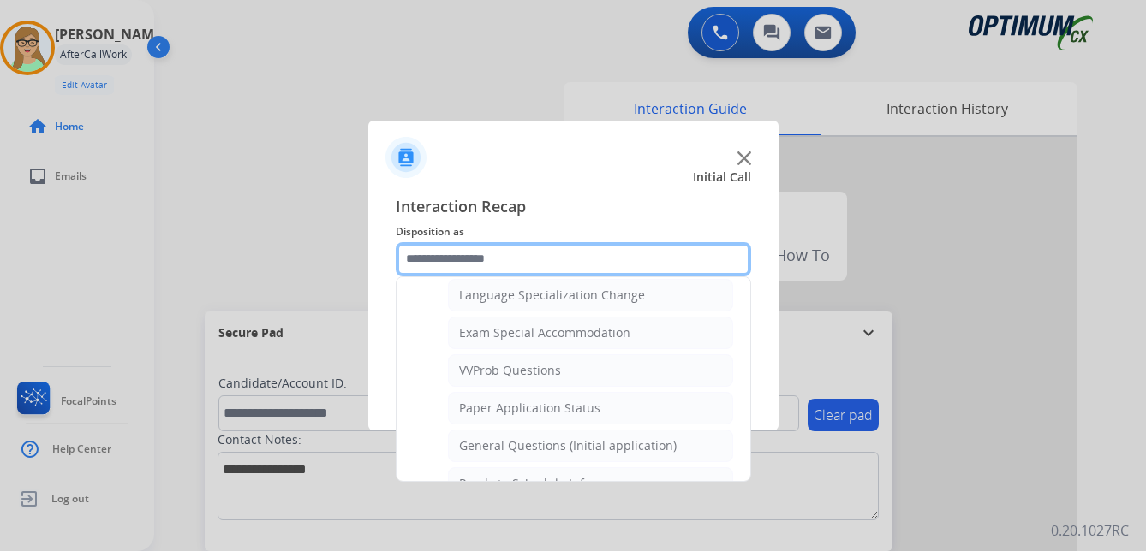
scroll to position [887, 0]
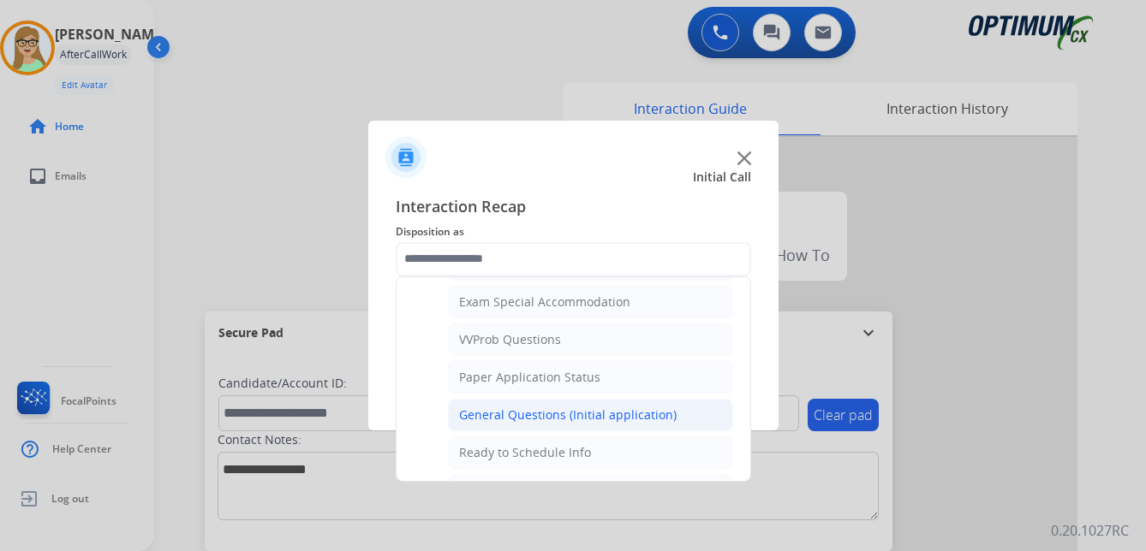
click at [556, 417] on div "General Questions (Initial application)" at bounding box center [567, 415] width 217 height 17
type input "**********"
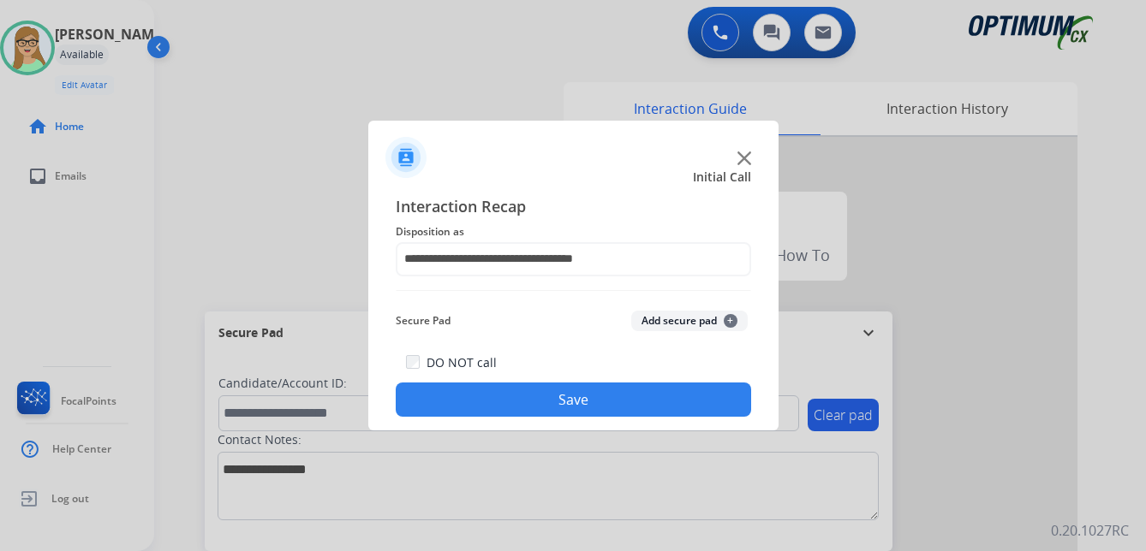
click at [86, 253] on div at bounding box center [573, 275] width 1146 height 551
drag, startPoint x: 511, startPoint y: 385, endPoint x: 555, endPoint y: 100, distance: 288.4
click at [512, 383] on div "DO NOT call Save" at bounding box center [573, 384] width 355 height 65
click at [570, 404] on button "Save" at bounding box center [573, 400] width 355 height 34
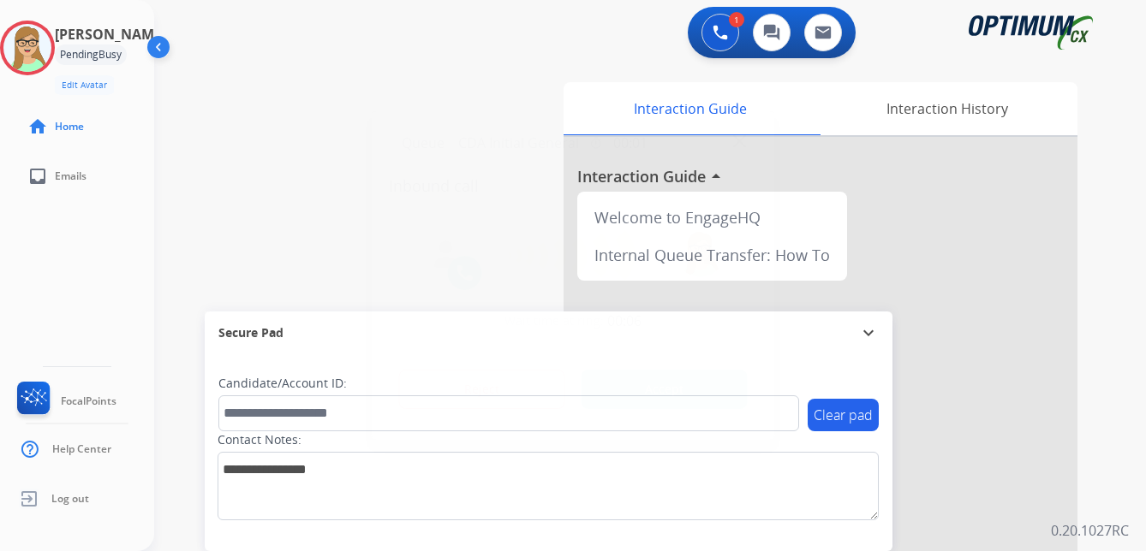
click at [108, 284] on div at bounding box center [573, 275] width 1146 height 551
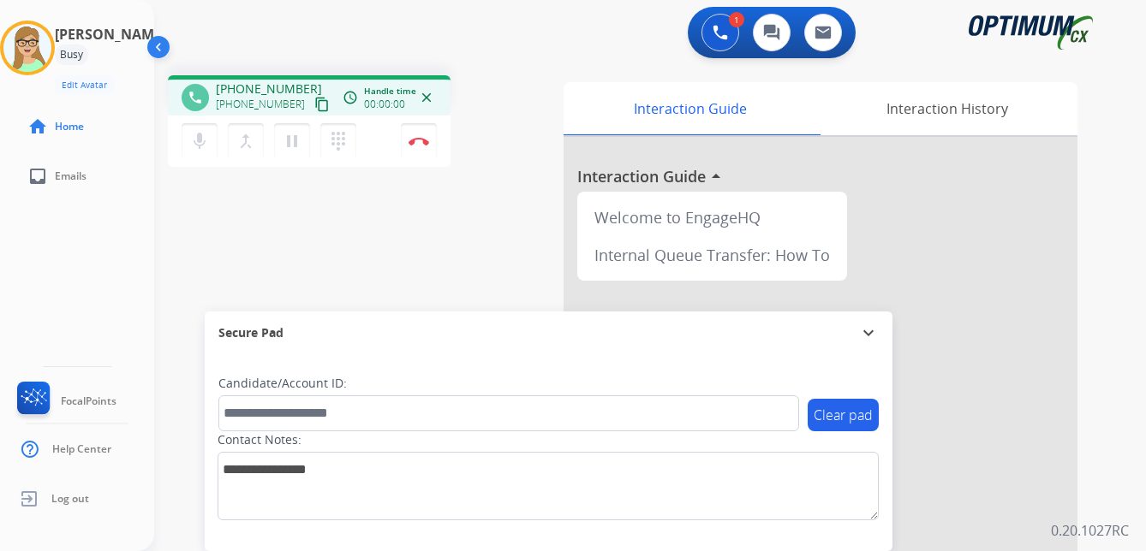
drag, startPoint x: 303, startPoint y: 104, endPoint x: 6, endPoint y: 203, distance: 313.0
click at [314, 104] on mat-icon "content_copy" at bounding box center [321, 104] width 15 height 15
click at [423, 139] on img at bounding box center [418, 141] width 21 height 9
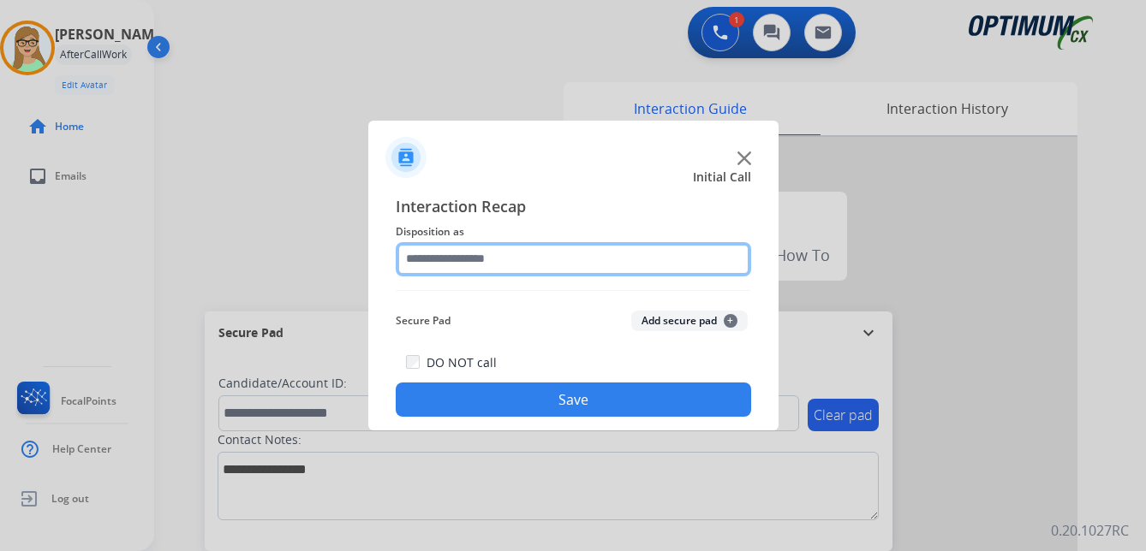
click at [449, 252] on input "text" at bounding box center [573, 259] width 355 height 34
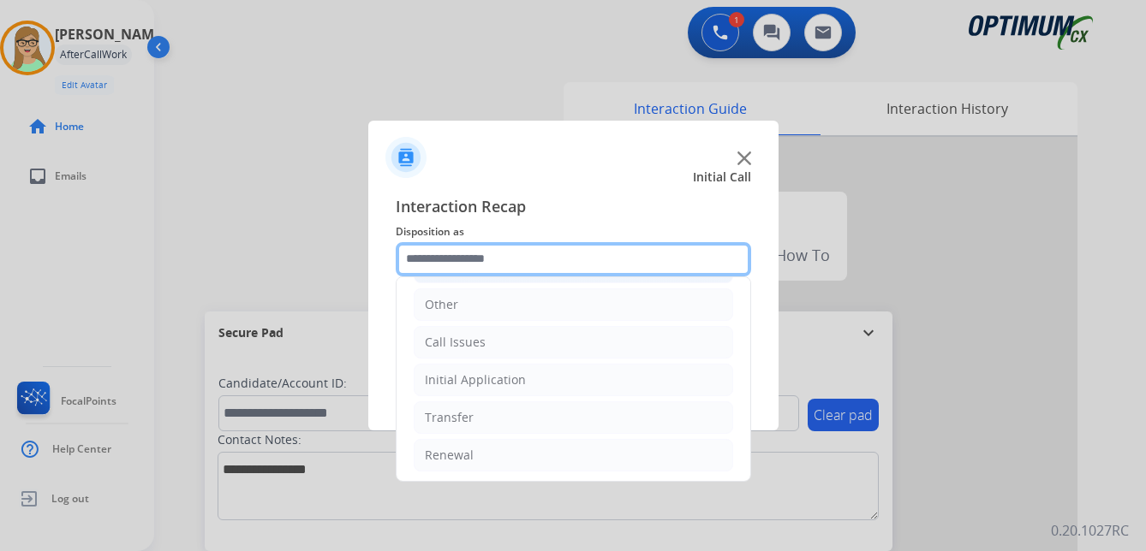
scroll to position [116, 0]
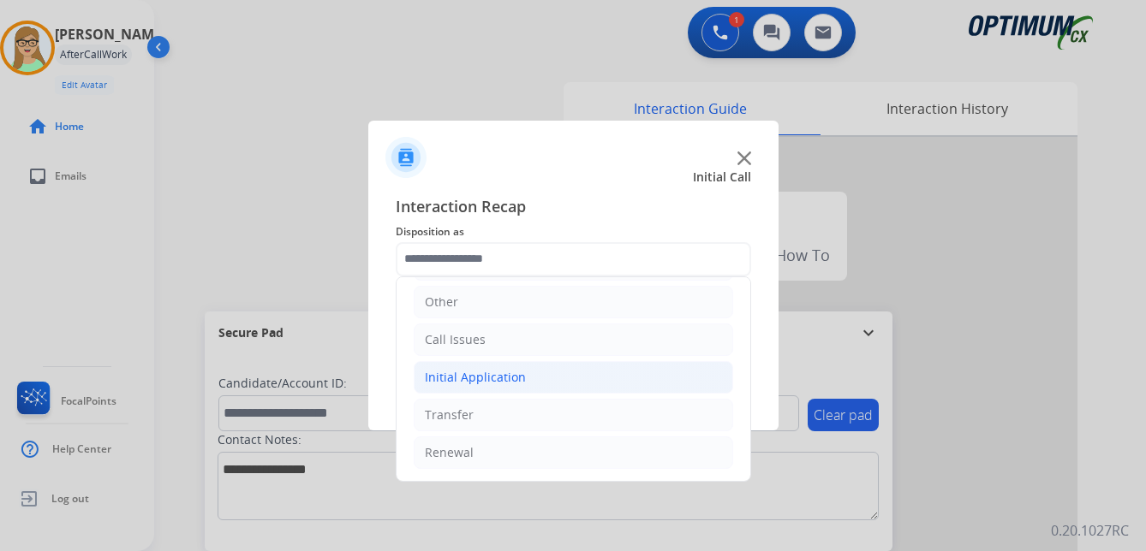
click at [487, 376] on div "Initial Application" at bounding box center [475, 377] width 101 height 17
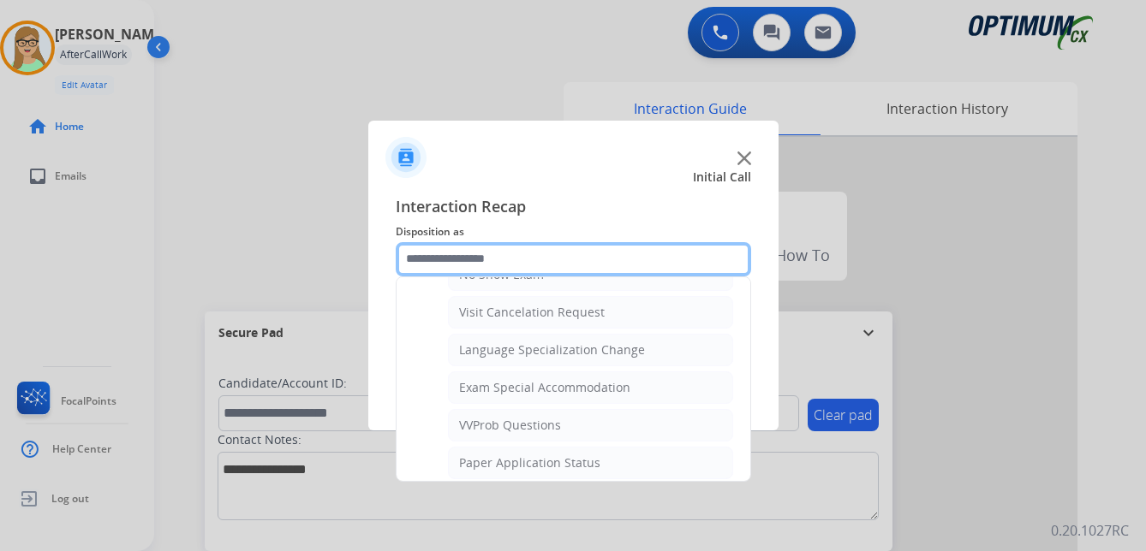
scroll to position [887, 0]
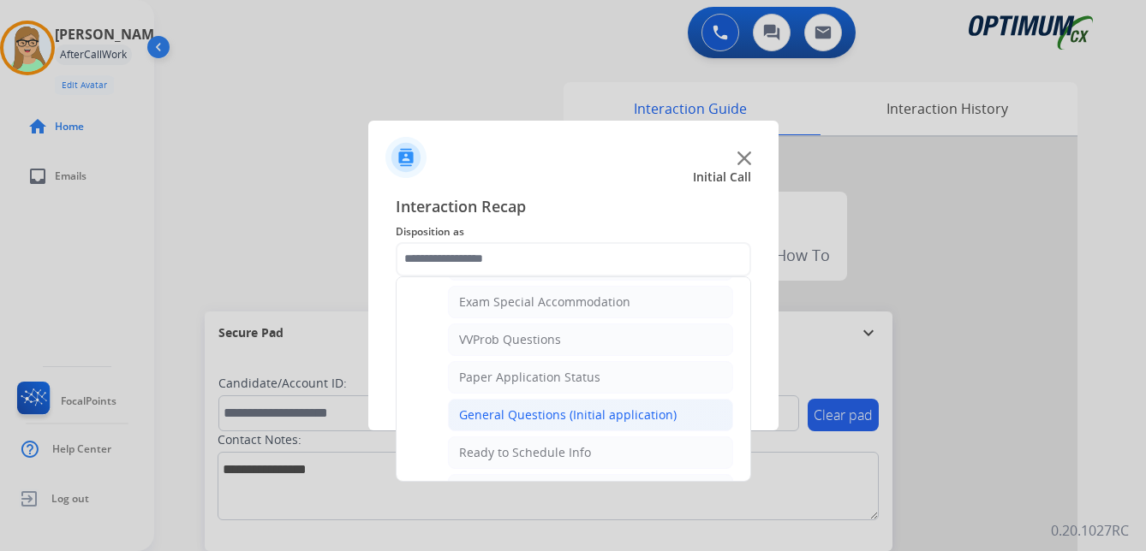
click at [536, 411] on div "General Questions (Initial application)" at bounding box center [567, 415] width 217 height 17
type input "**********"
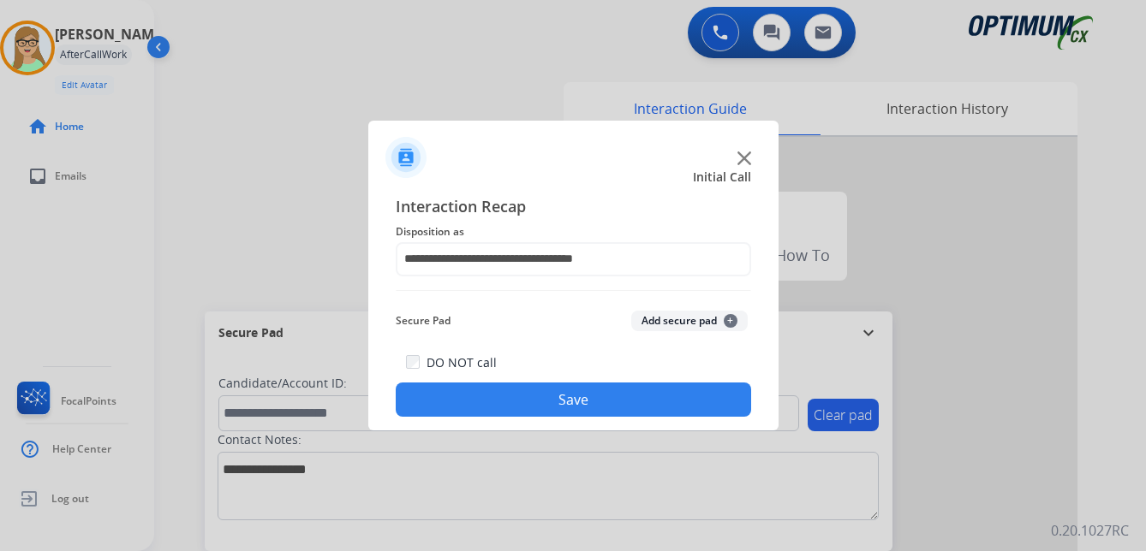
click at [480, 394] on button "Save" at bounding box center [573, 400] width 355 height 34
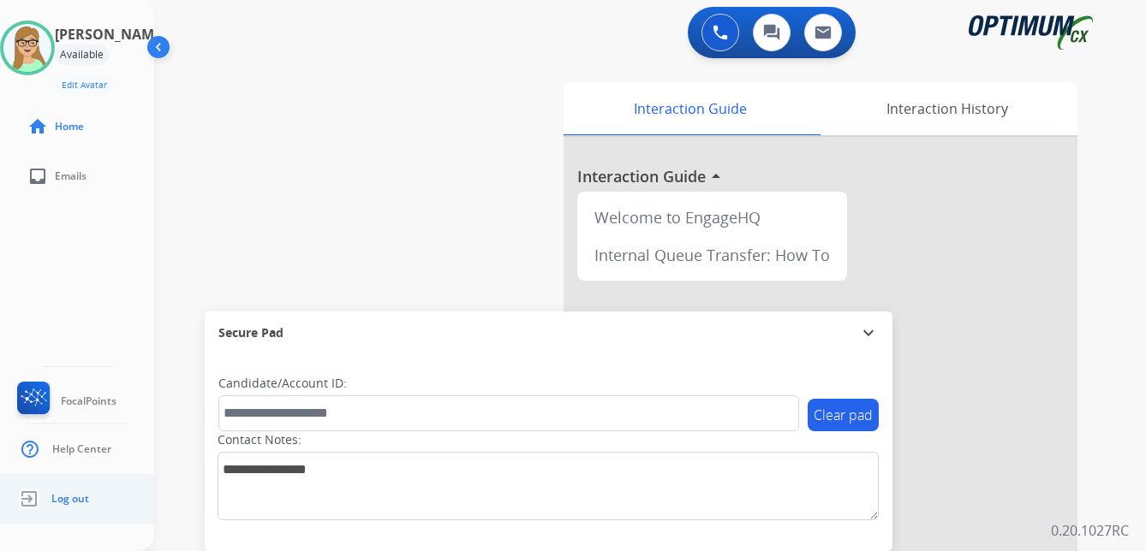
click at [56, 498] on span "Log out" at bounding box center [70, 499] width 38 height 14
